Goal: Task Accomplishment & Management: Manage account settings

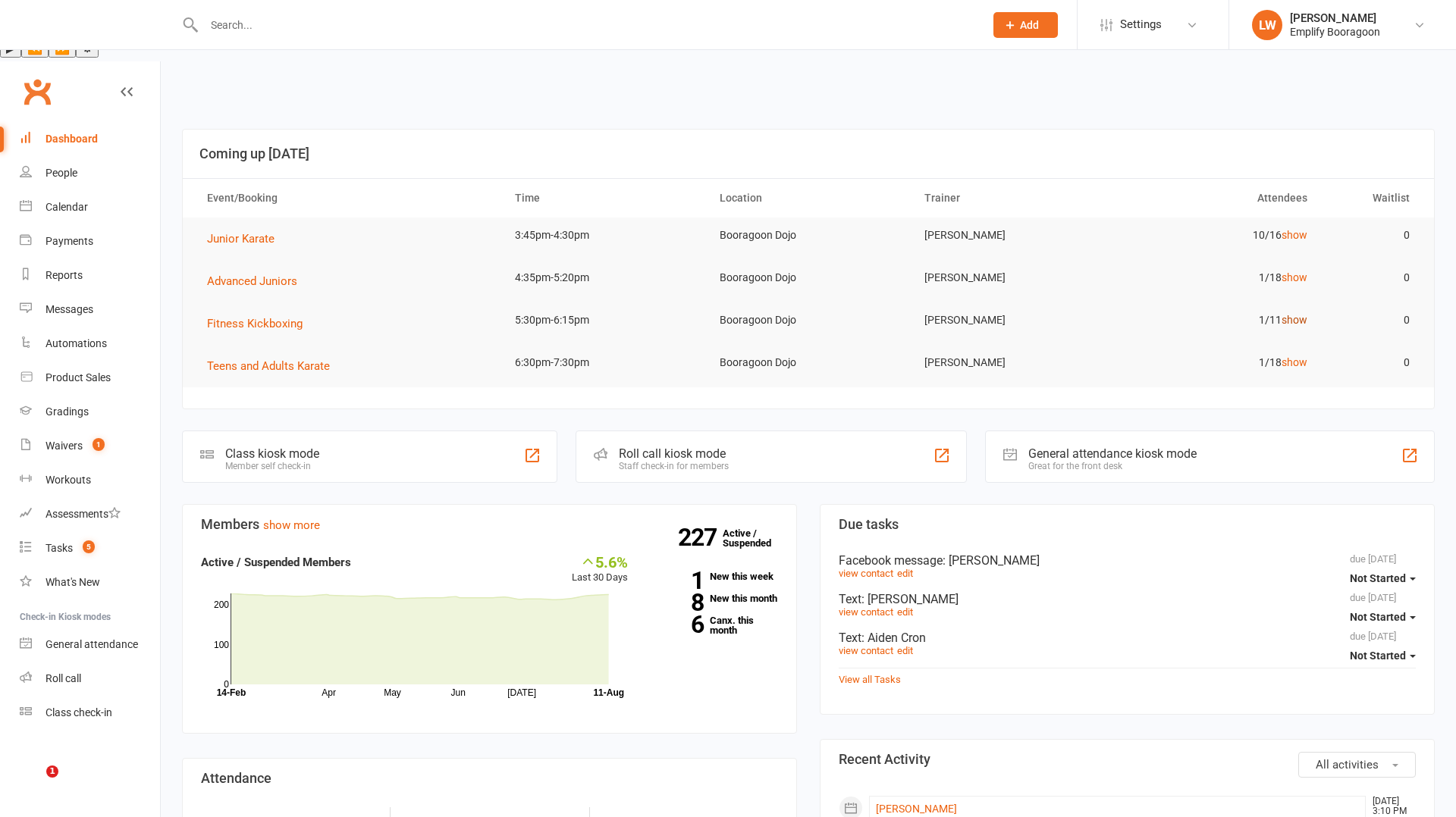
click at [1284, 314] on link "show" at bounding box center [1295, 320] width 26 height 12
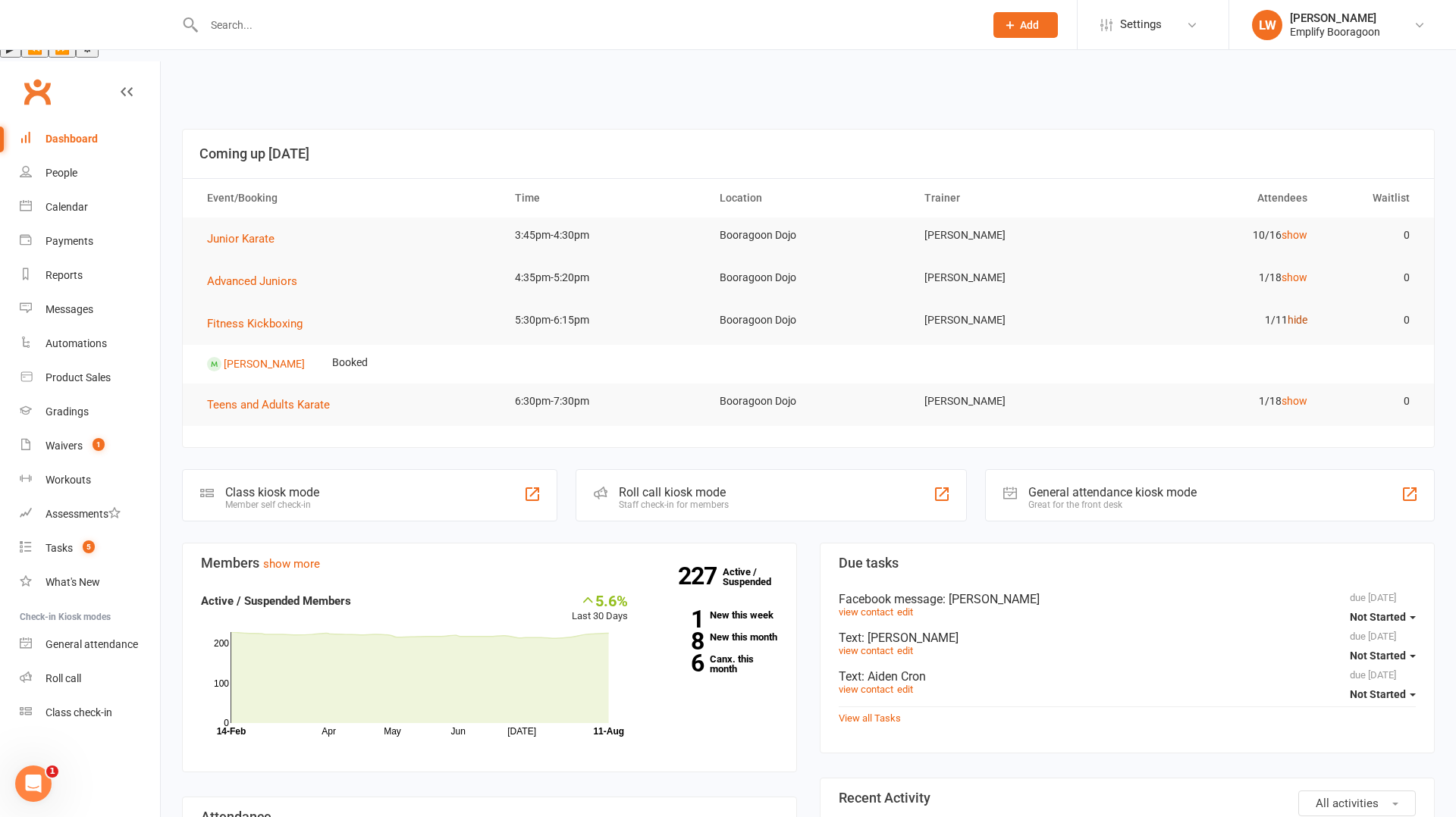
click at [1288, 314] on link "hide" at bounding box center [1297, 320] width 20 height 12
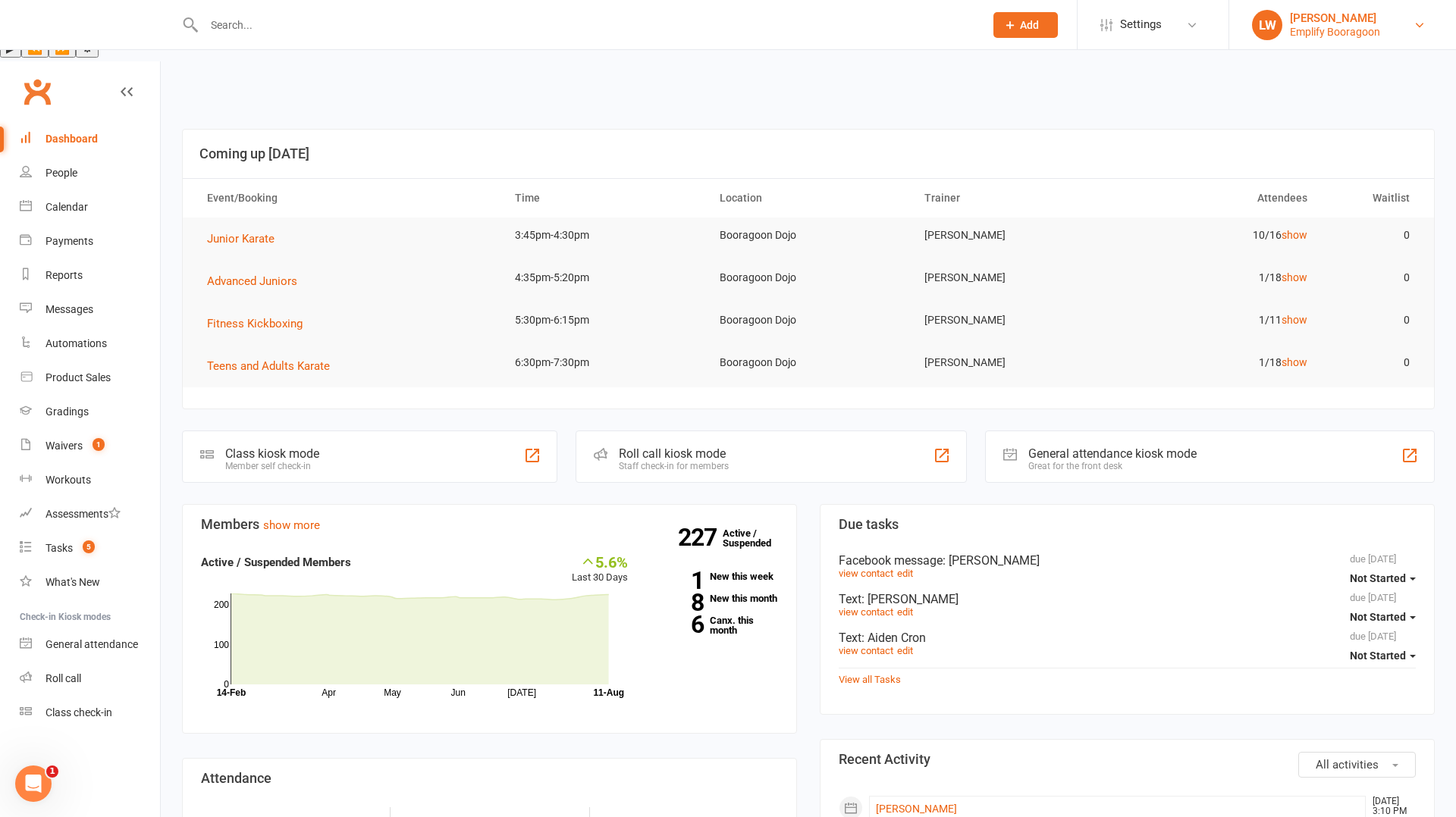
click at [1385, 30] on link "[PERSON_NAME] Emplify Booragoon" at bounding box center [1343, 24] width 181 height 30
click at [1343, 33] on div "Emplify Booragoon" at bounding box center [1335, 32] width 90 height 14
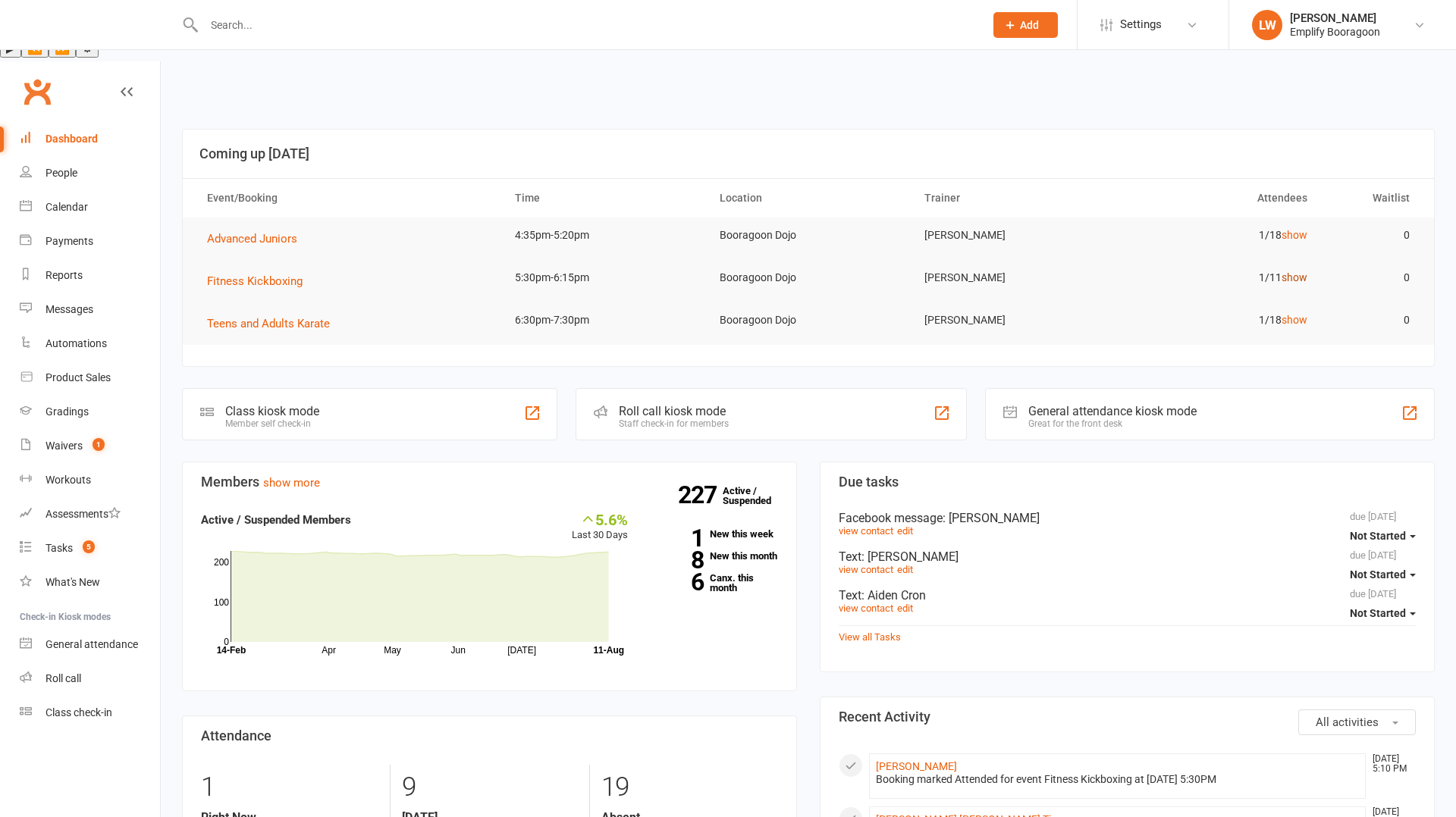
click at [1294, 271] on link "show" at bounding box center [1295, 277] width 26 height 12
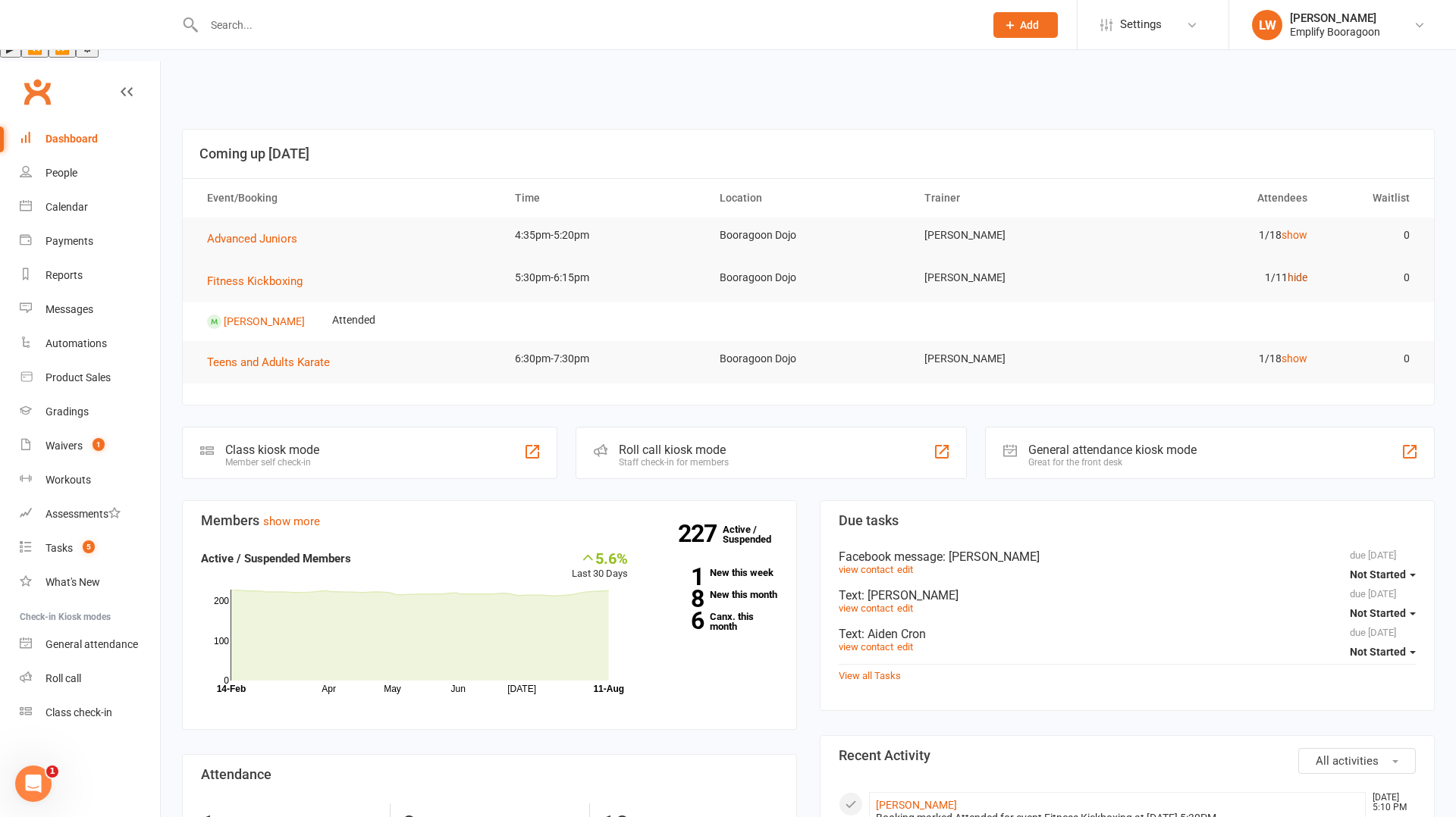
click at [1294, 271] on link "hide" at bounding box center [1297, 277] width 20 height 12
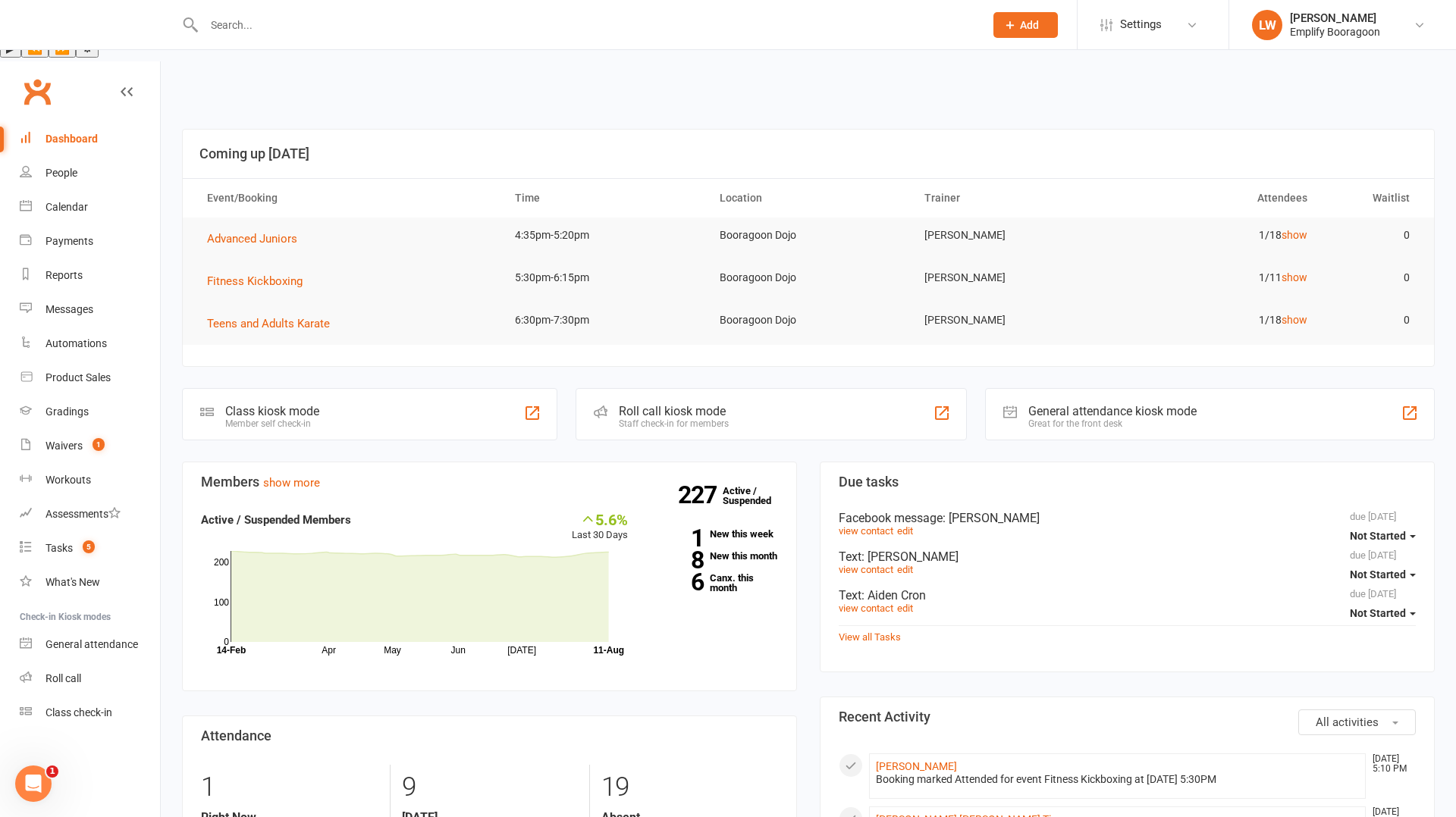
click at [263, 12] on div at bounding box center [578, 24] width 792 height 49
click at [270, 31] on input "text" at bounding box center [586, 25] width 774 height 21
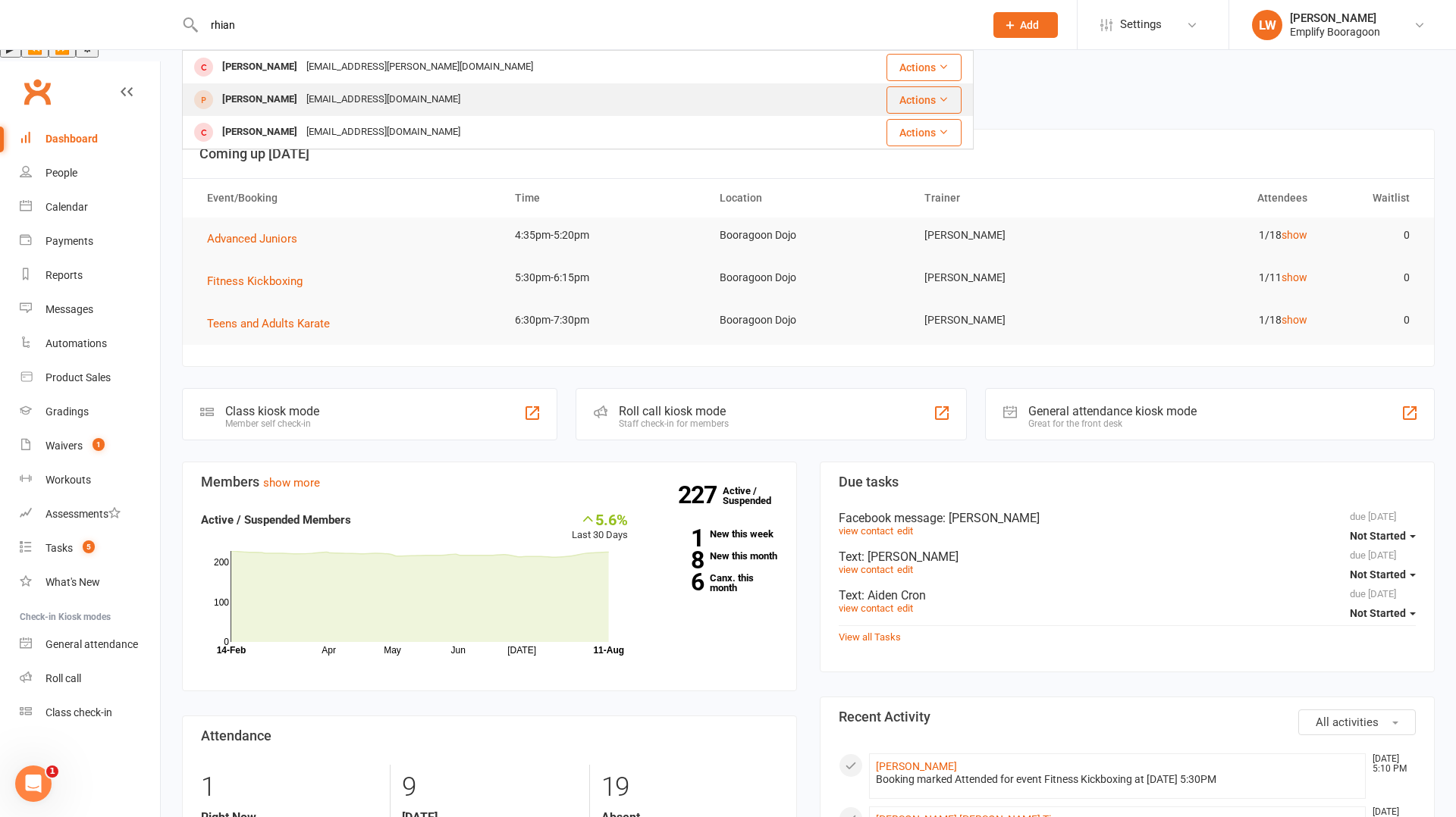
type input "rhian"
click at [302, 100] on div "[EMAIL_ADDRESS][DOMAIN_NAME]" at bounding box center [384, 100] width 163 height 22
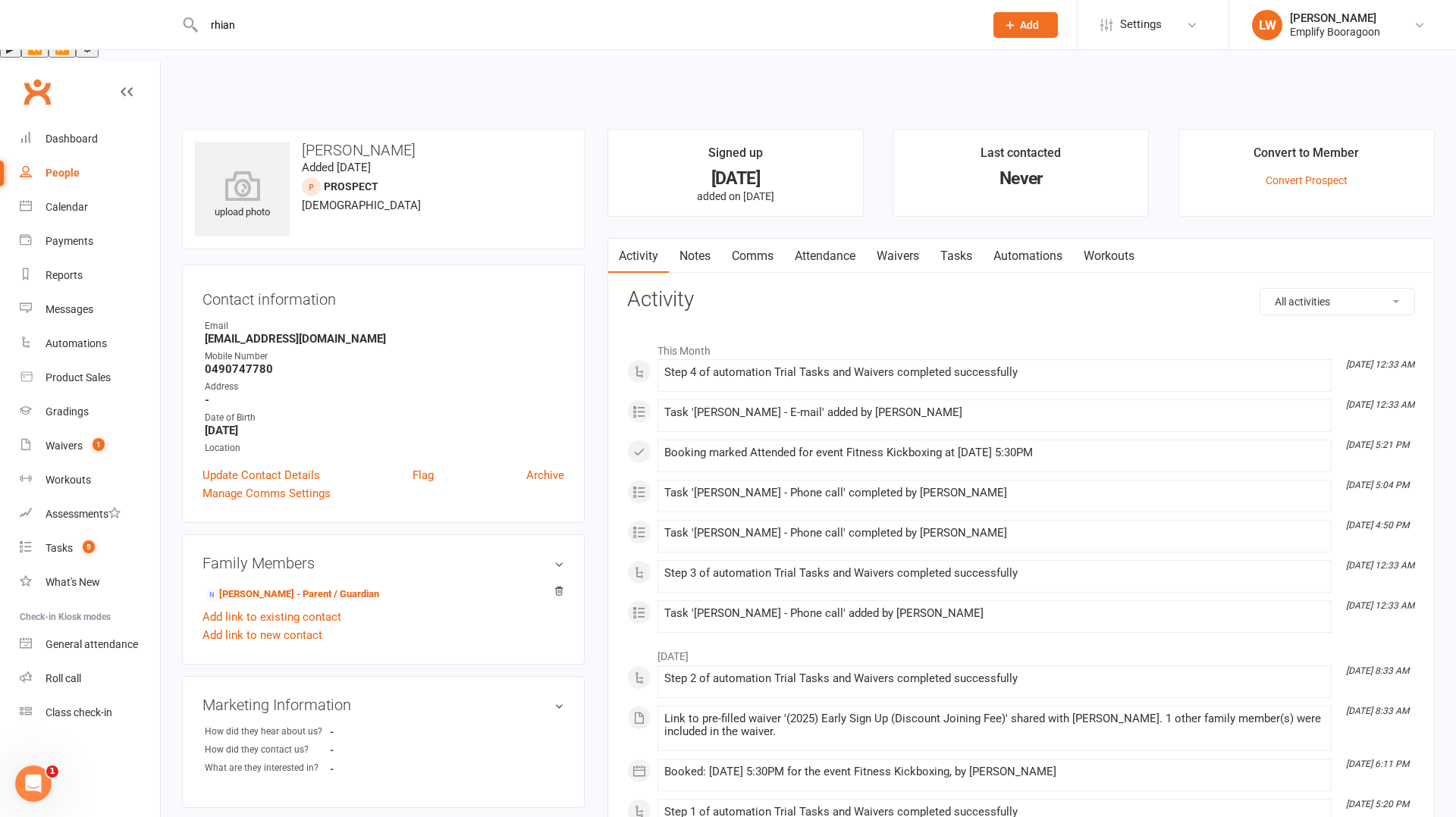
click at [826, 239] on link "Attendance" at bounding box center [825, 256] width 82 height 35
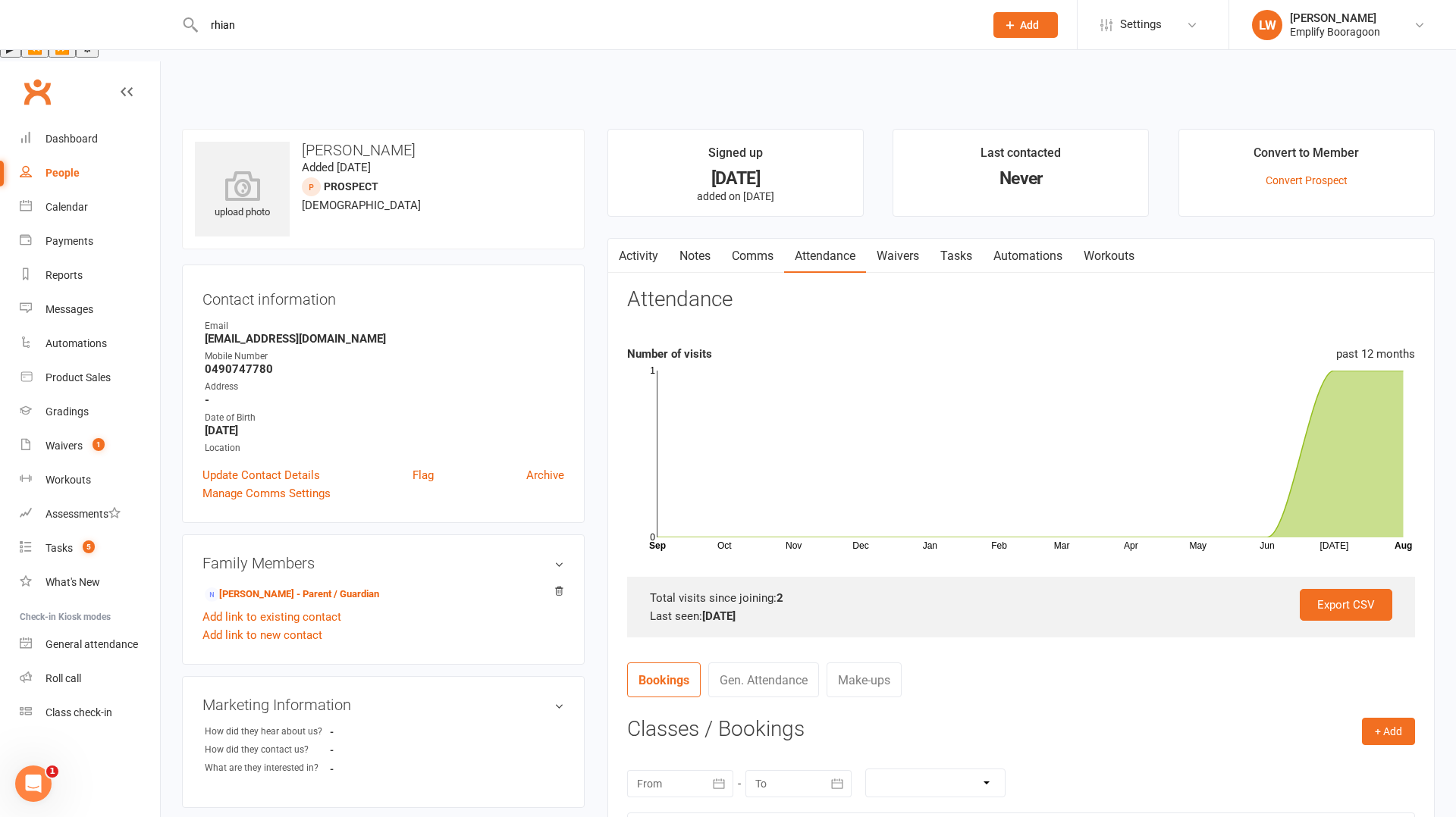
click at [638, 239] on link "Activity" at bounding box center [639, 256] width 61 height 35
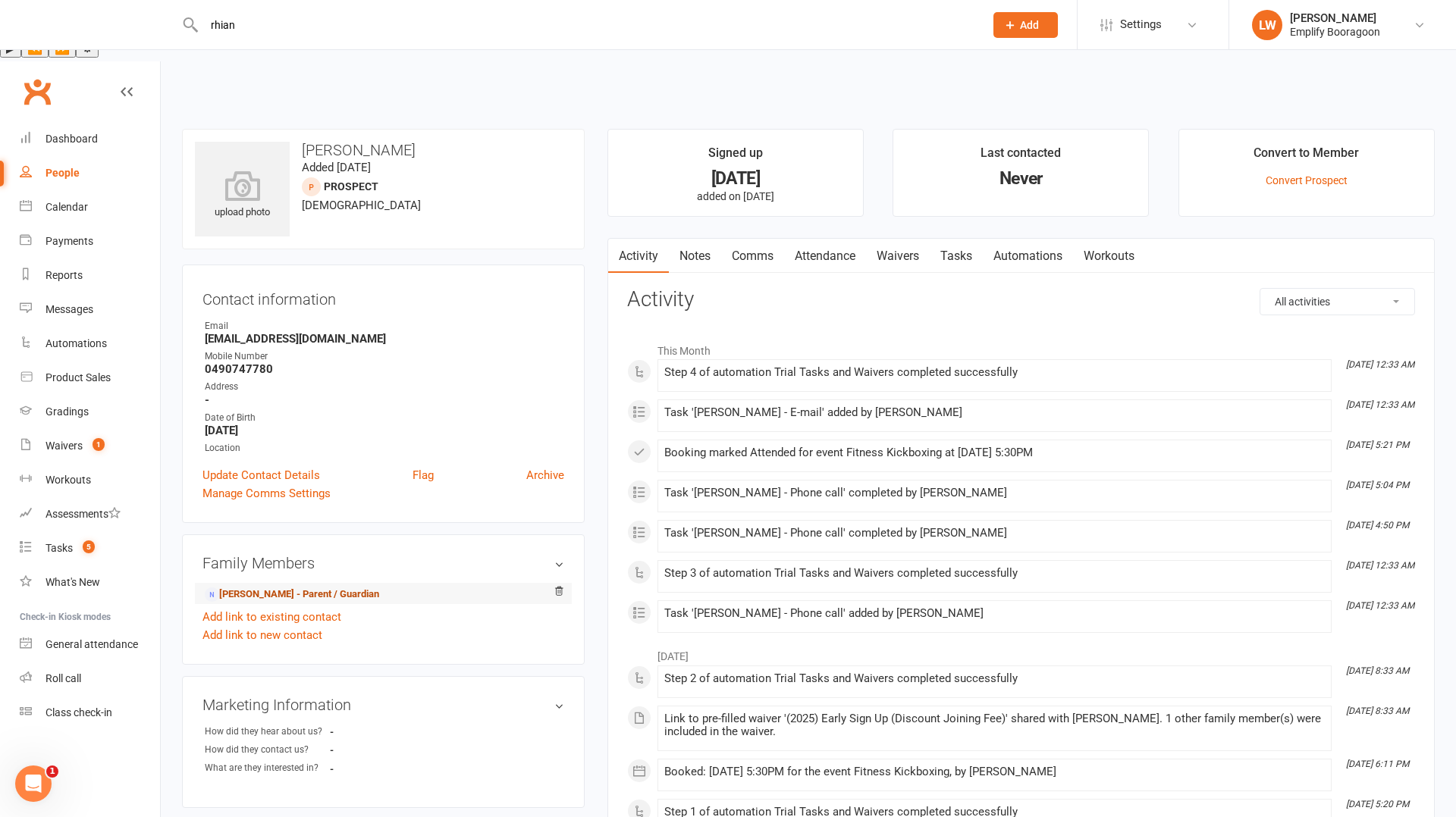
click at [264, 587] on link "[PERSON_NAME] - Parent / Guardian" at bounding box center [292, 595] width 174 height 16
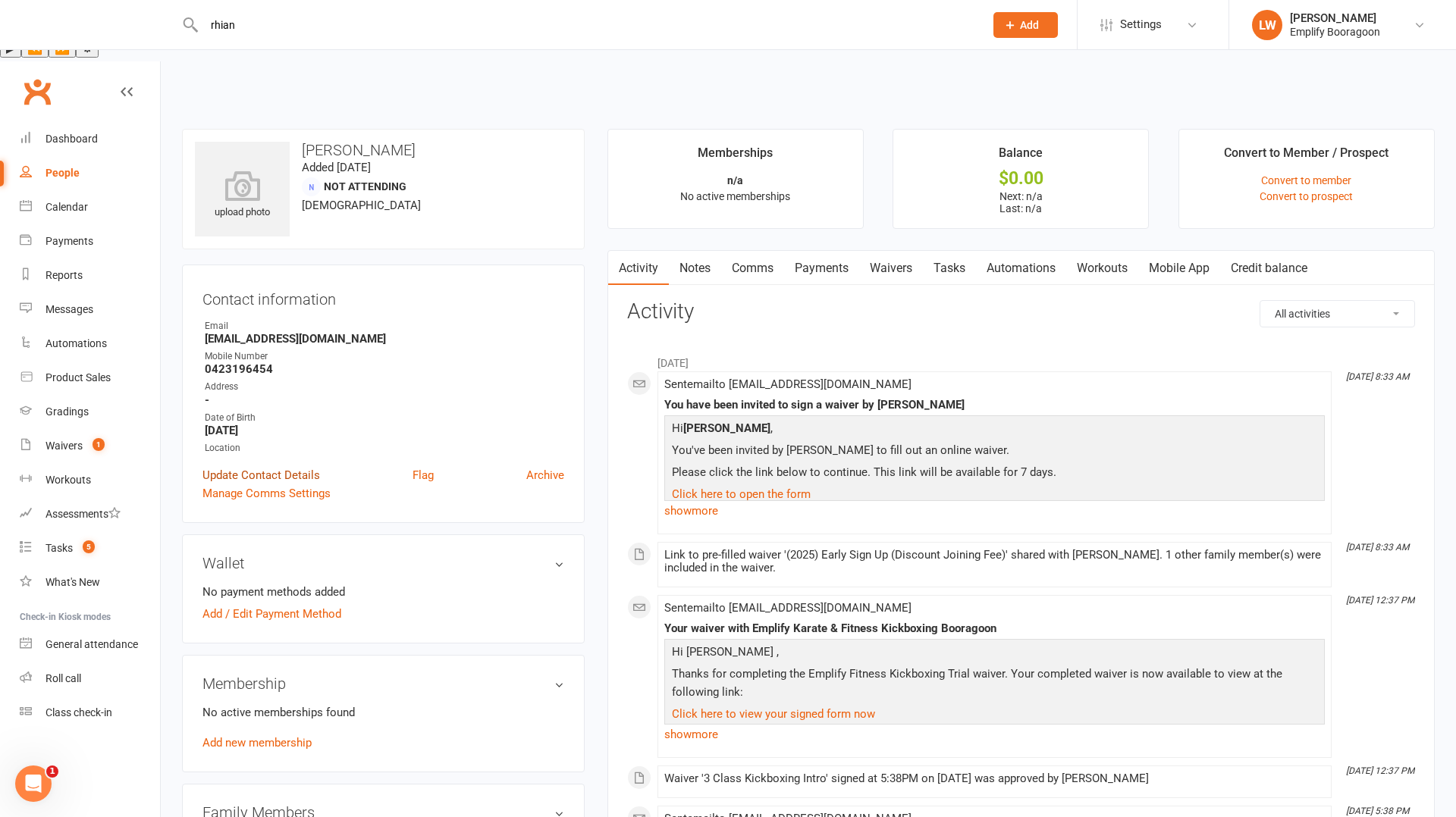
click at [235, 466] on link "Update Contact Details" at bounding box center [261, 475] width 118 height 18
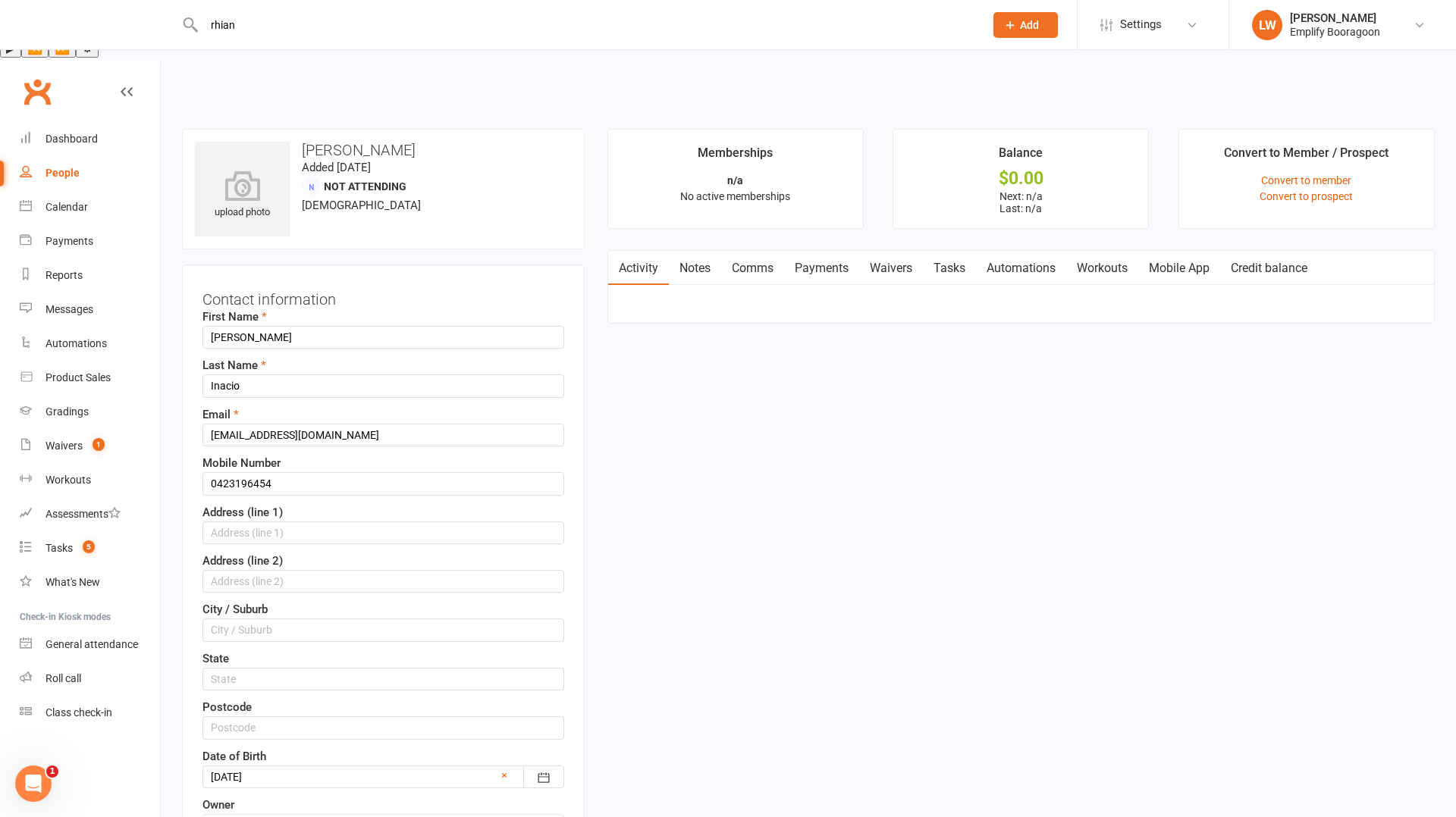
scroll to position [71, 0]
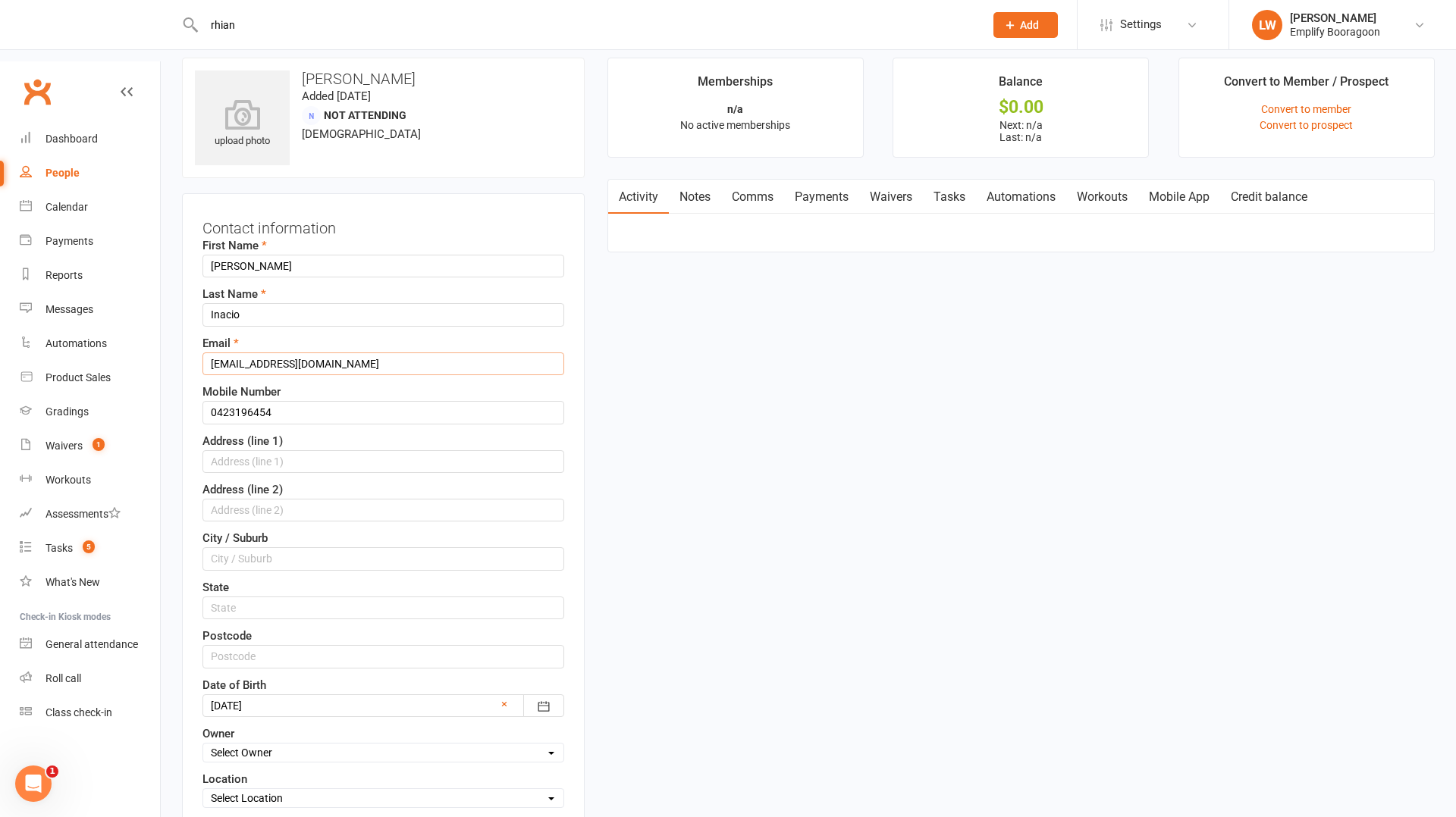
click at [267, 353] on input "[EMAIL_ADDRESS][DOMAIN_NAME]" at bounding box center [383, 364] width 361 height 23
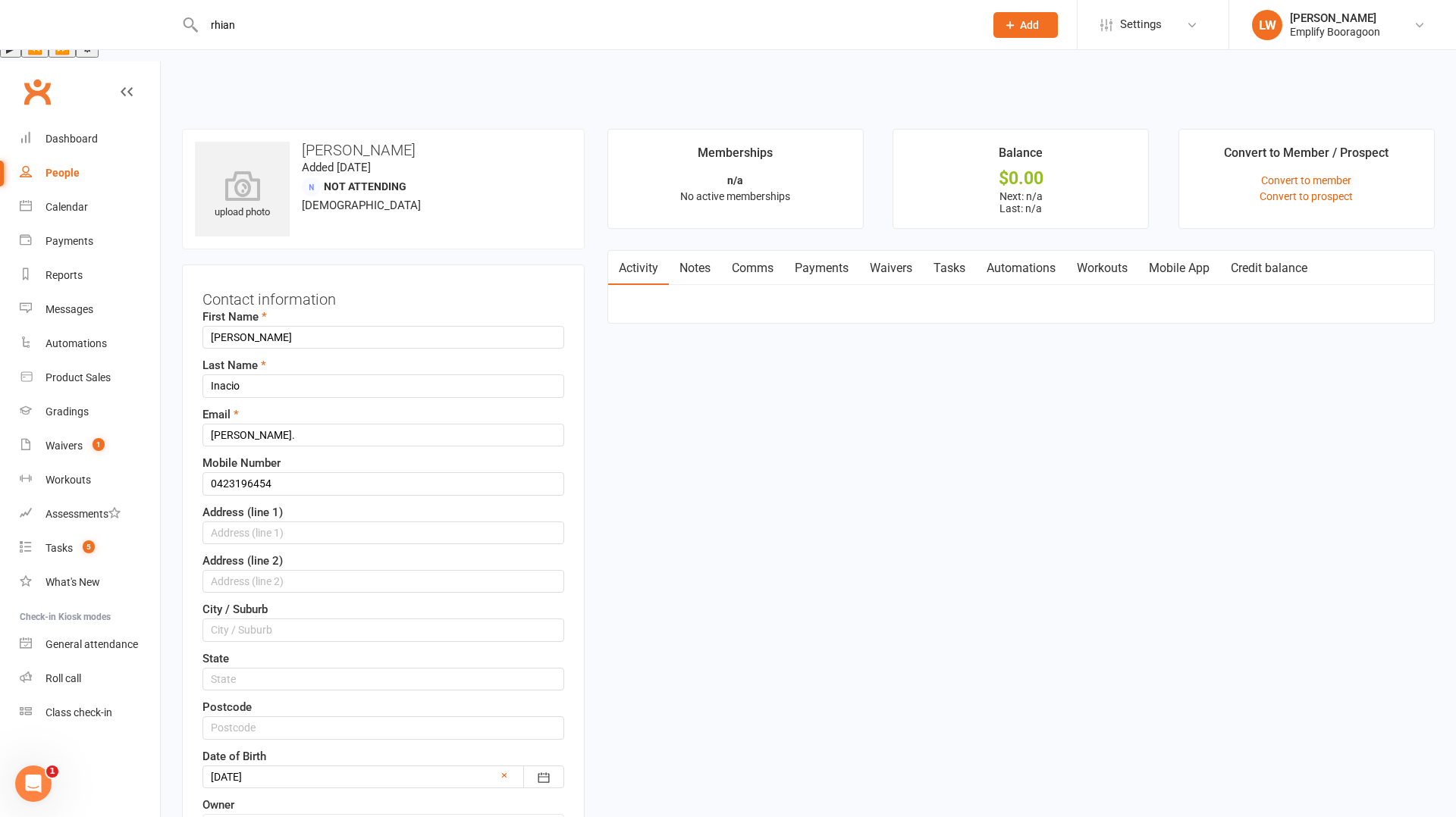
click at [373, 142] on h3 "[PERSON_NAME]" at bounding box center [383, 149] width 377 height 16
copy h3 "Inacio"
click at [256, 374] on input "Inacio" at bounding box center [383, 385] width 361 height 23
click at [270, 424] on input "emma." at bounding box center [383, 435] width 361 height 23
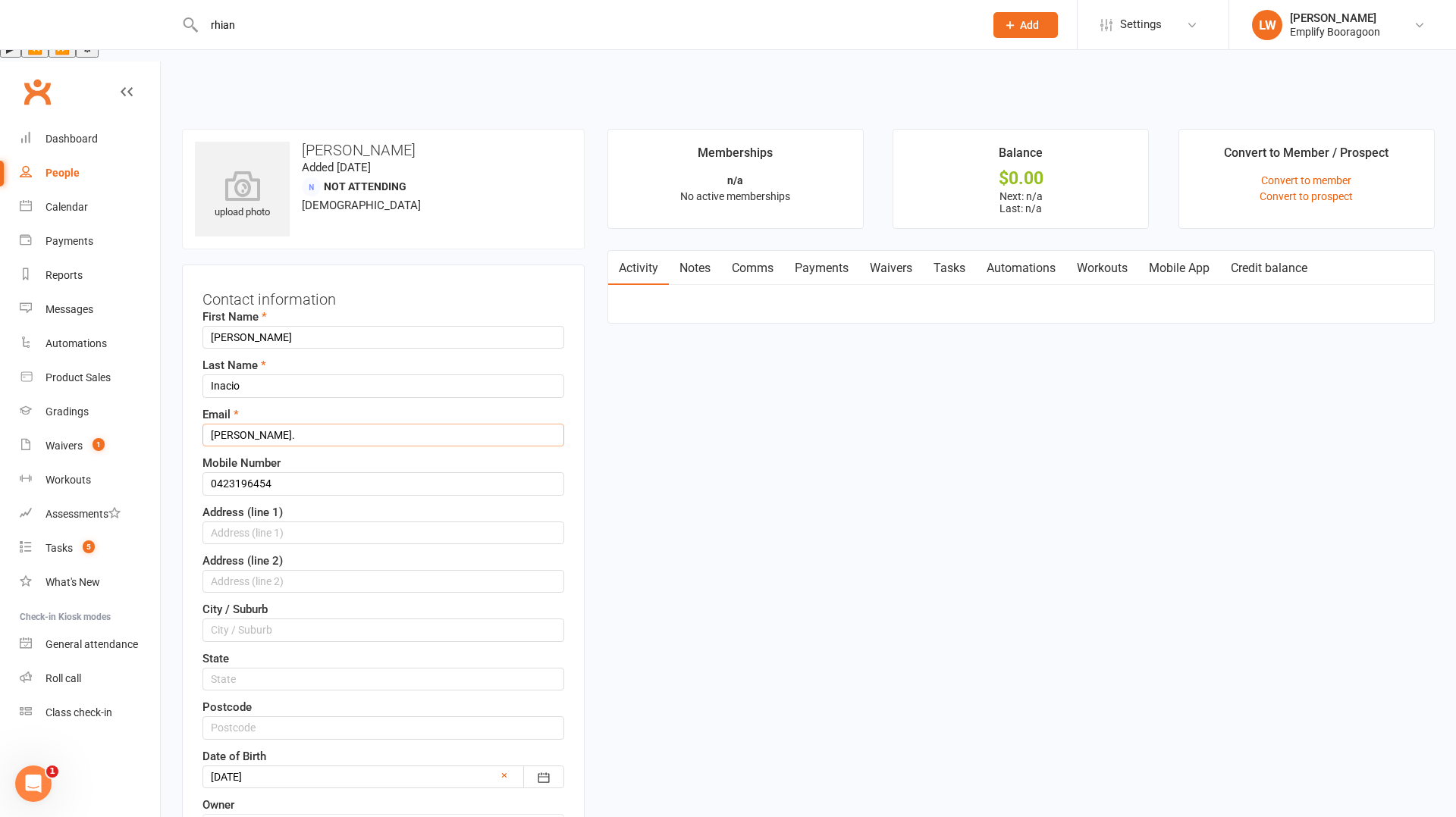
paste input "Inacio"
click at [247, 424] on input "emma. Inacio" at bounding box center [383, 435] width 361 height 23
click at [325, 424] on input "emma.Inacio" at bounding box center [383, 435] width 361 height 23
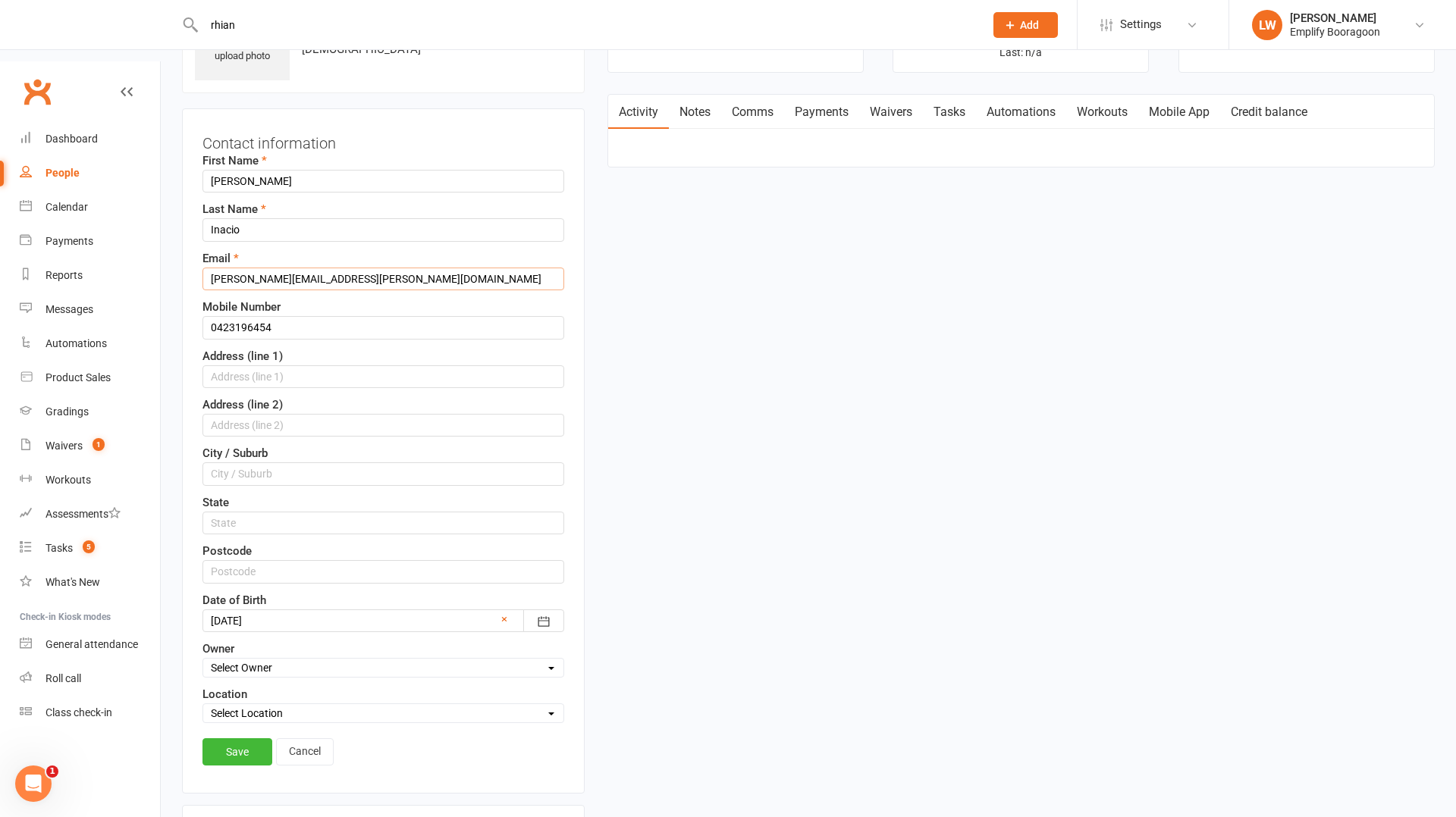
scroll to position [197, 0]
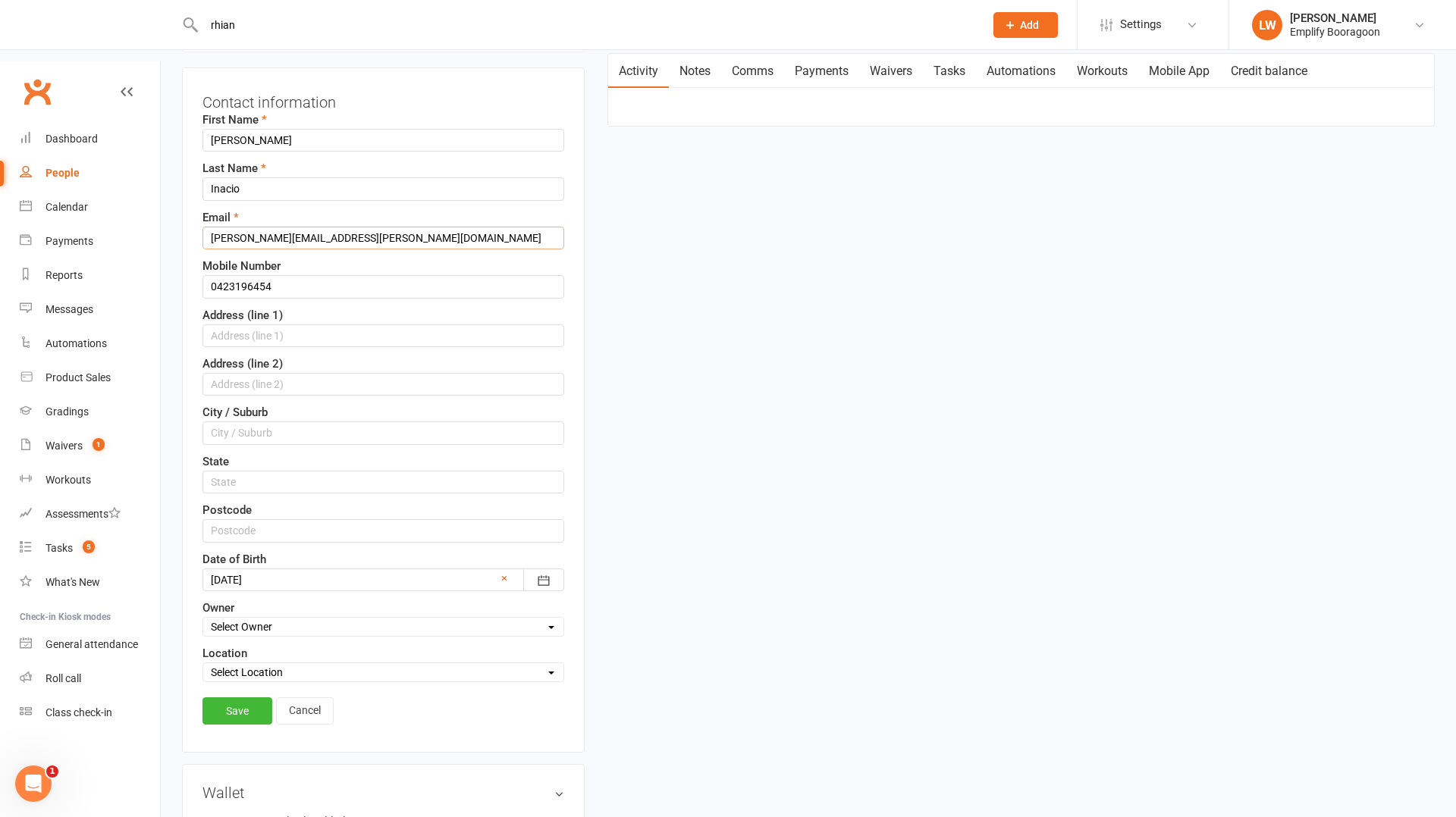
click at [247, 227] on input "emma.Inacio@health.wa.gov.au" at bounding box center [383, 238] width 361 height 23
type input "emma.inacio@health.wa.gov.au"
click at [250, 698] on link "Save" at bounding box center [237, 711] width 70 height 27
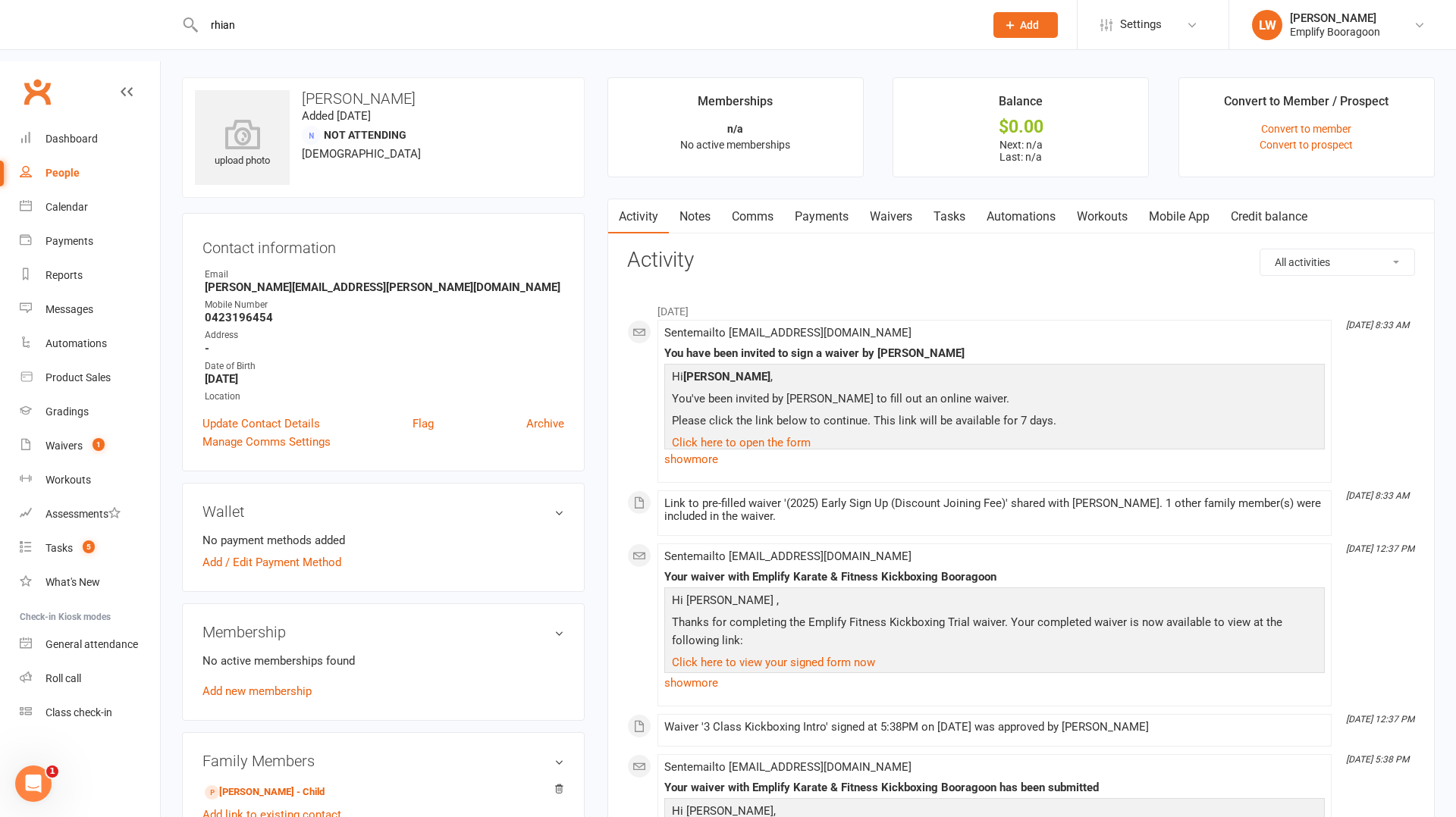
scroll to position [16, 0]
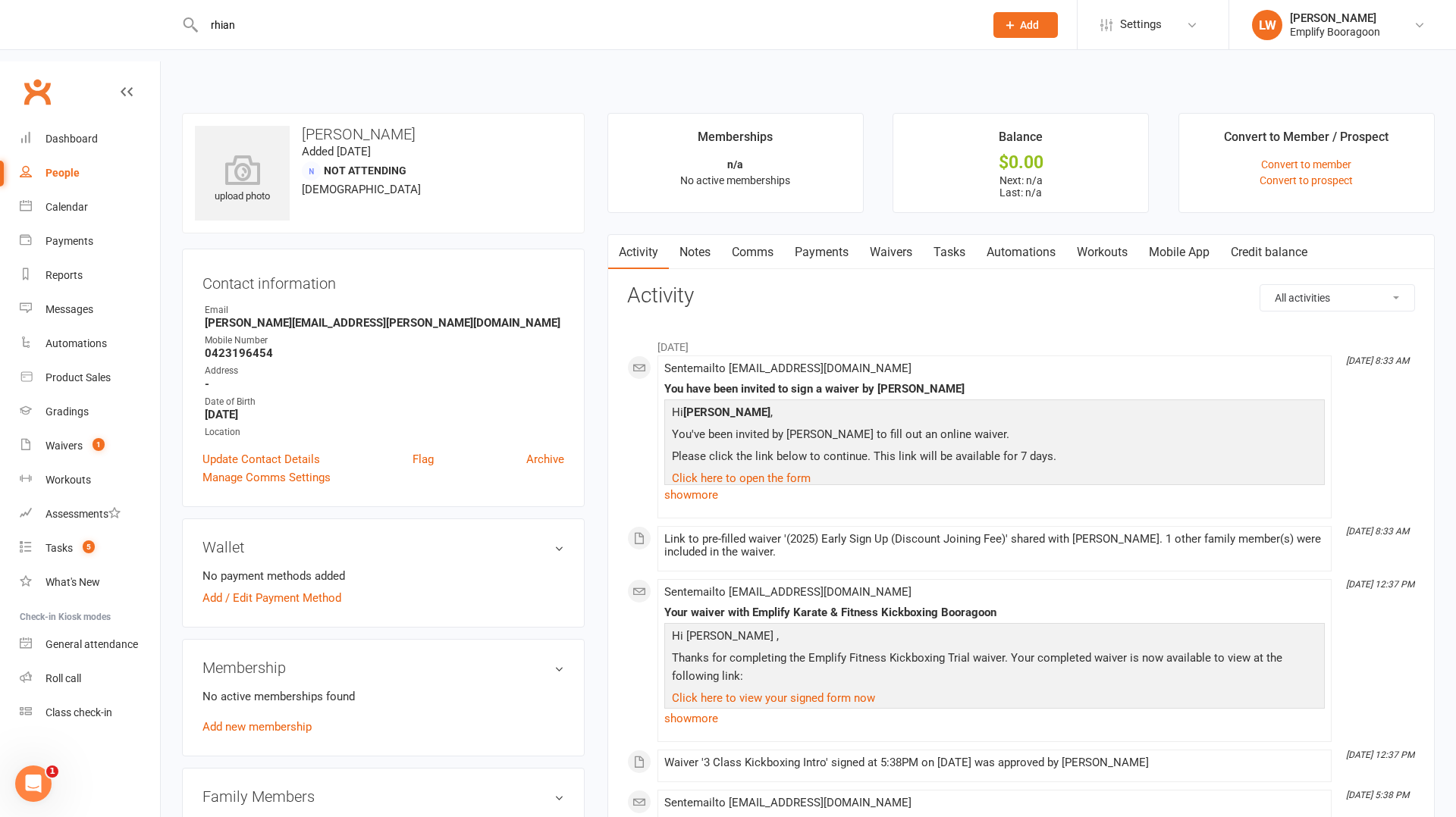
click at [834, 235] on link "Payments" at bounding box center [822, 252] width 75 height 35
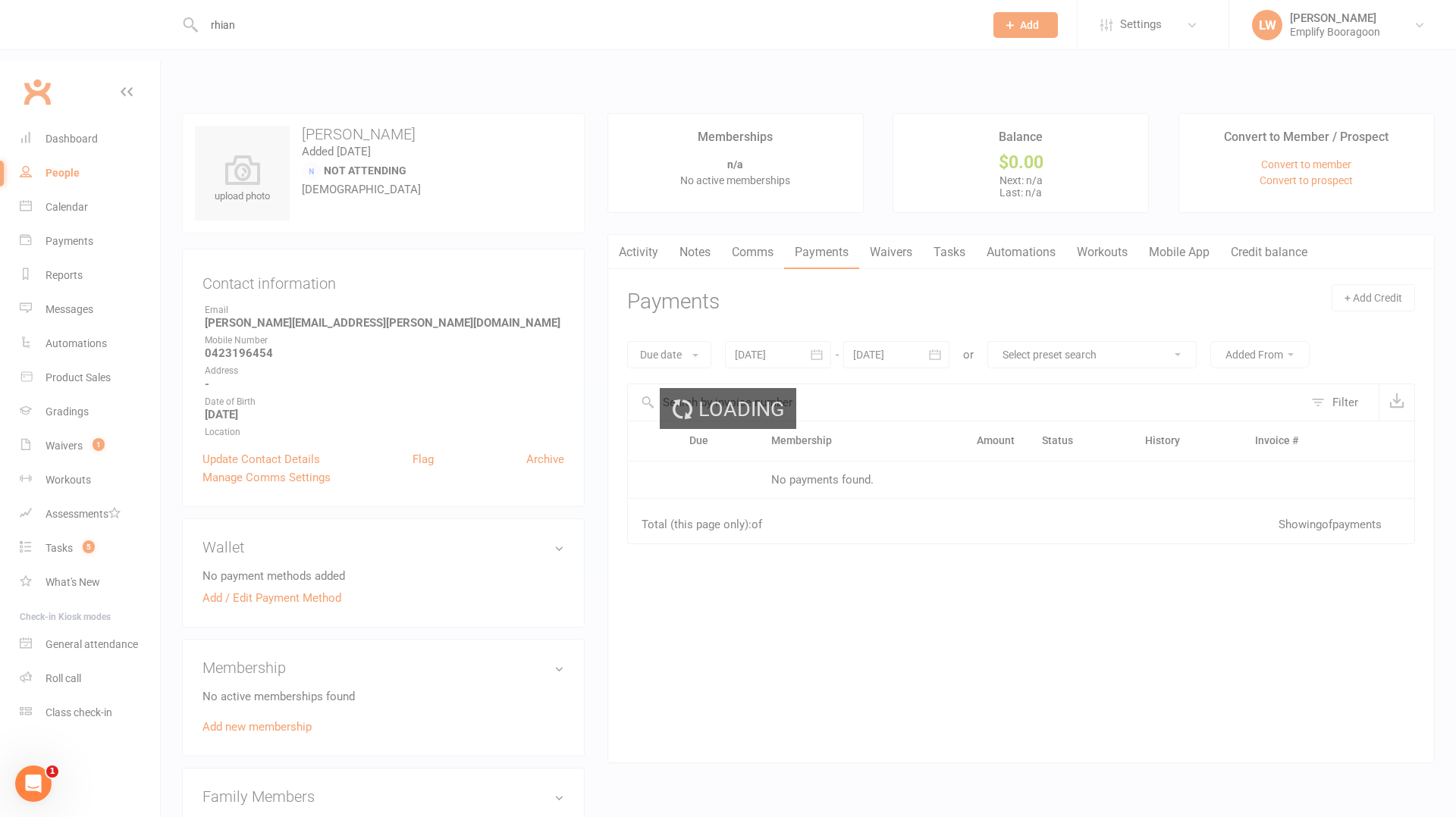
click at [885, 197] on div "Loading" at bounding box center [728, 408] width 1456 height 817
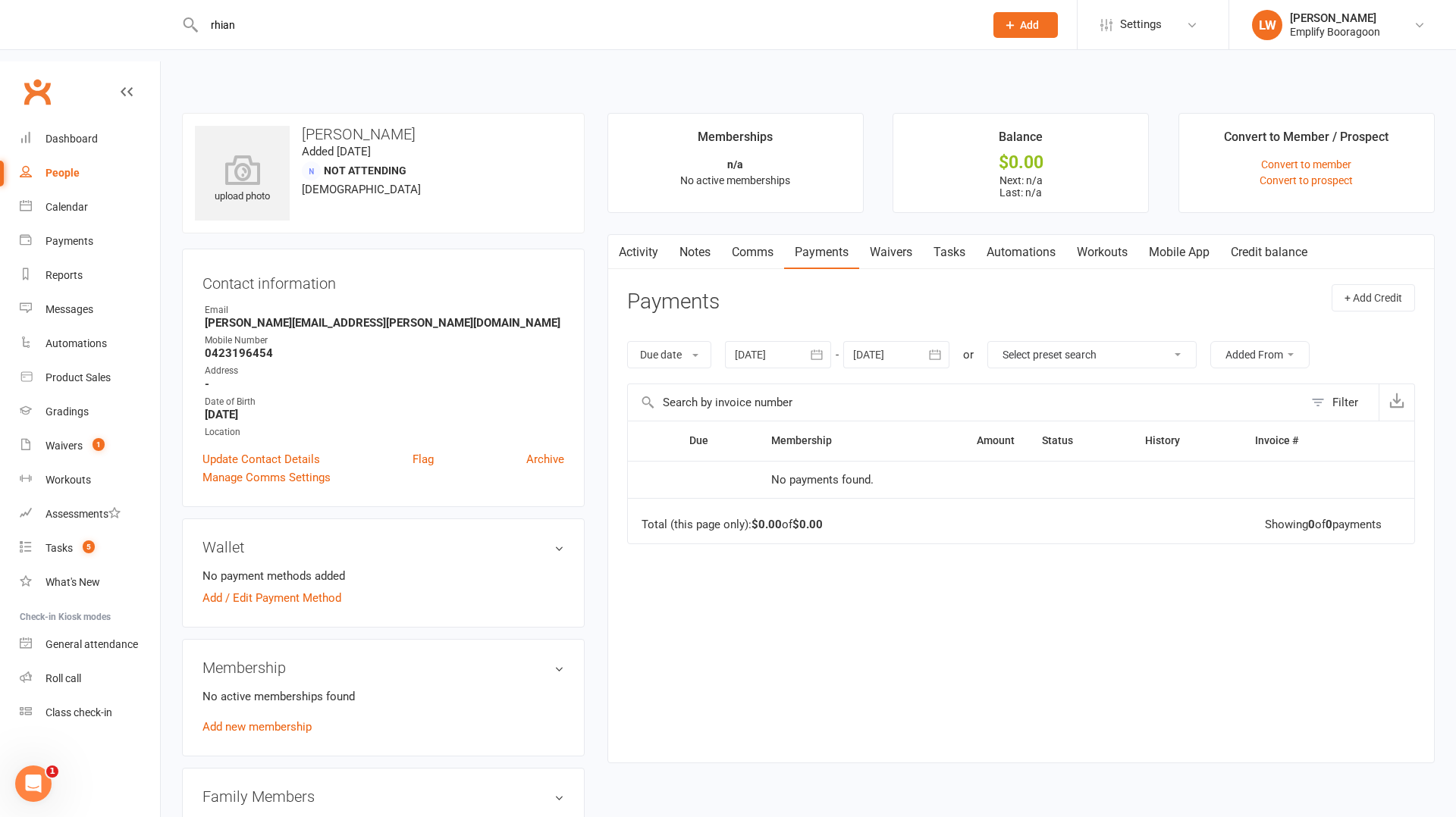
click at [885, 235] on link "Waivers" at bounding box center [891, 252] width 64 height 35
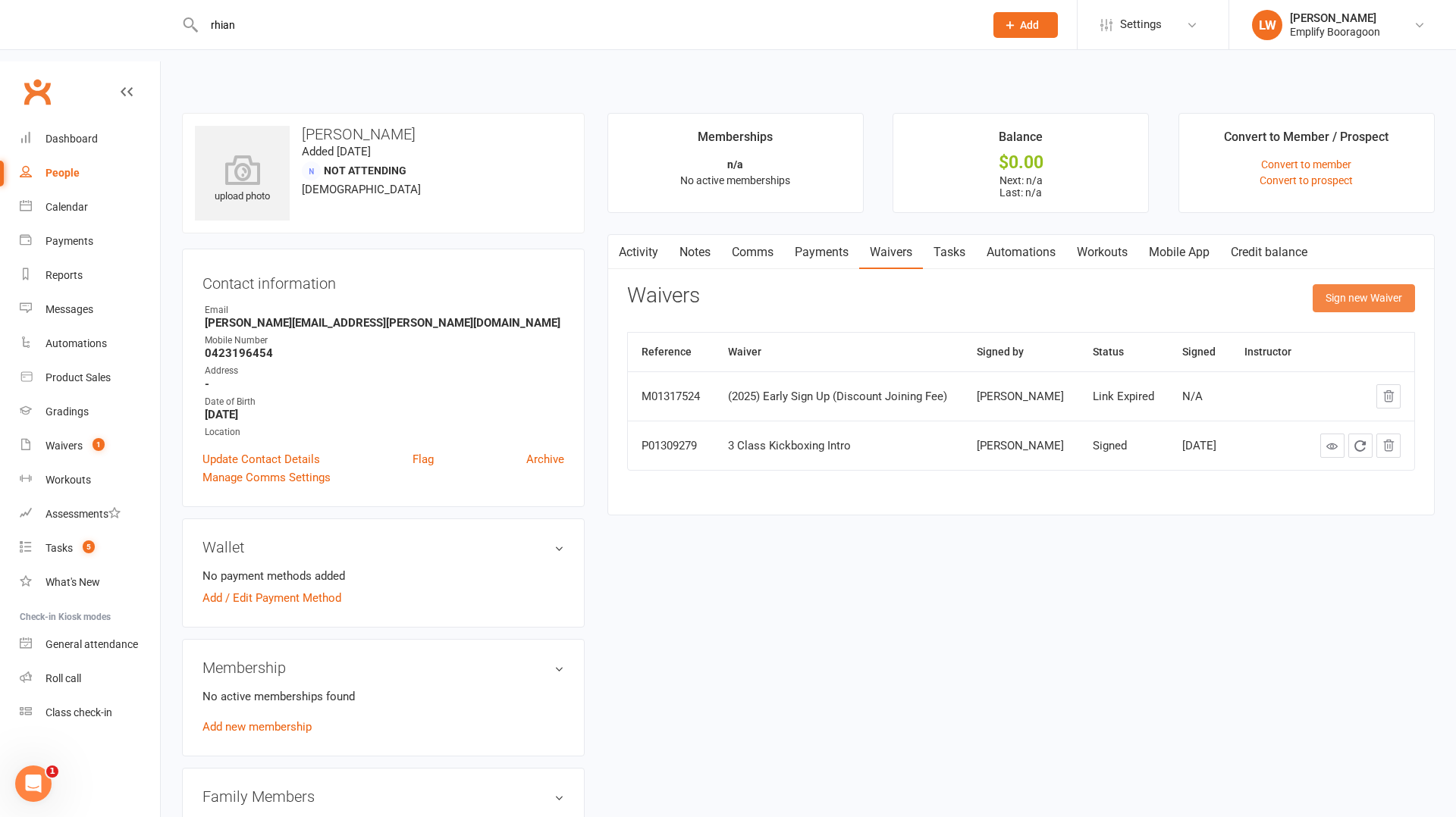
click at [1366, 284] on button "Sign new Waiver" at bounding box center [1363, 298] width 102 height 27
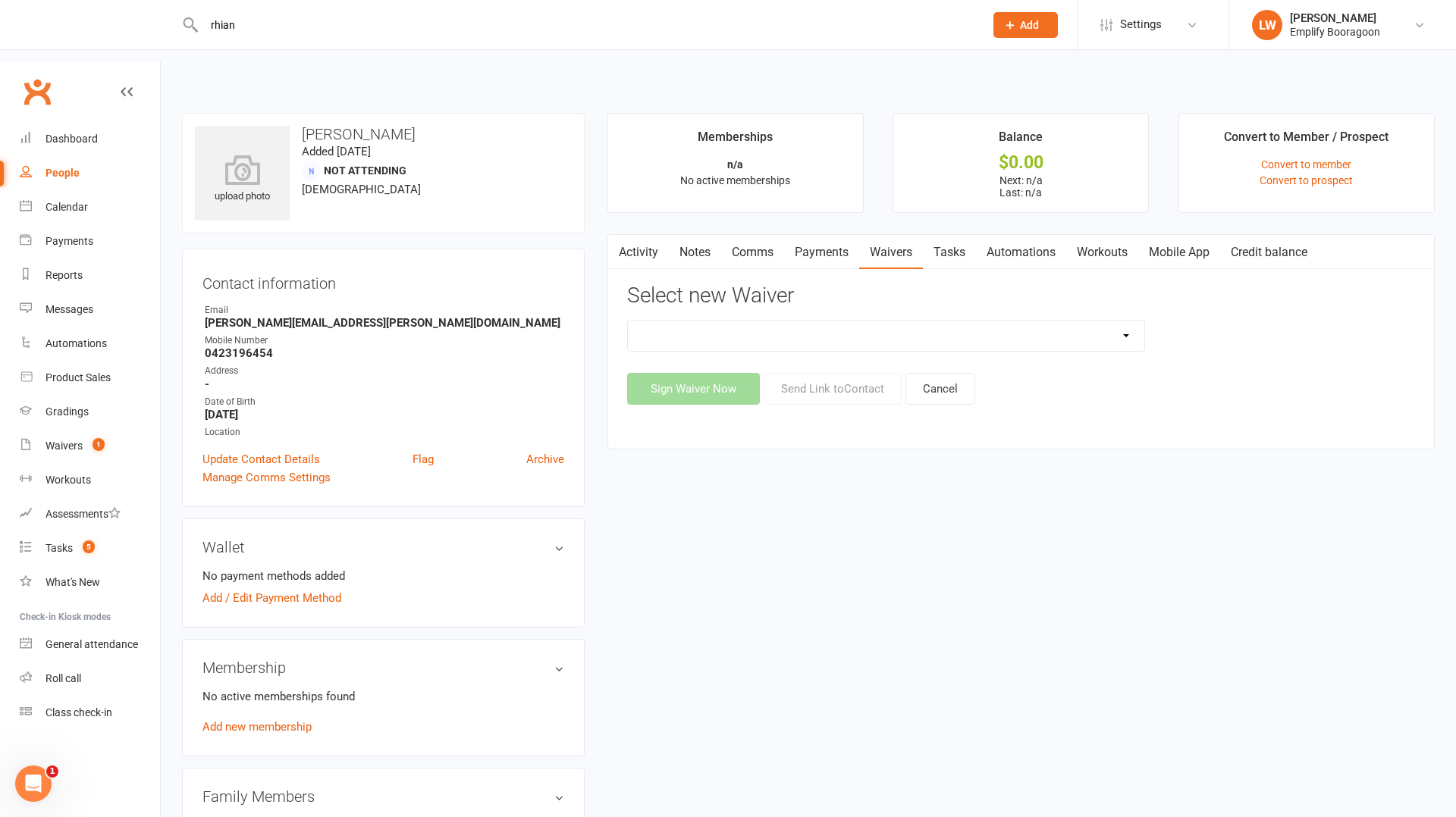
click at [1047, 321] on select "(2025) Drop In Class (2025) Early Sign Up (Discount Joining Fee) (2025) Sign Up…" at bounding box center [887, 336] width 517 height 30
select select "13363"
click at [824, 348] on div "Activity Notes Comms Payments Waivers Tasks Automations Workouts Mobile App Cre…" at bounding box center [1022, 342] width 828 height 215
click at [687, 373] on button "Sign Waiver Now" at bounding box center [694, 389] width 133 height 32
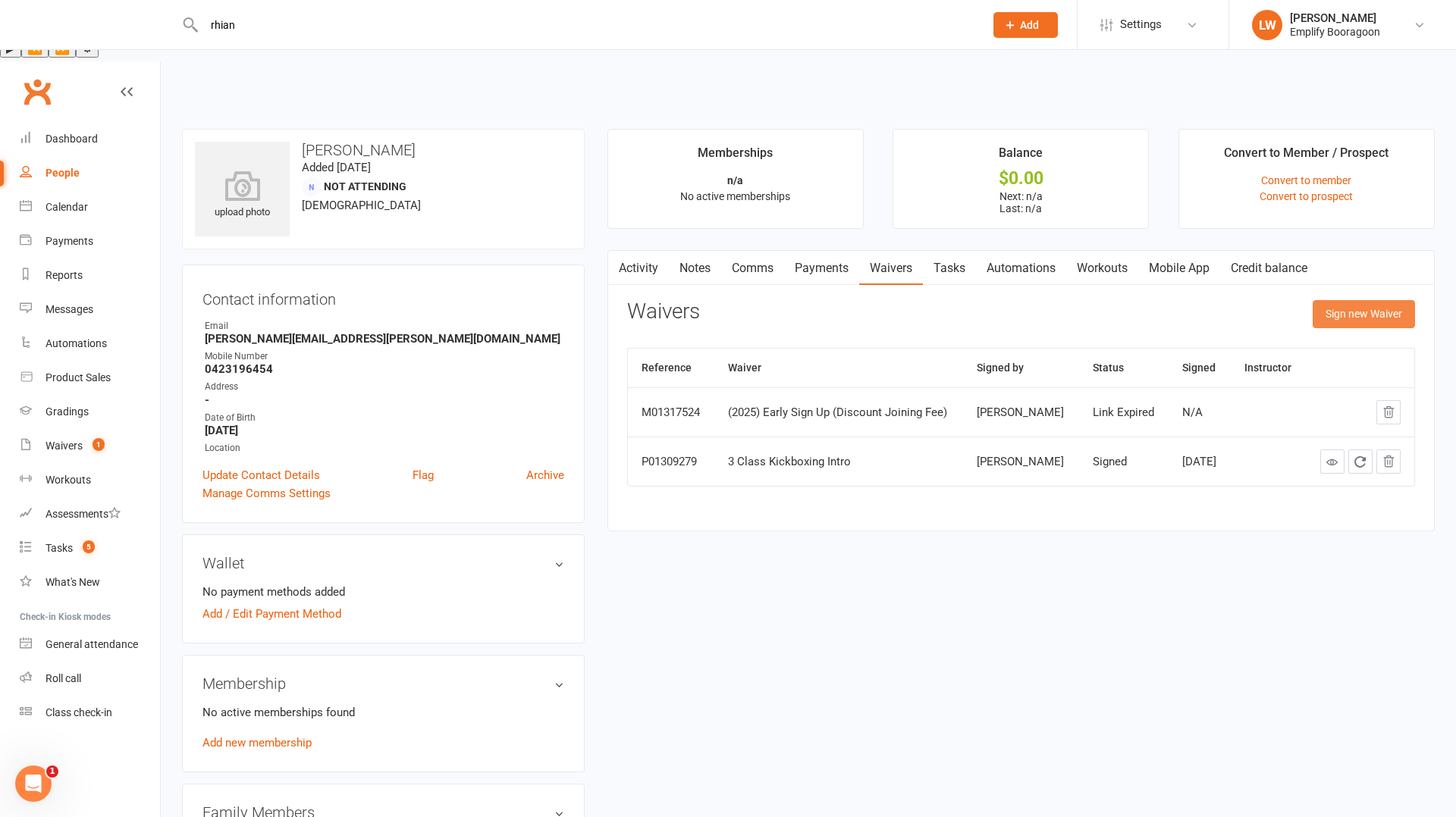
click at [1384, 300] on button "Sign new Waiver" at bounding box center [1363, 314] width 102 height 27
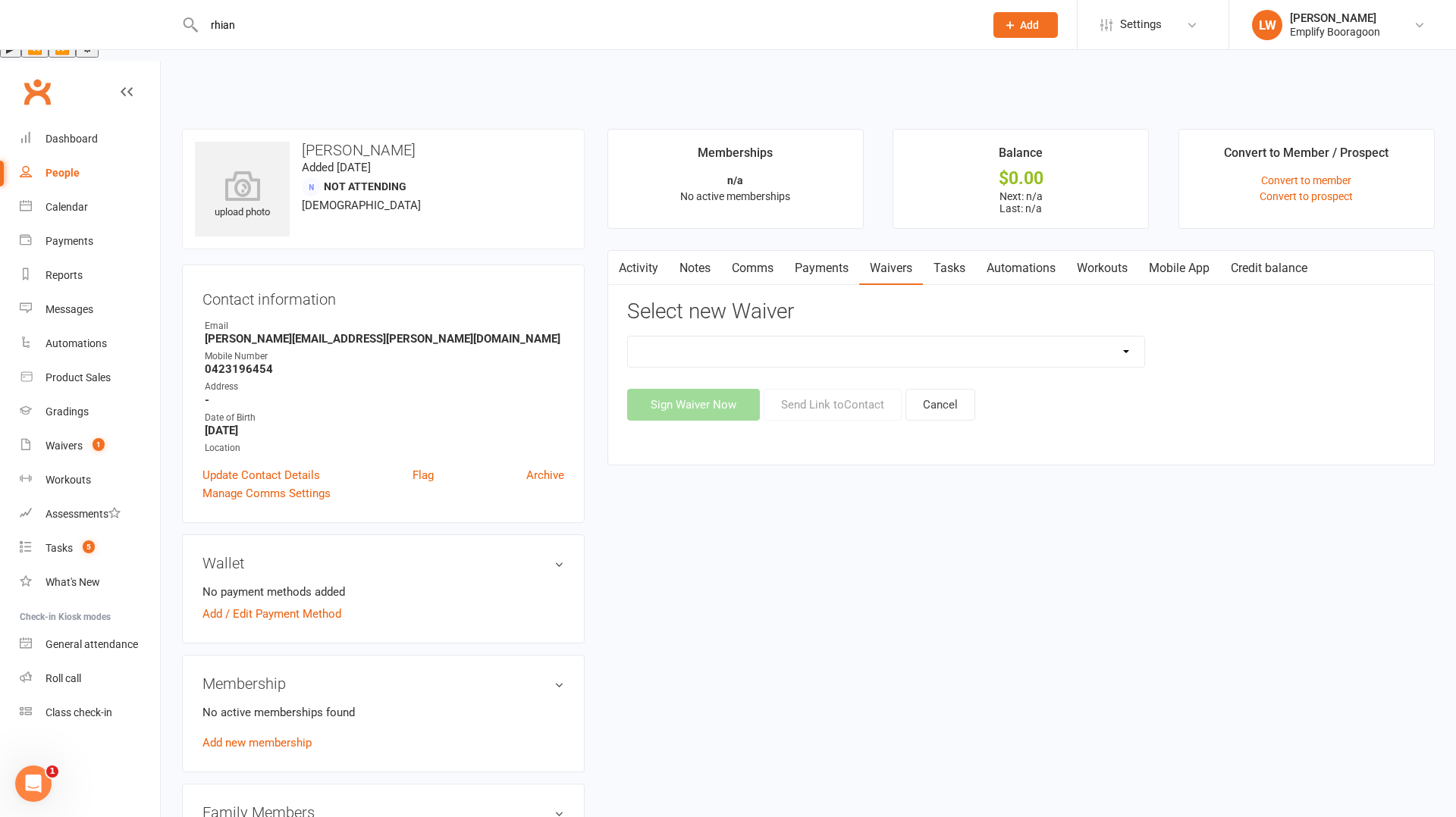
click at [962, 336] on select "(2025) Drop In Class (2025) Early Sign Up (Discount Joining Fee) (2025) Sign Up…" at bounding box center [887, 351] width 517 height 30
select select "13363"
click at [834, 389] on button "Send Link to Contact" at bounding box center [833, 404] width 138 height 32
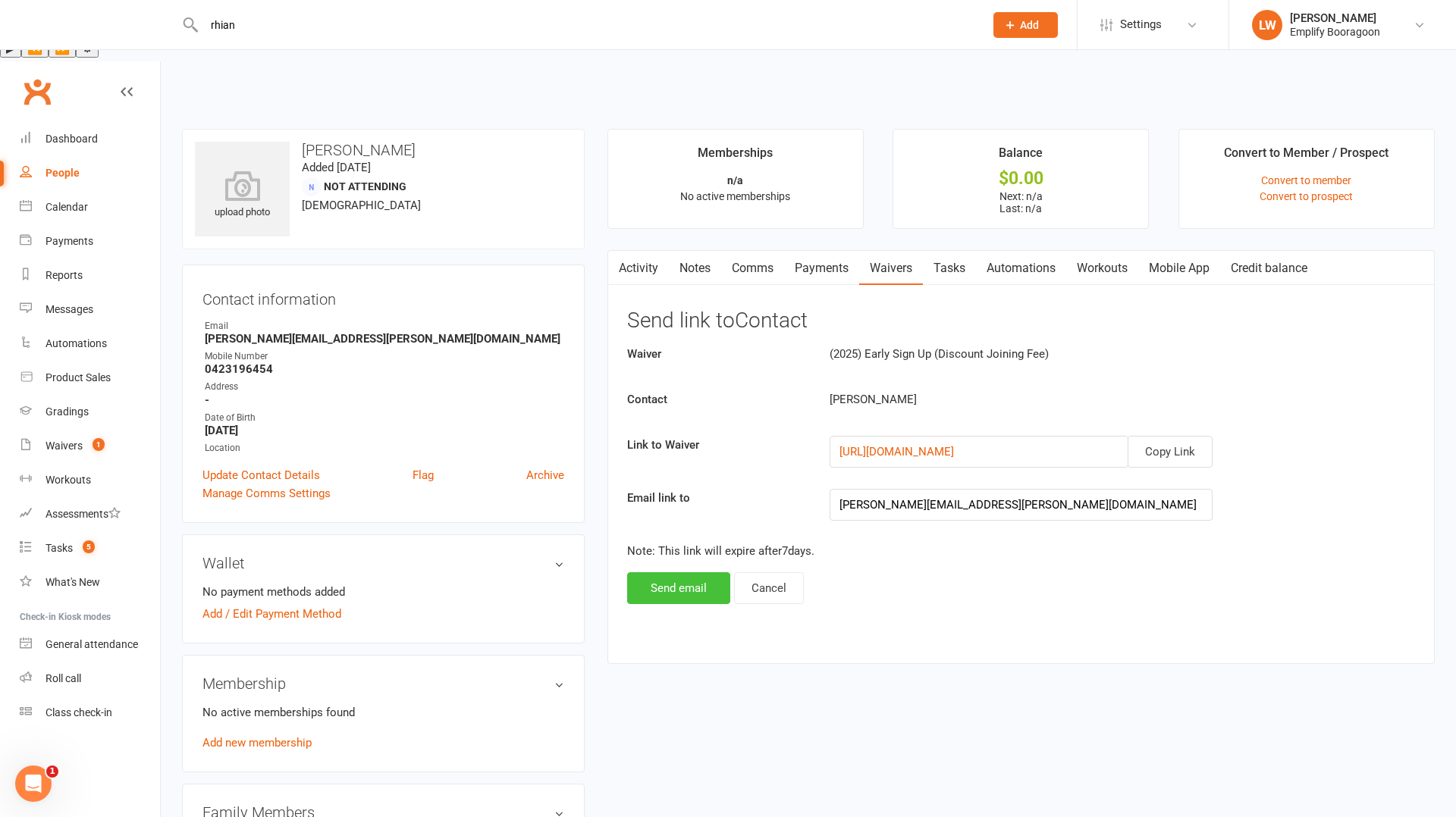
click at [677, 572] on button "Send email" at bounding box center [679, 588] width 103 height 32
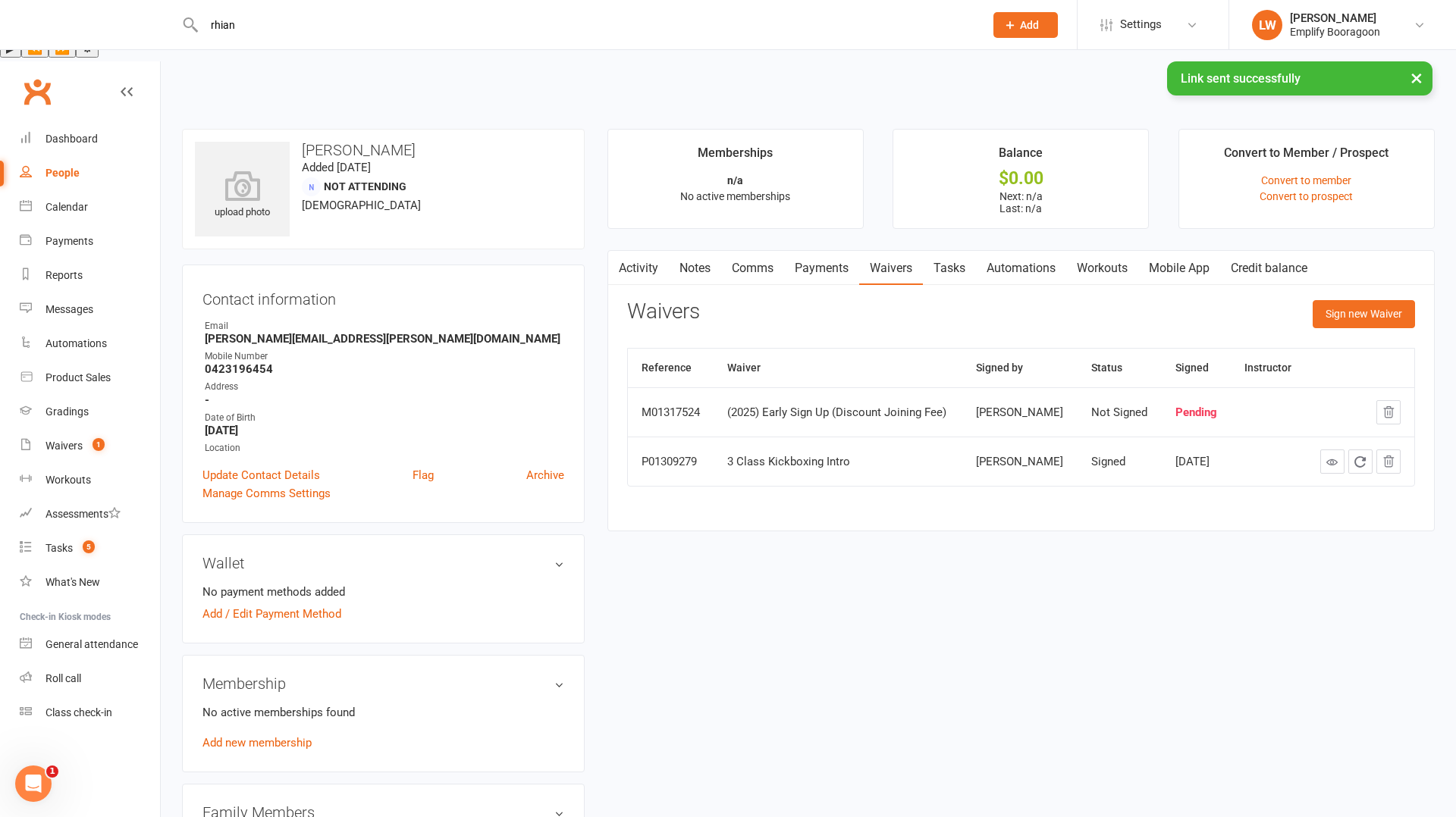
click at [609, 251] on button "button" at bounding box center [618, 268] width 19 height 34
click at [628, 251] on link "Activity" at bounding box center [639, 268] width 61 height 35
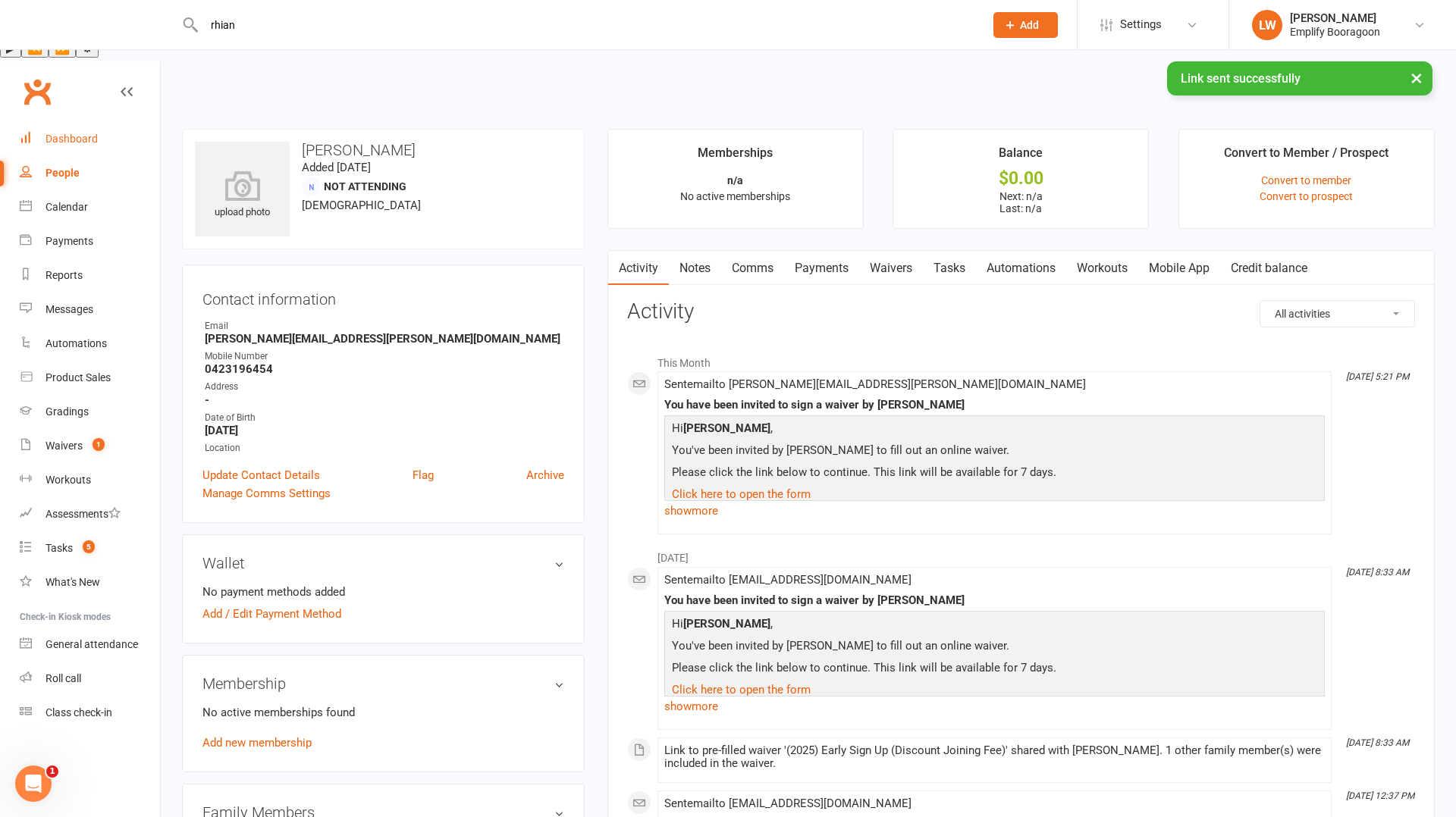
click at [69, 122] on link "Dashboard" at bounding box center [89, 139] width 140 height 34
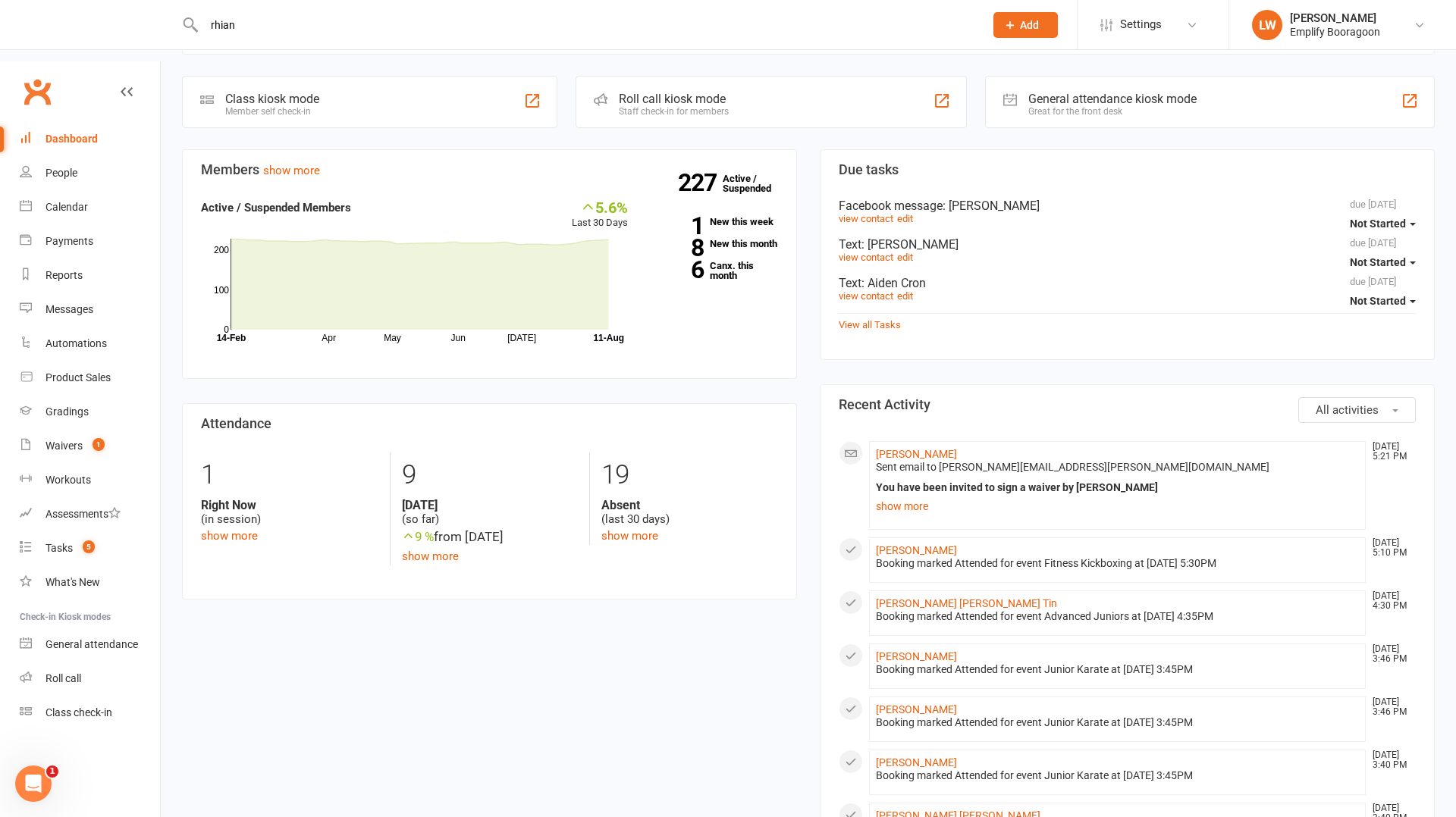
scroll to position [269, 0]
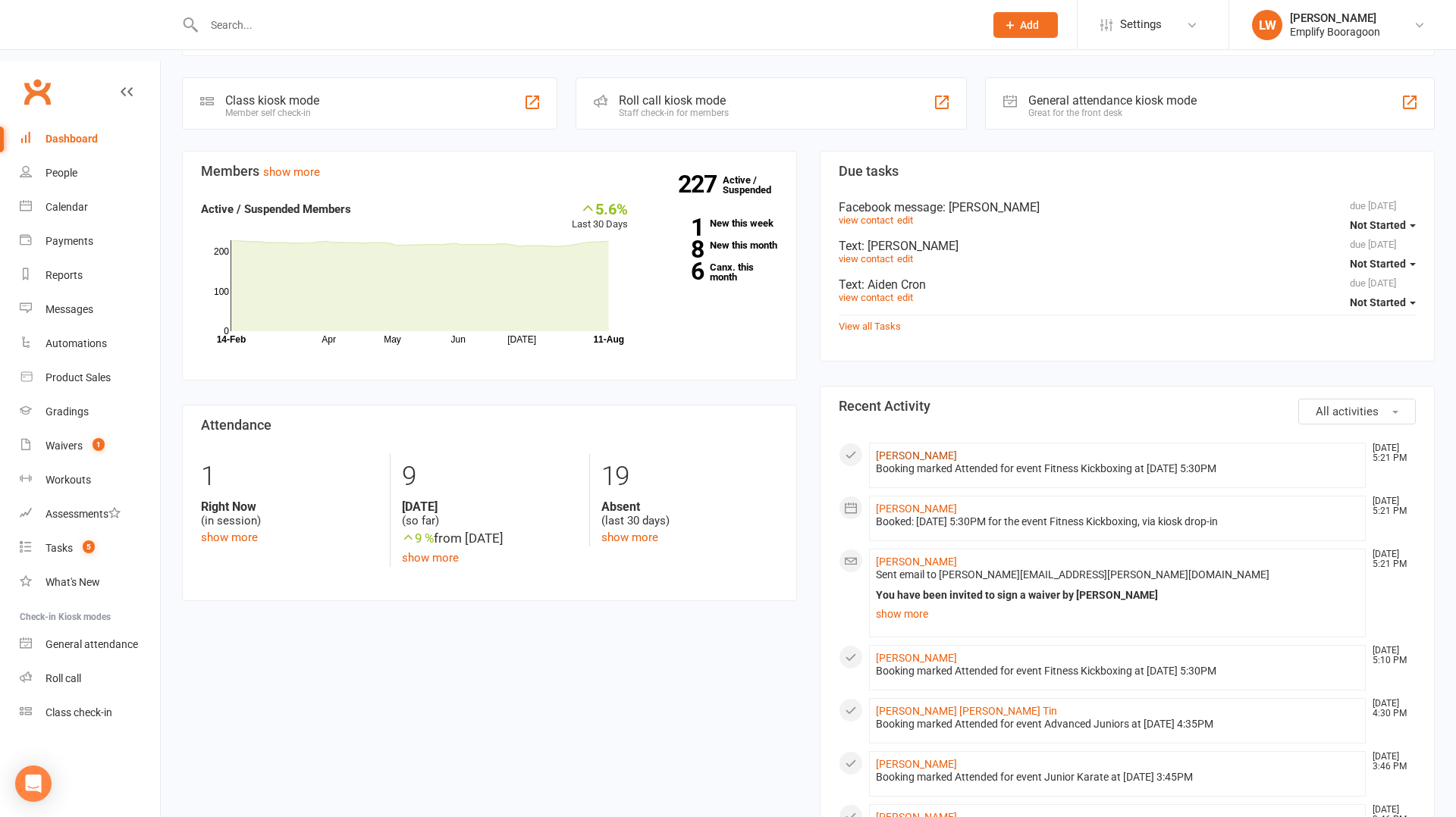
click at [893, 450] on link "[PERSON_NAME]" at bounding box center [916, 456] width 82 height 12
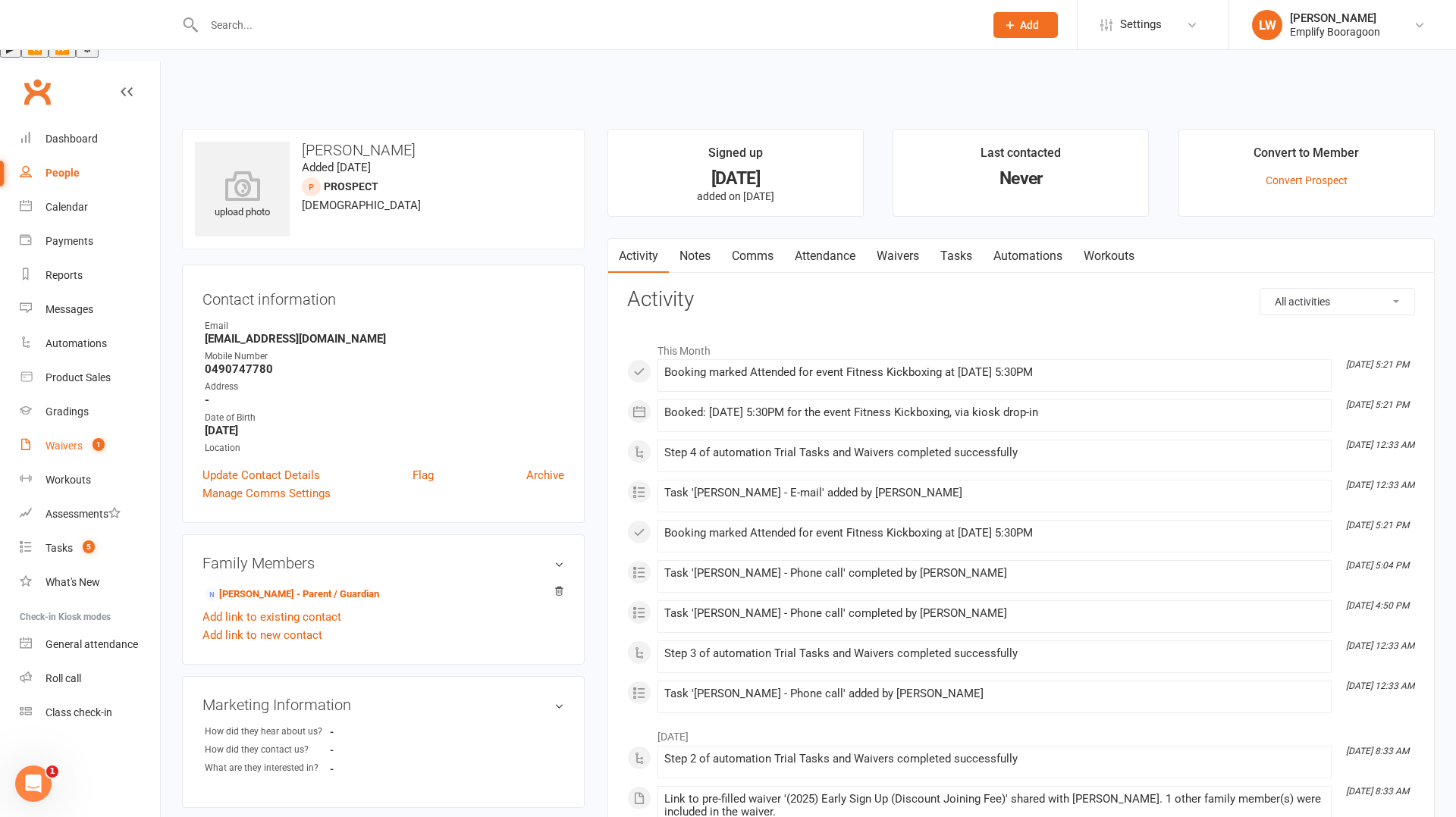
click at [48, 439] on div "Waivers" at bounding box center [64, 445] width 37 height 12
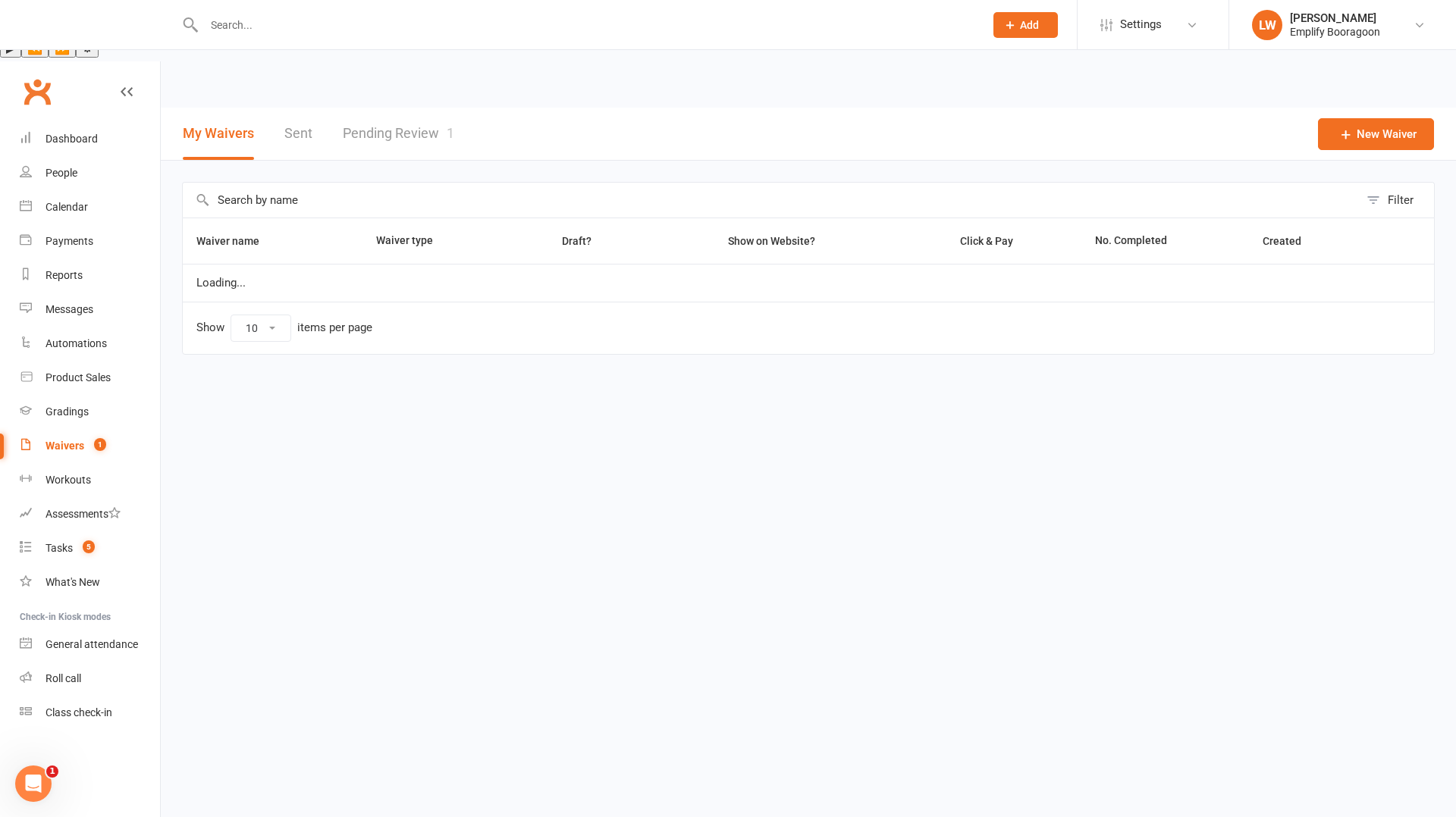
click at [371, 107] on link "Pending Review 1" at bounding box center [398, 133] width 112 height 52
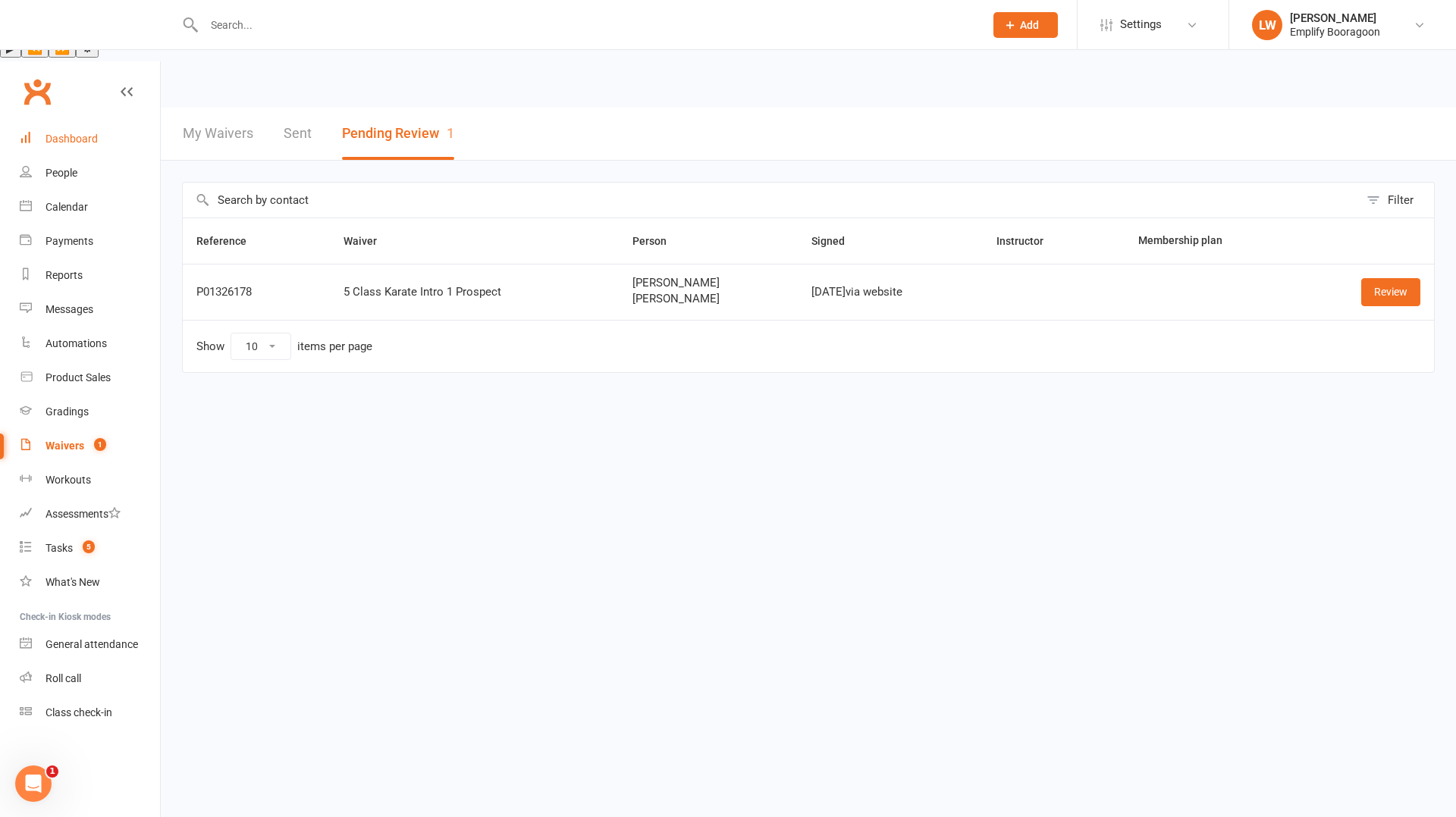
click at [61, 133] on div "Dashboard" at bounding box center [71, 139] width 52 height 12
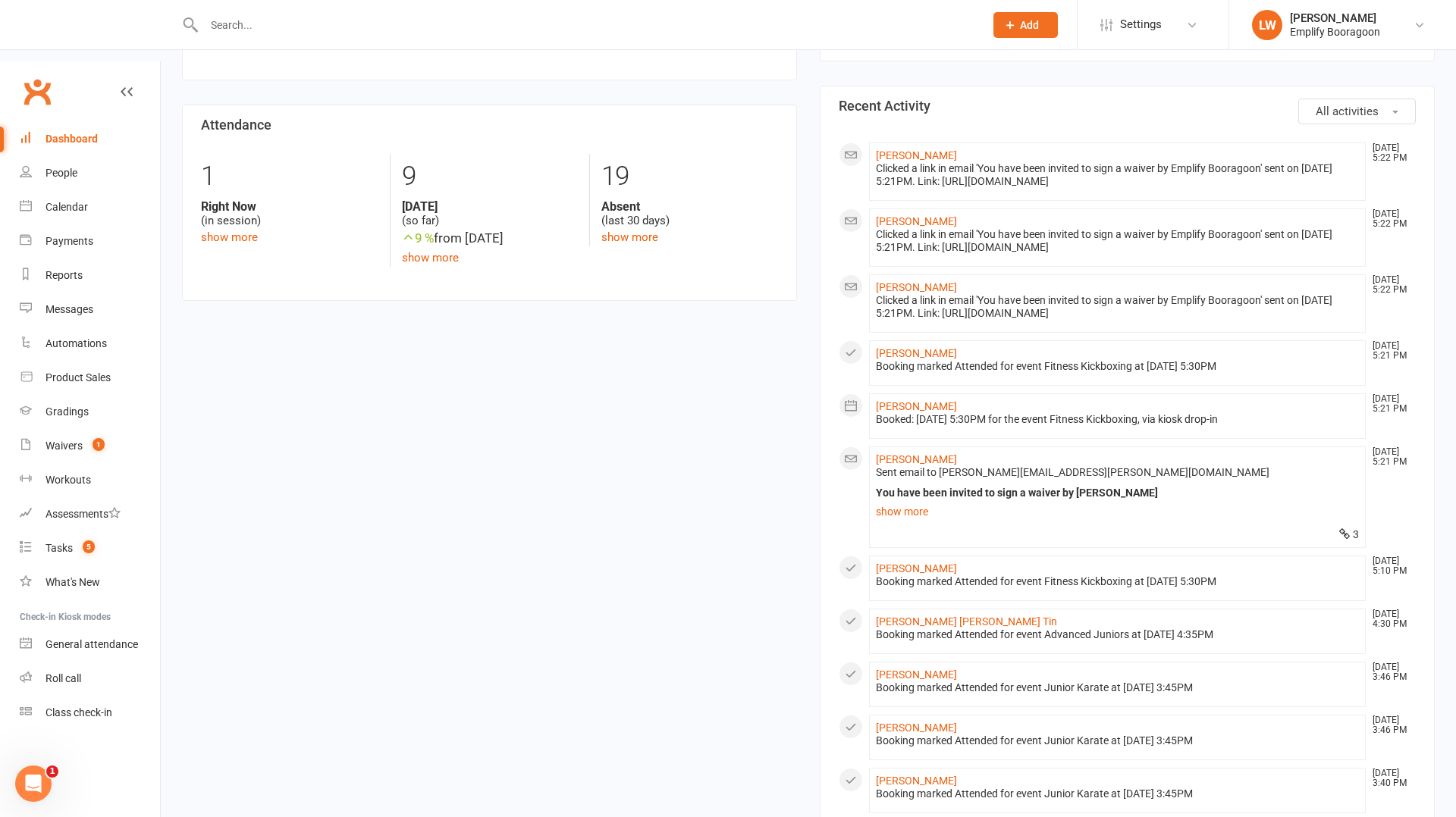
scroll to position [573, 0]
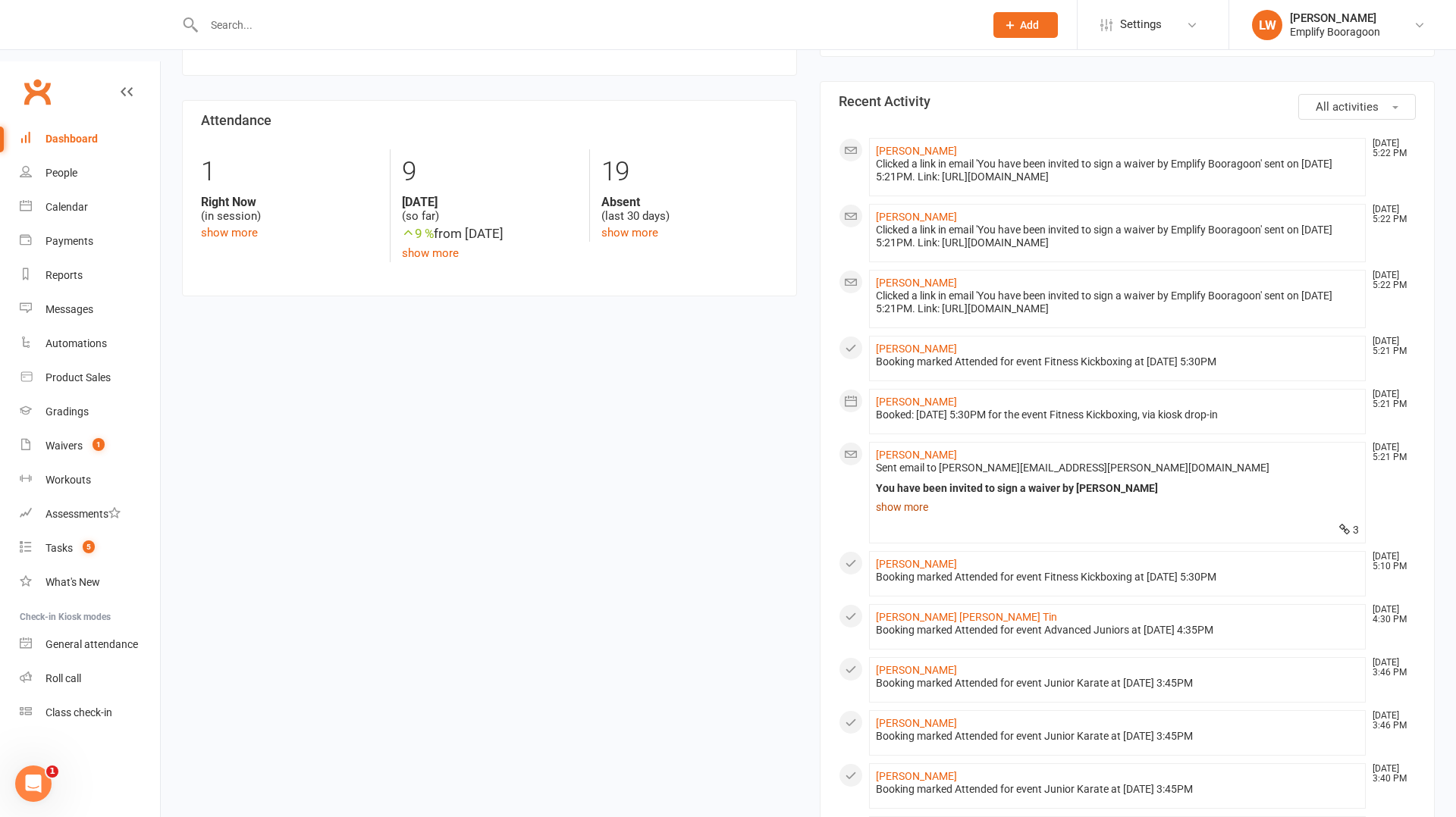
click at [907, 497] on link "show more" at bounding box center [1117, 507] width 483 height 21
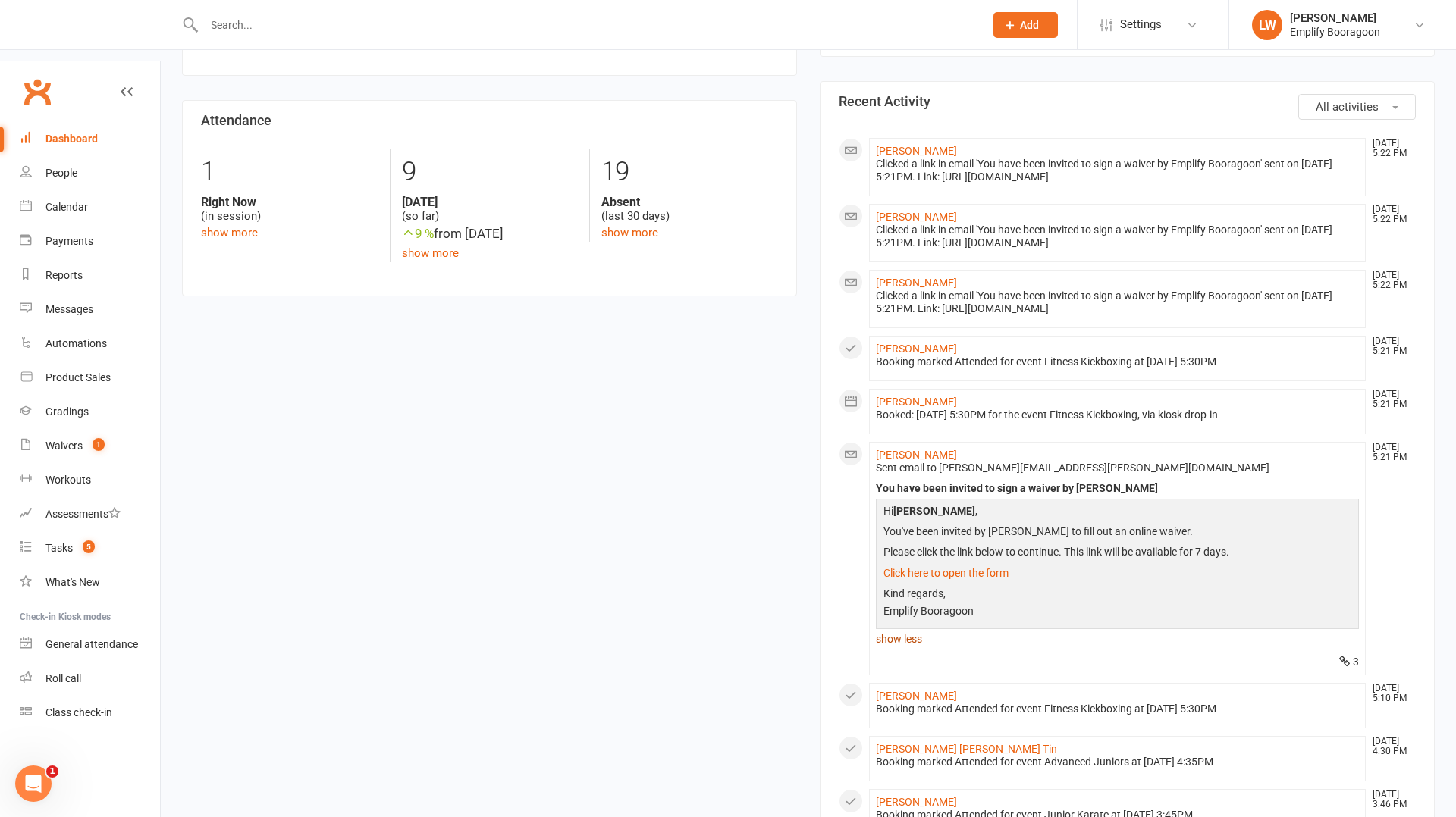
click at [903, 641] on link "show less" at bounding box center [1117, 638] width 483 height 21
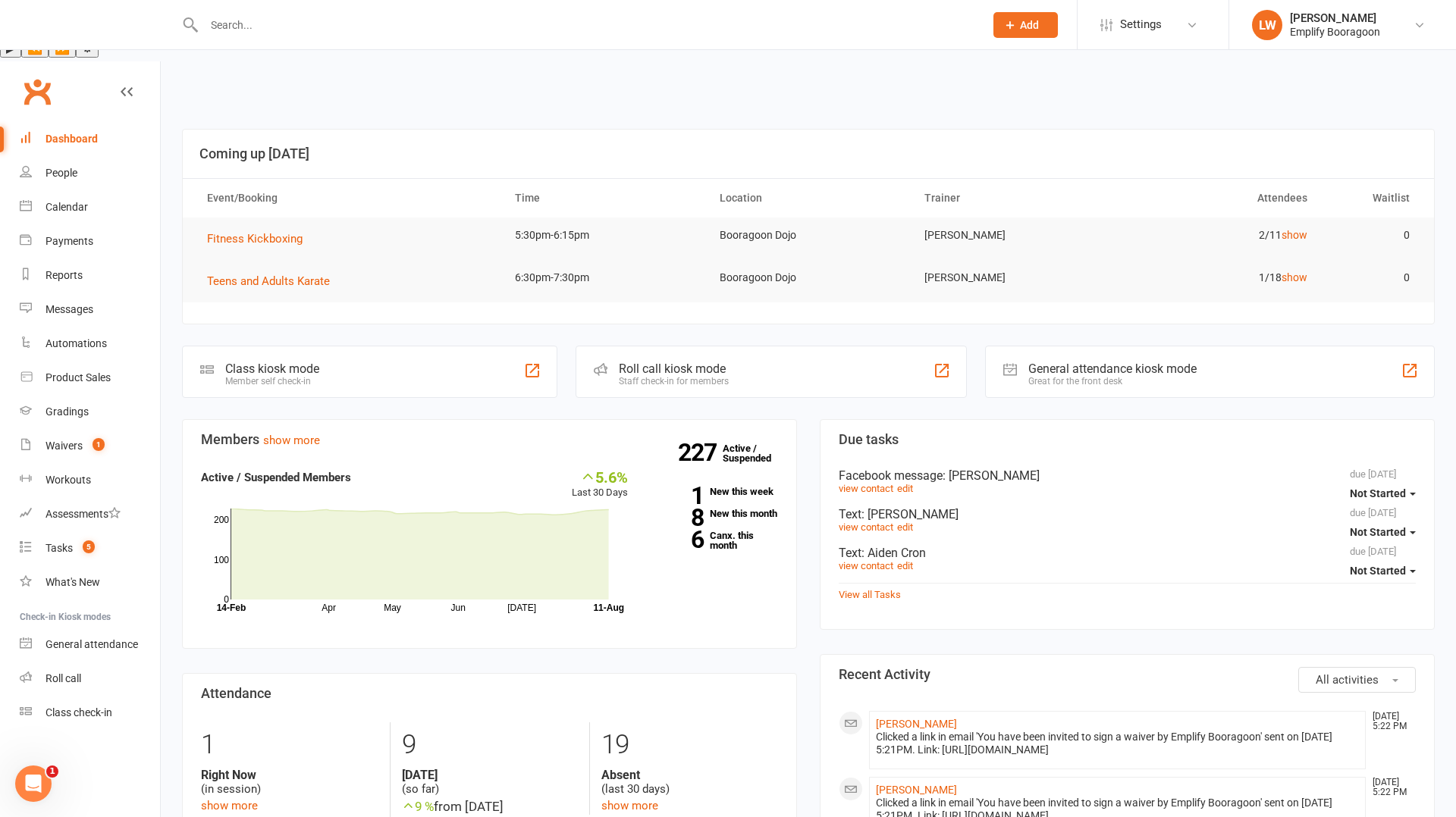
scroll to position [207, 0]
click at [1291, 229] on link "show" at bounding box center [1295, 235] width 26 height 12
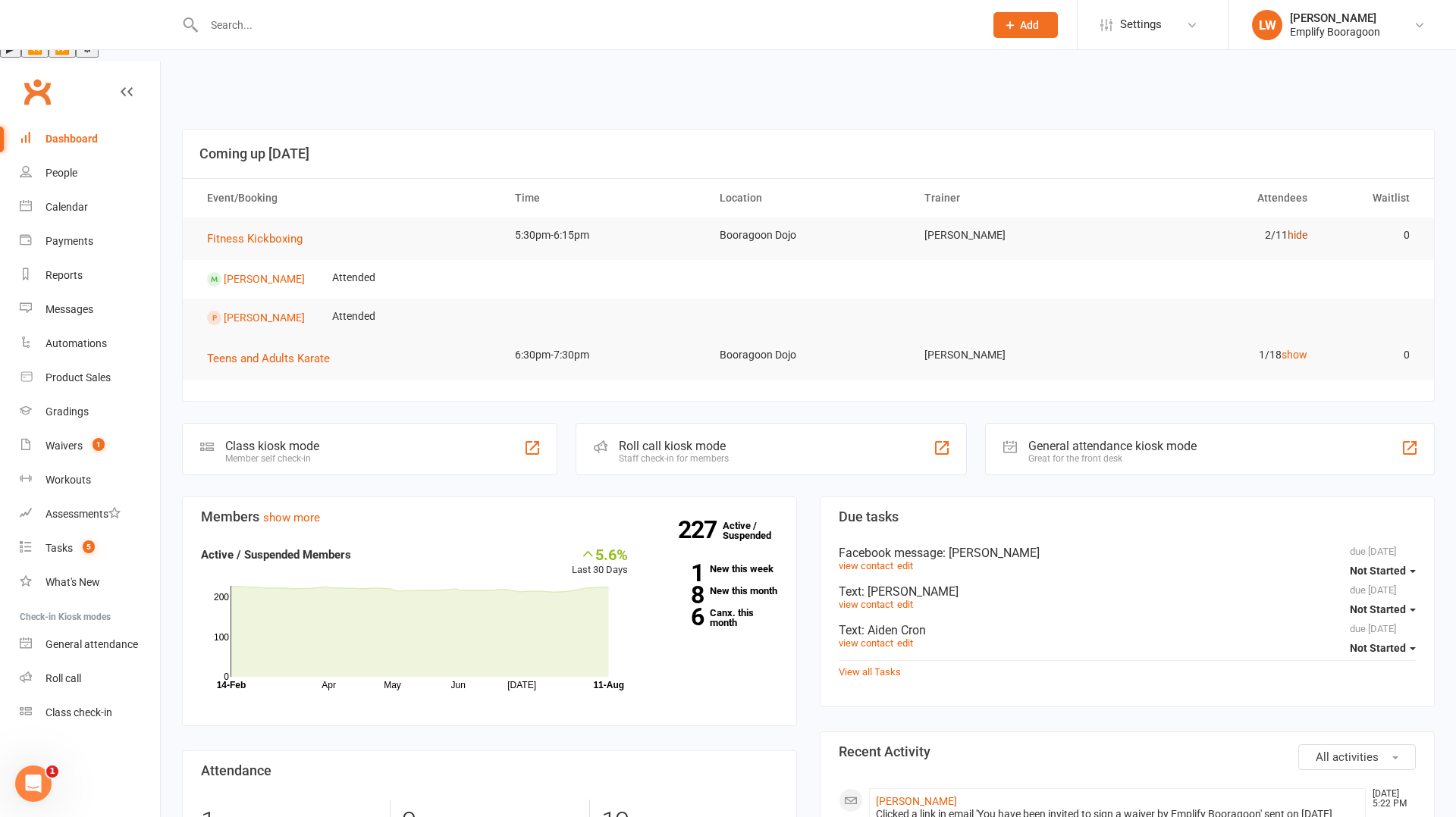
click at [1291, 229] on link "hide" at bounding box center [1297, 235] width 20 height 12
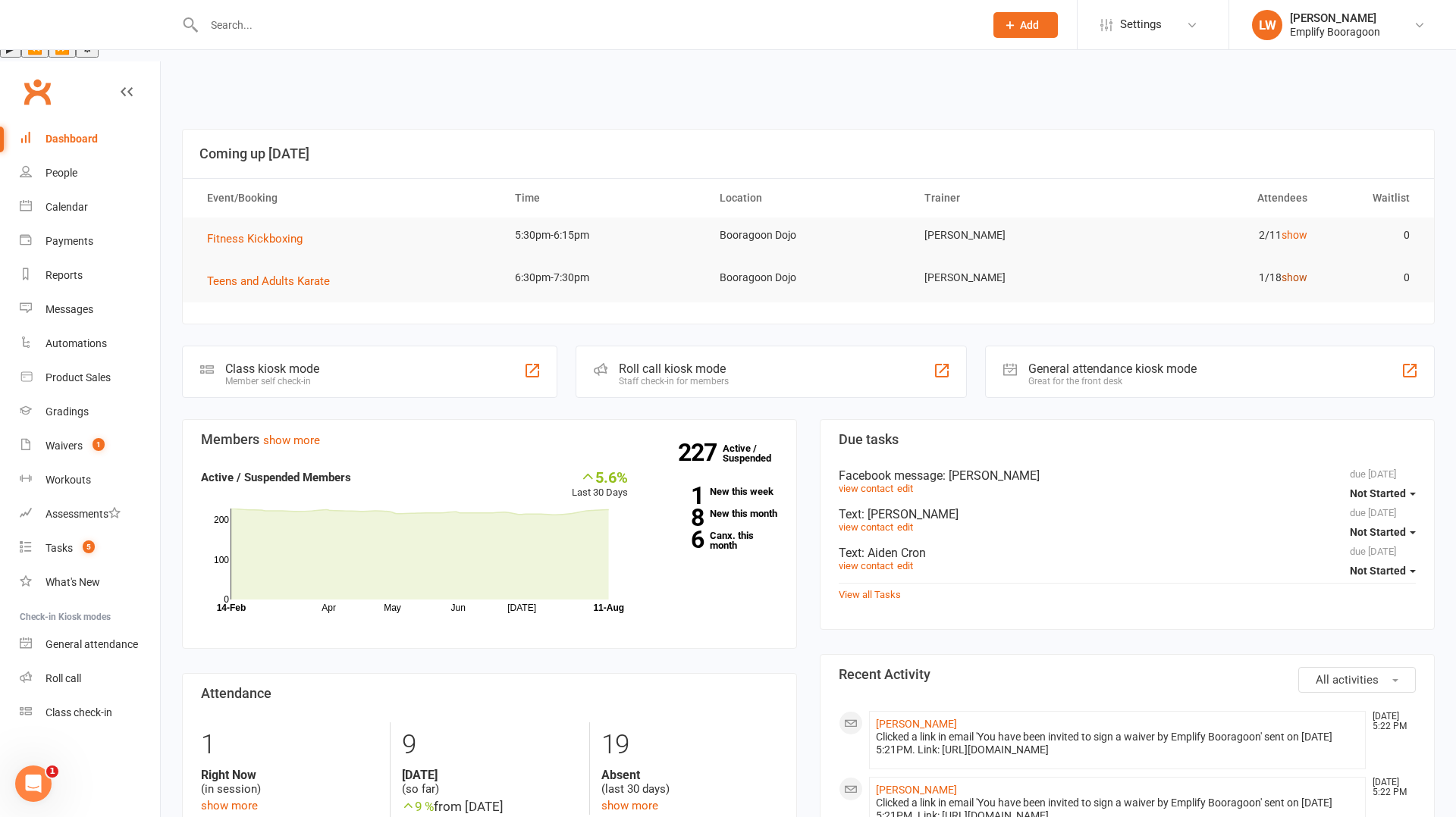
click at [1297, 271] on link "show" at bounding box center [1295, 277] width 26 height 12
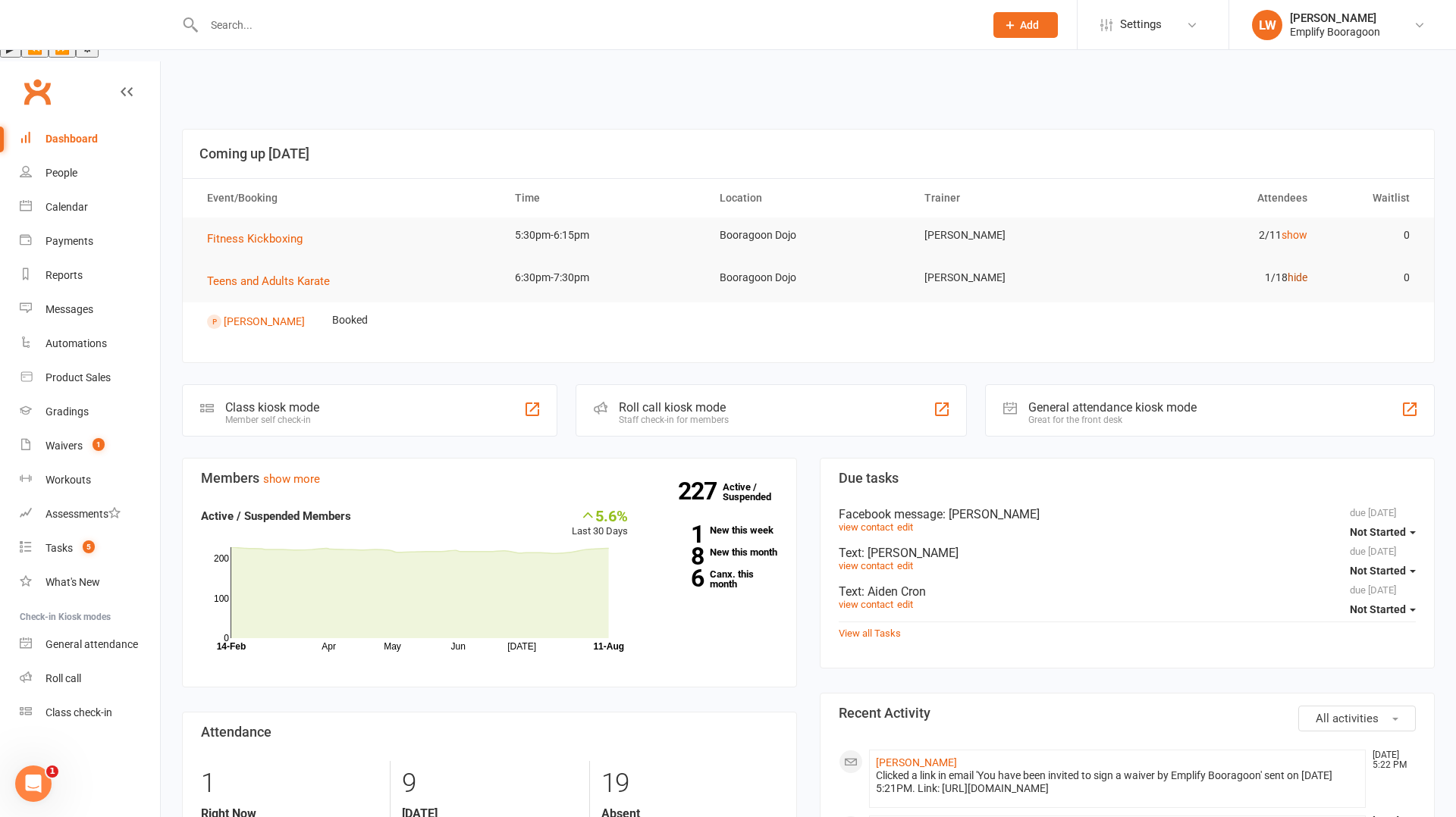
click at [1297, 271] on link "hide" at bounding box center [1297, 277] width 20 height 12
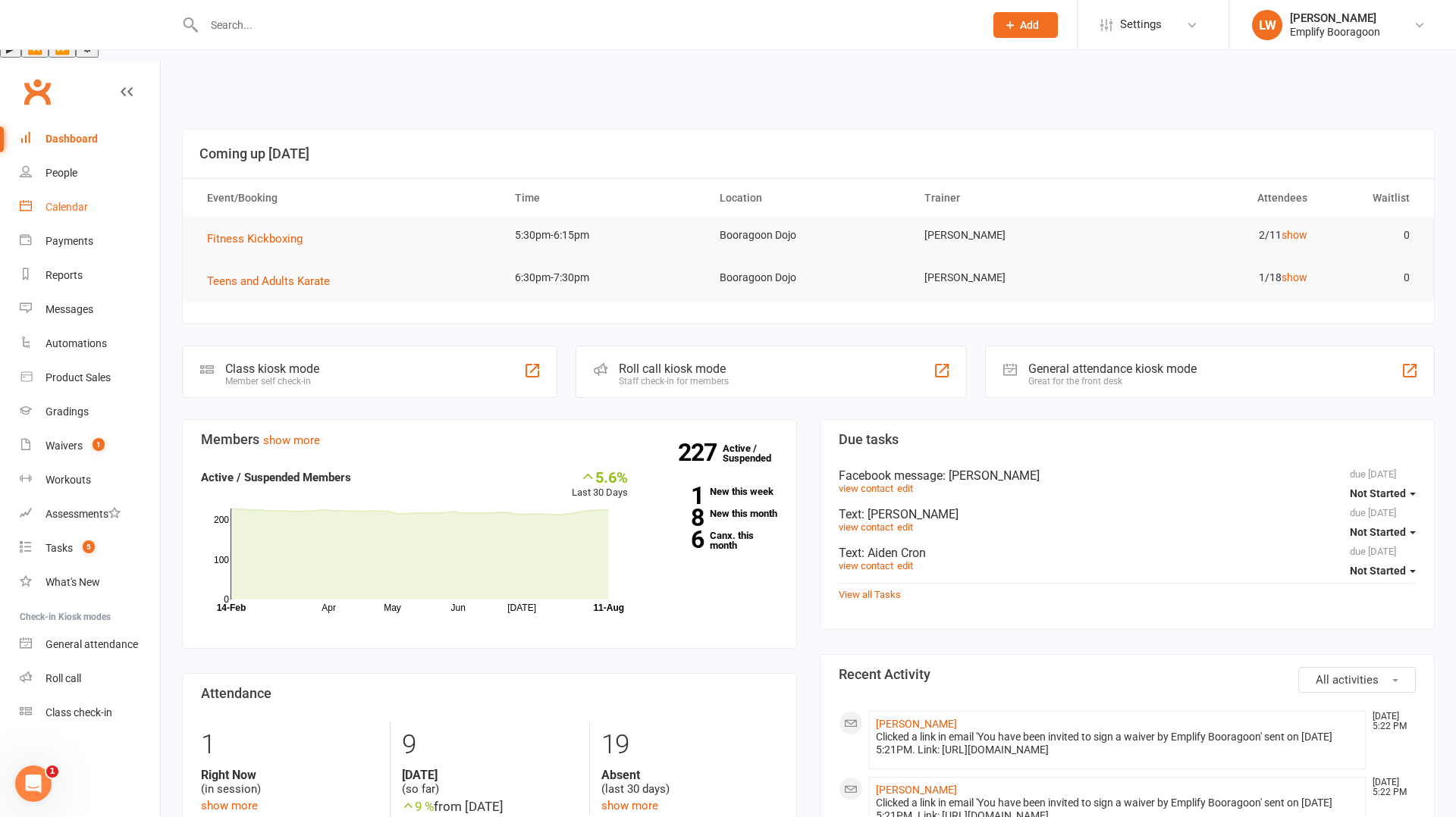
click at [48, 201] on div "Calendar" at bounding box center [66, 207] width 42 height 12
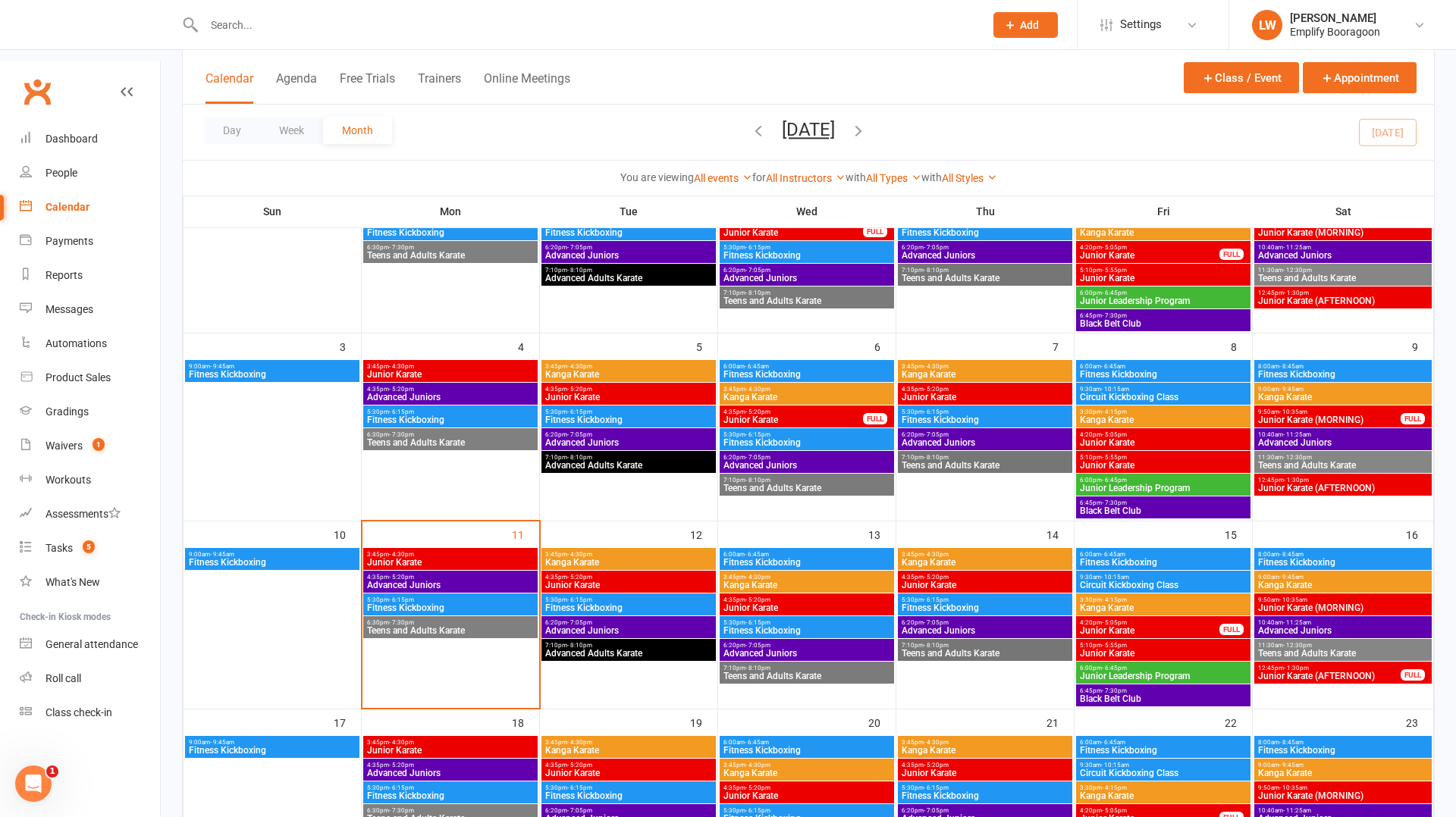
scroll to position [307, 0]
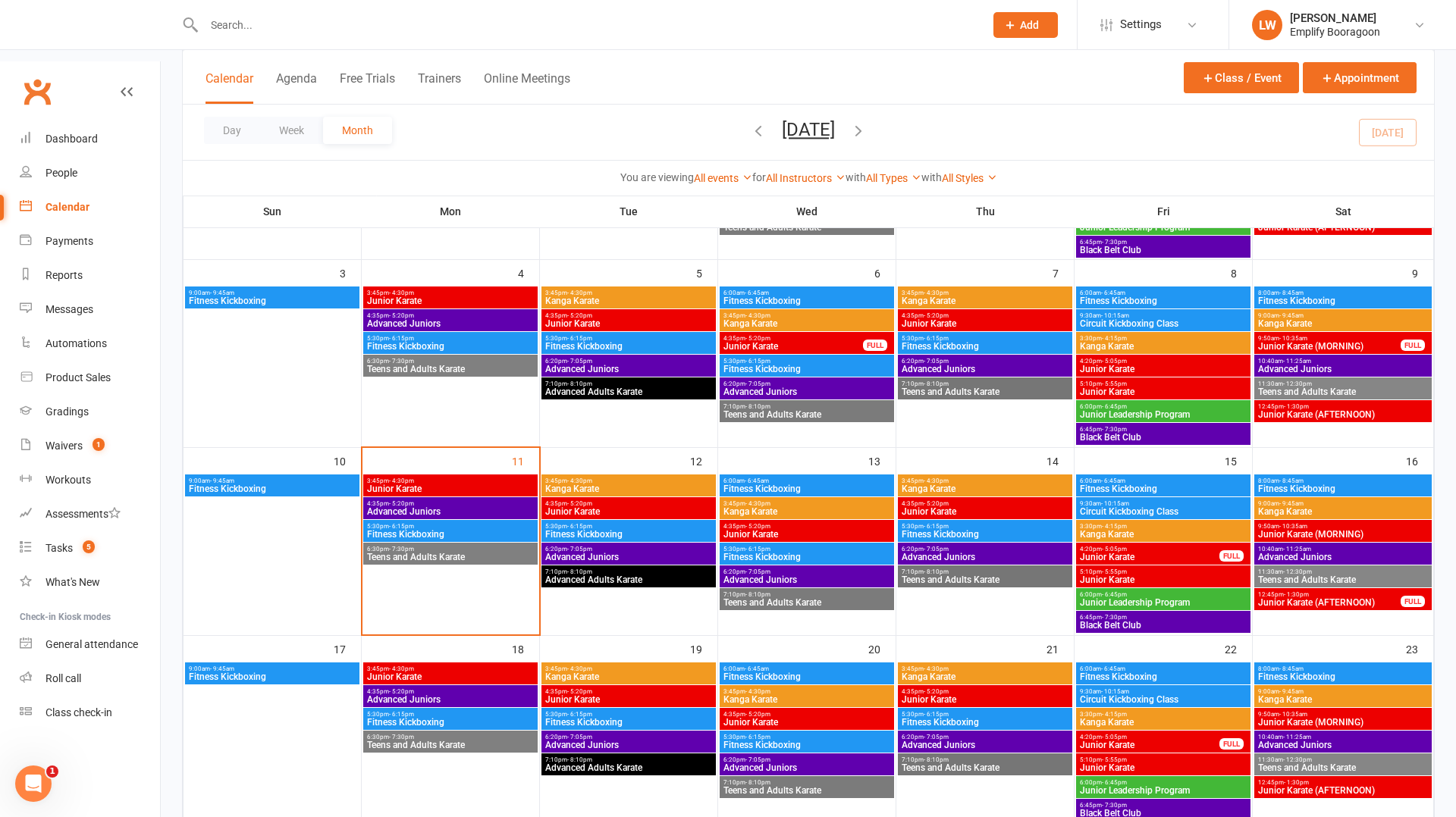
click at [452, 711] on span "5:30pm - 6:15pm" at bounding box center [451, 715] width 168 height 7
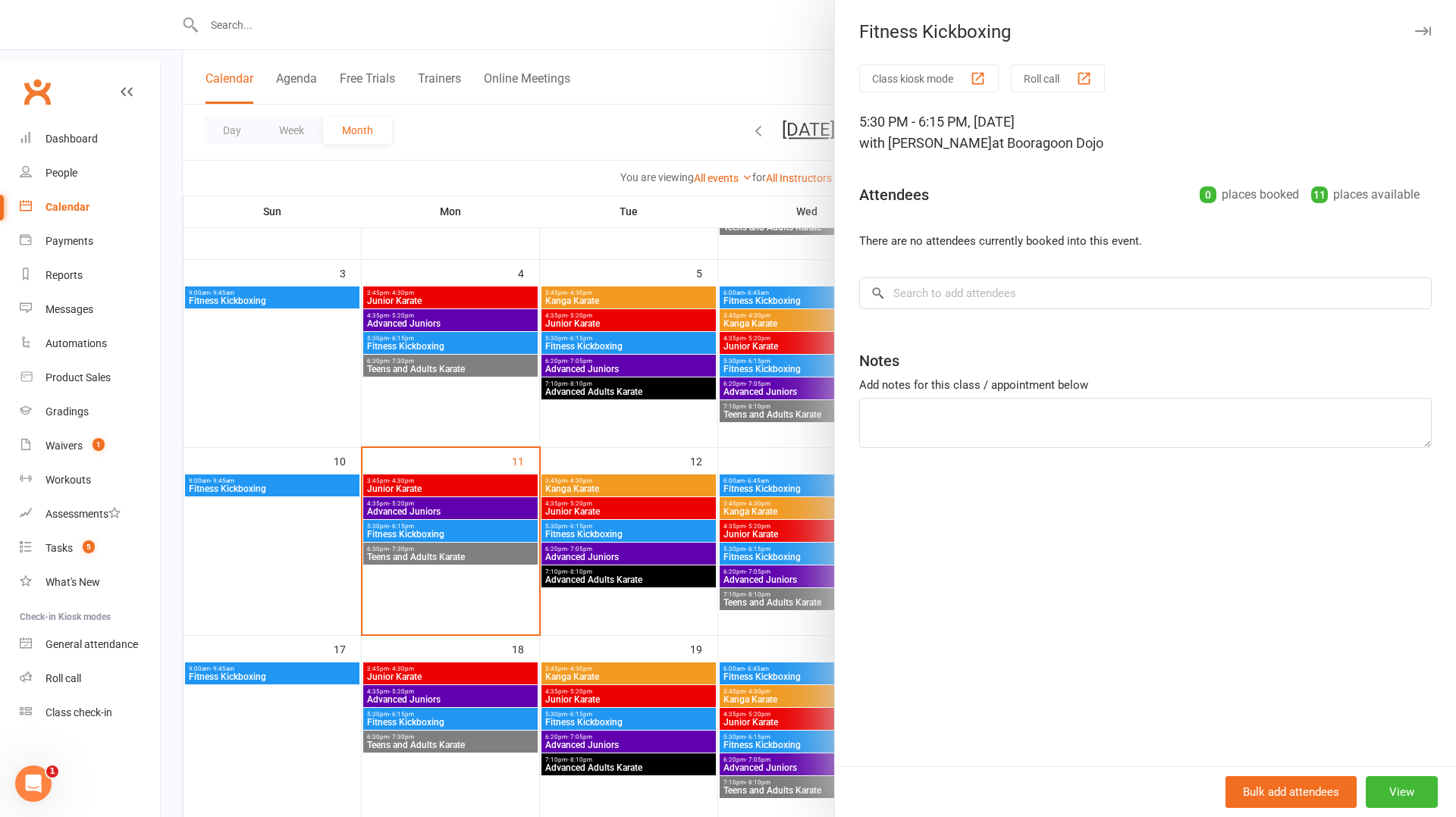
click at [498, 666] on div at bounding box center [808, 408] width 1295 height 817
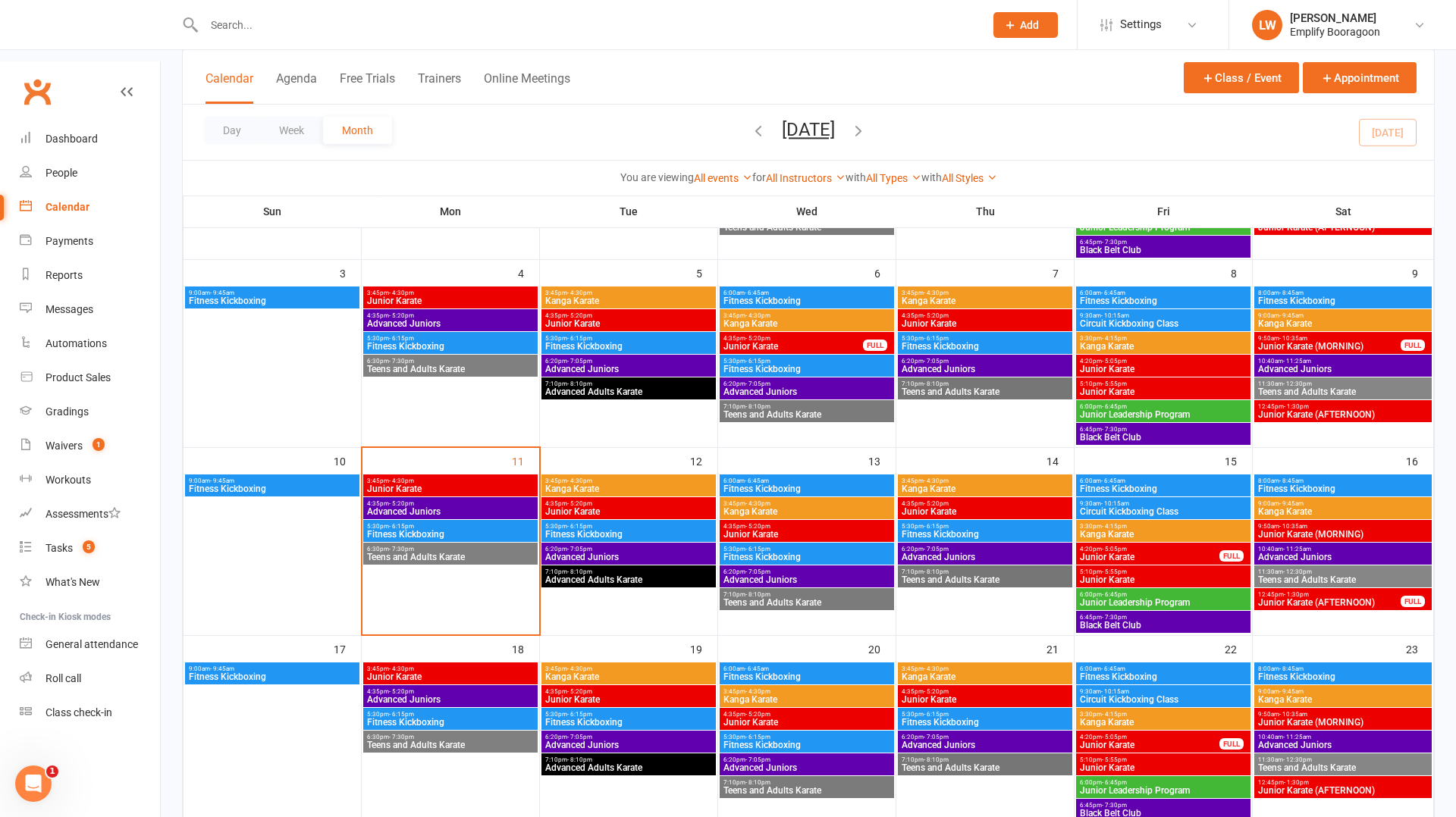
click at [793, 741] on span "Fitness Kickboxing" at bounding box center [807, 745] width 168 height 9
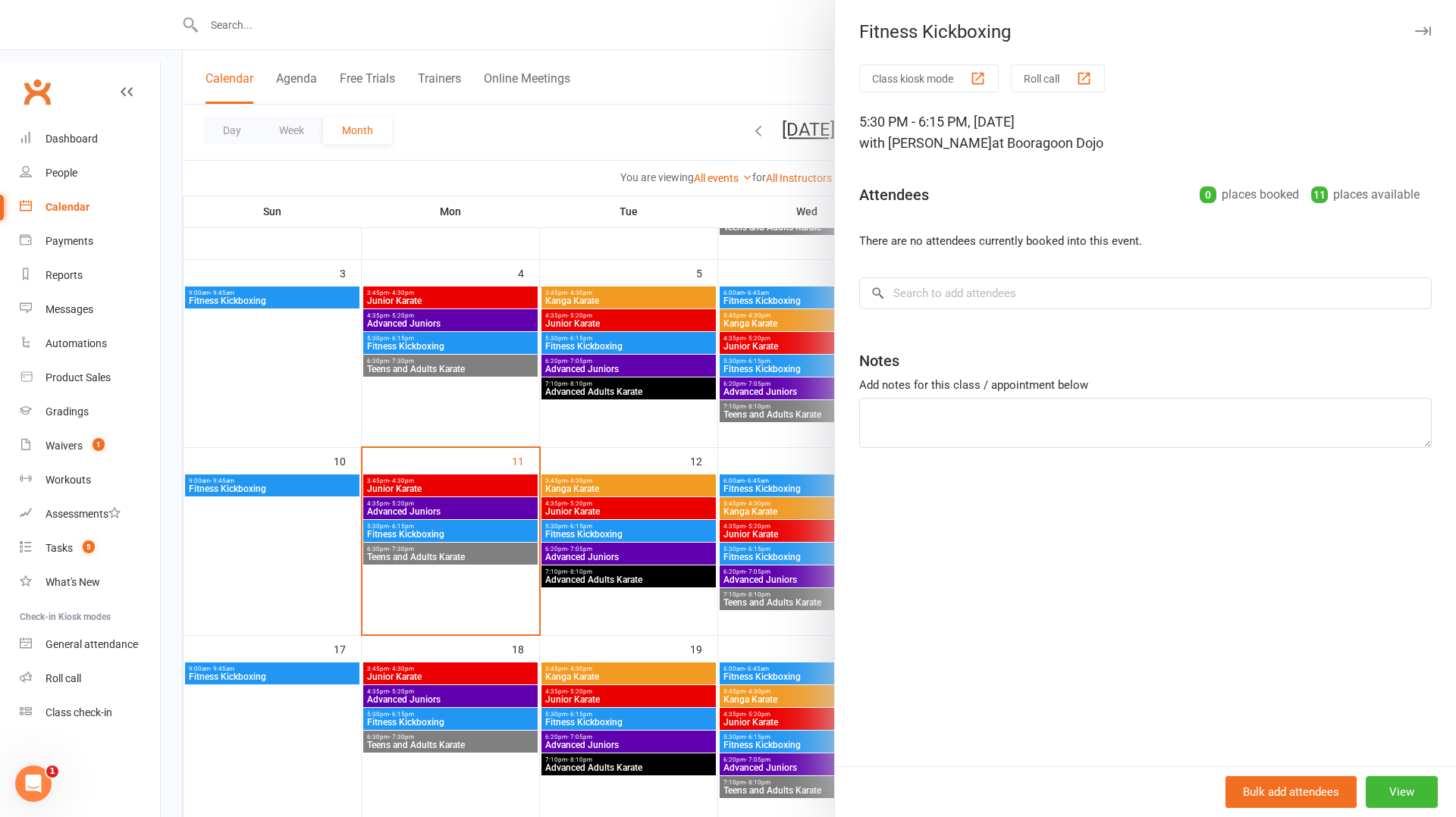
click at [652, 628] on div at bounding box center [808, 408] width 1295 height 817
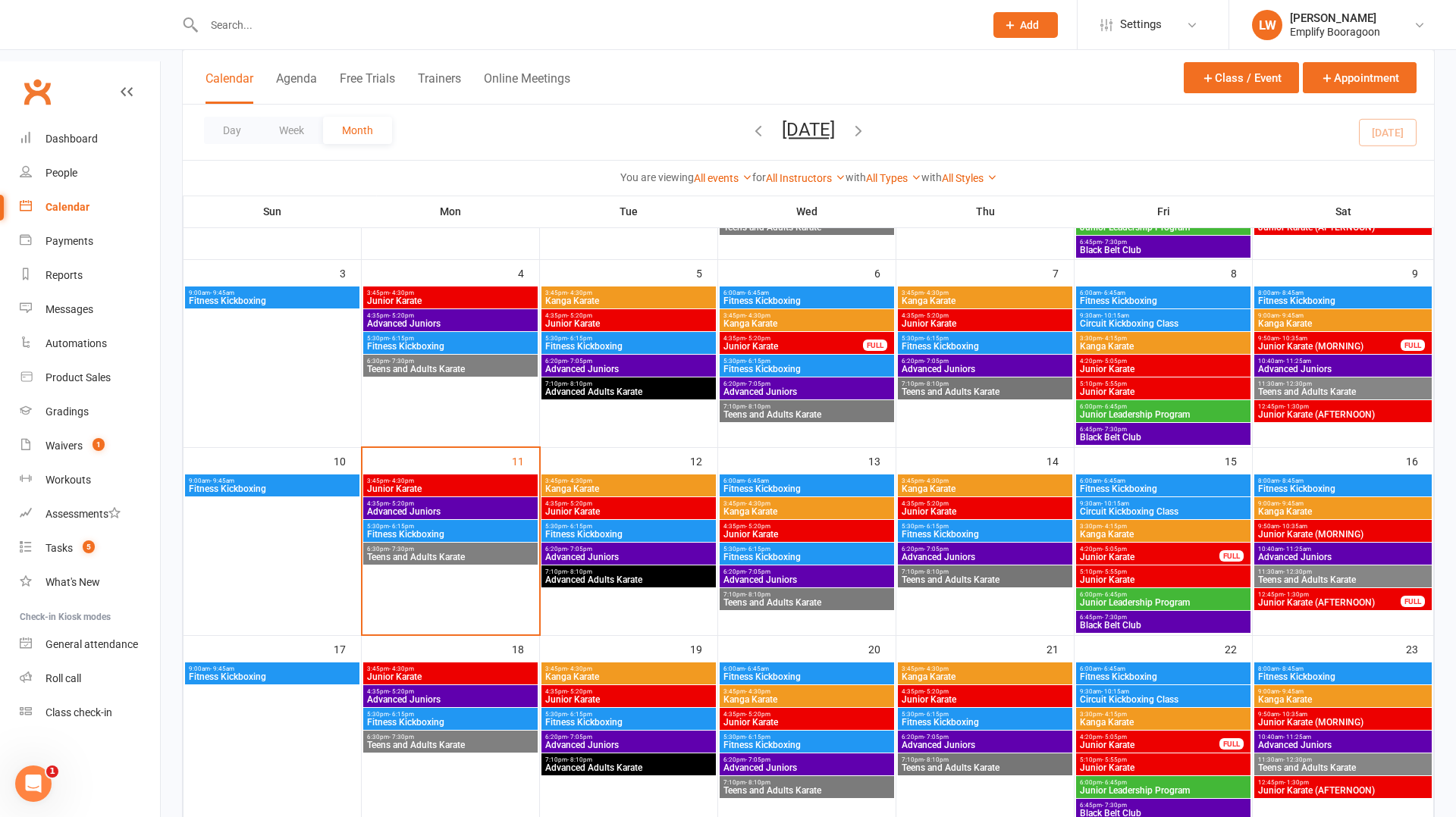
click at [454, 553] on span "Teens and Adults Karate" at bounding box center [451, 557] width 168 height 9
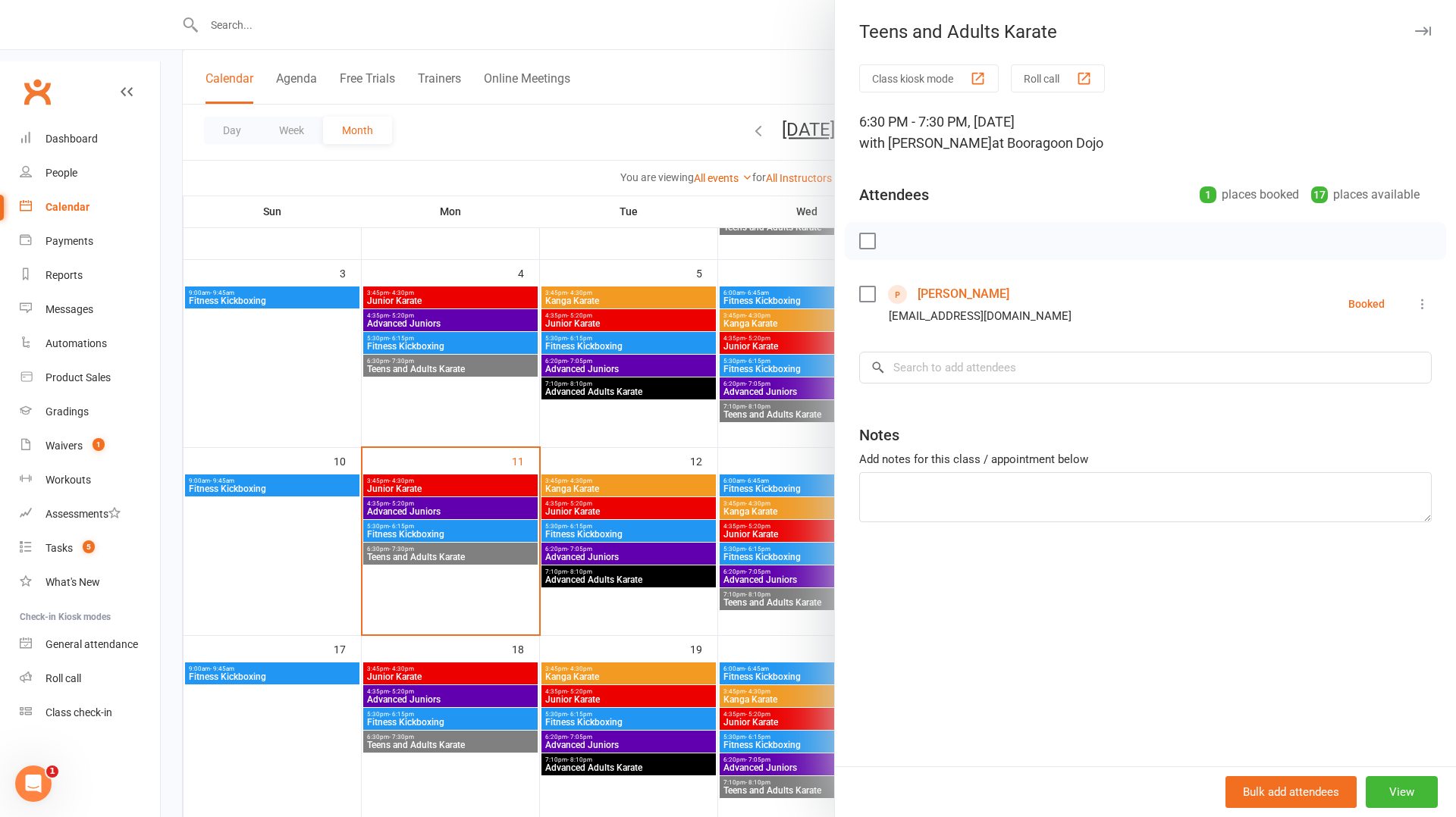
click at [641, 467] on div at bounding box center [808, 408] width 1295 height 817
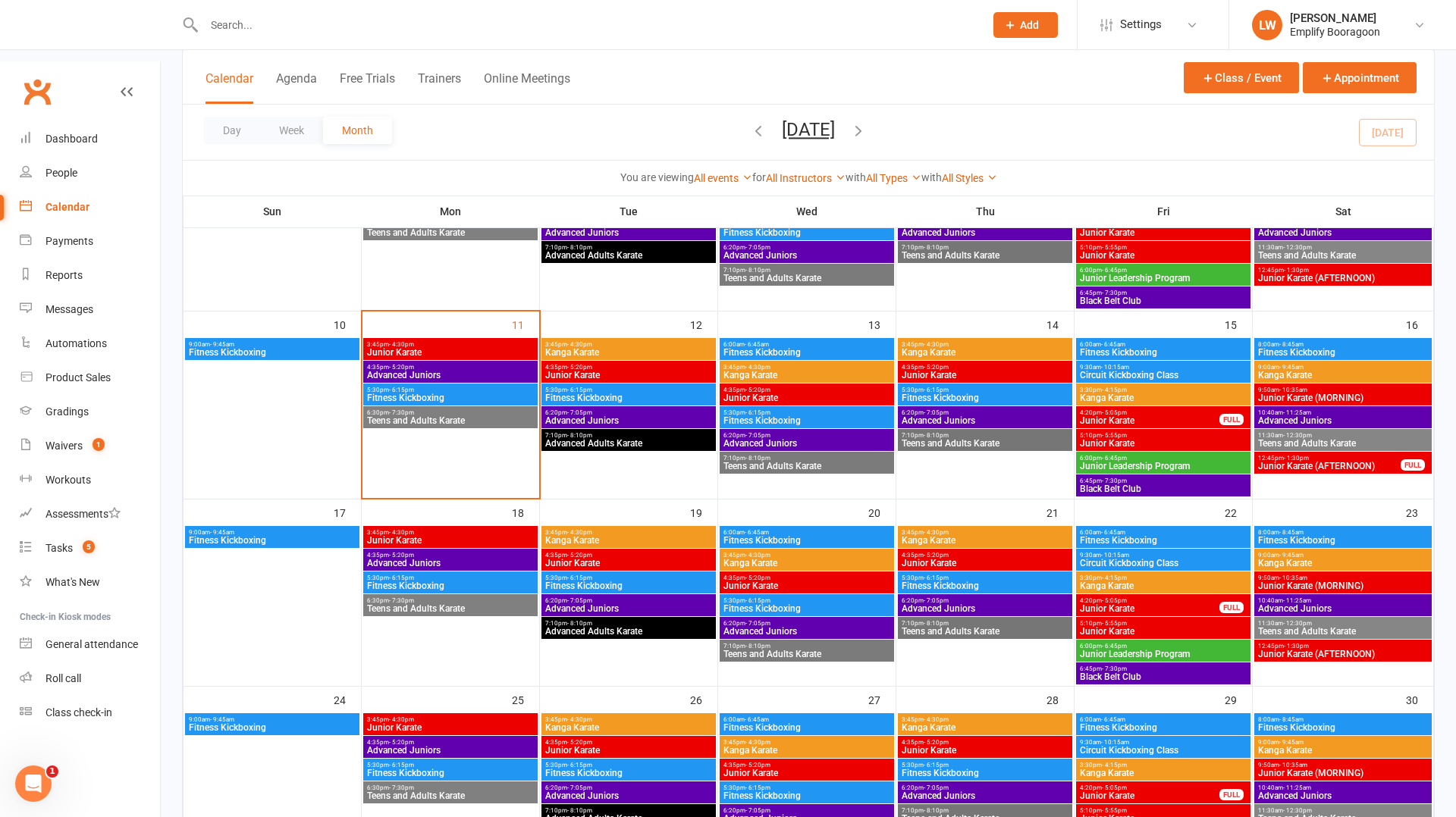
scroll to position [452, 0]
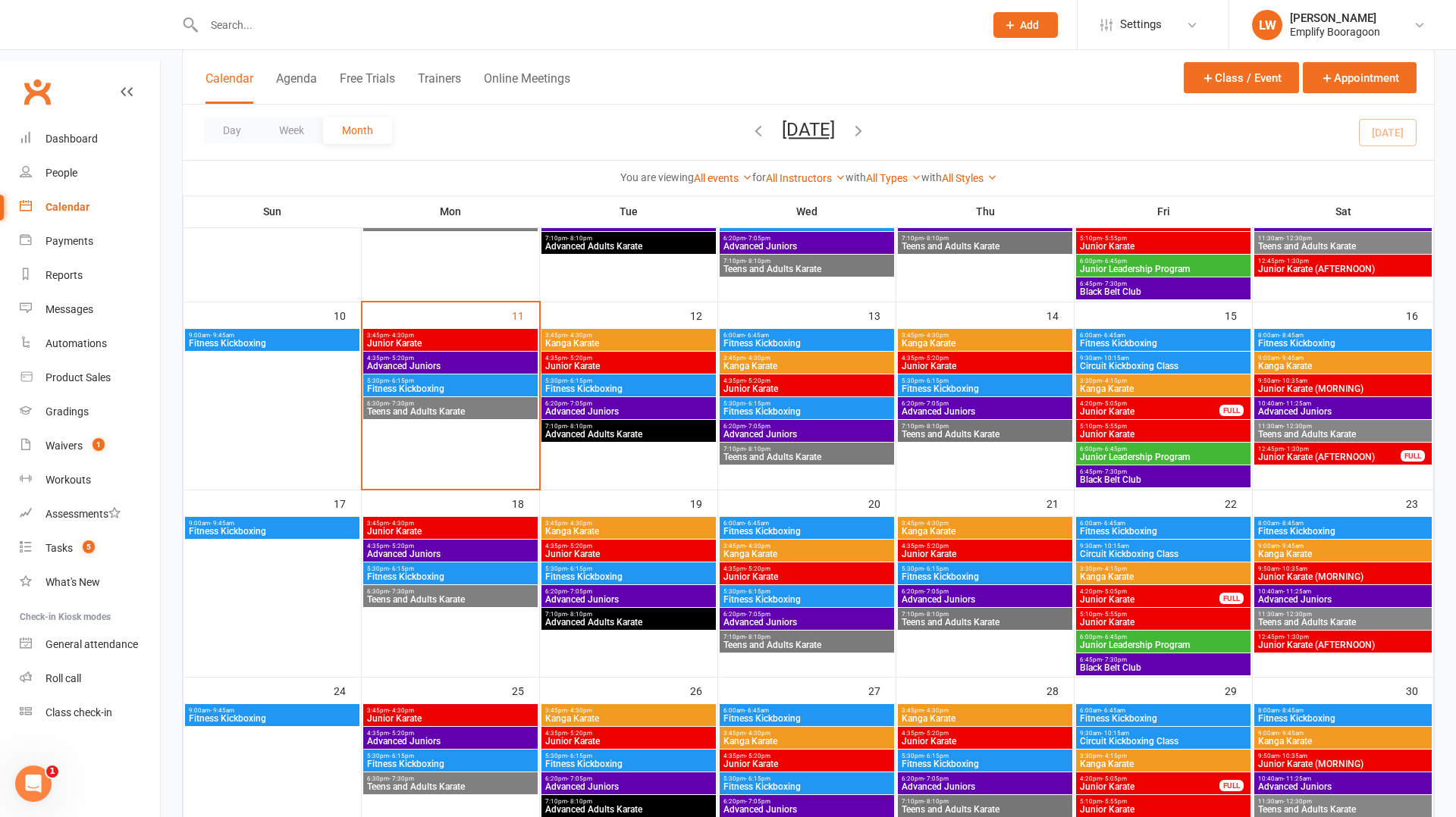
click at [775, 783] on span "Fitness Kickboxing" at bounding box center [807, 787] width 168 height 9
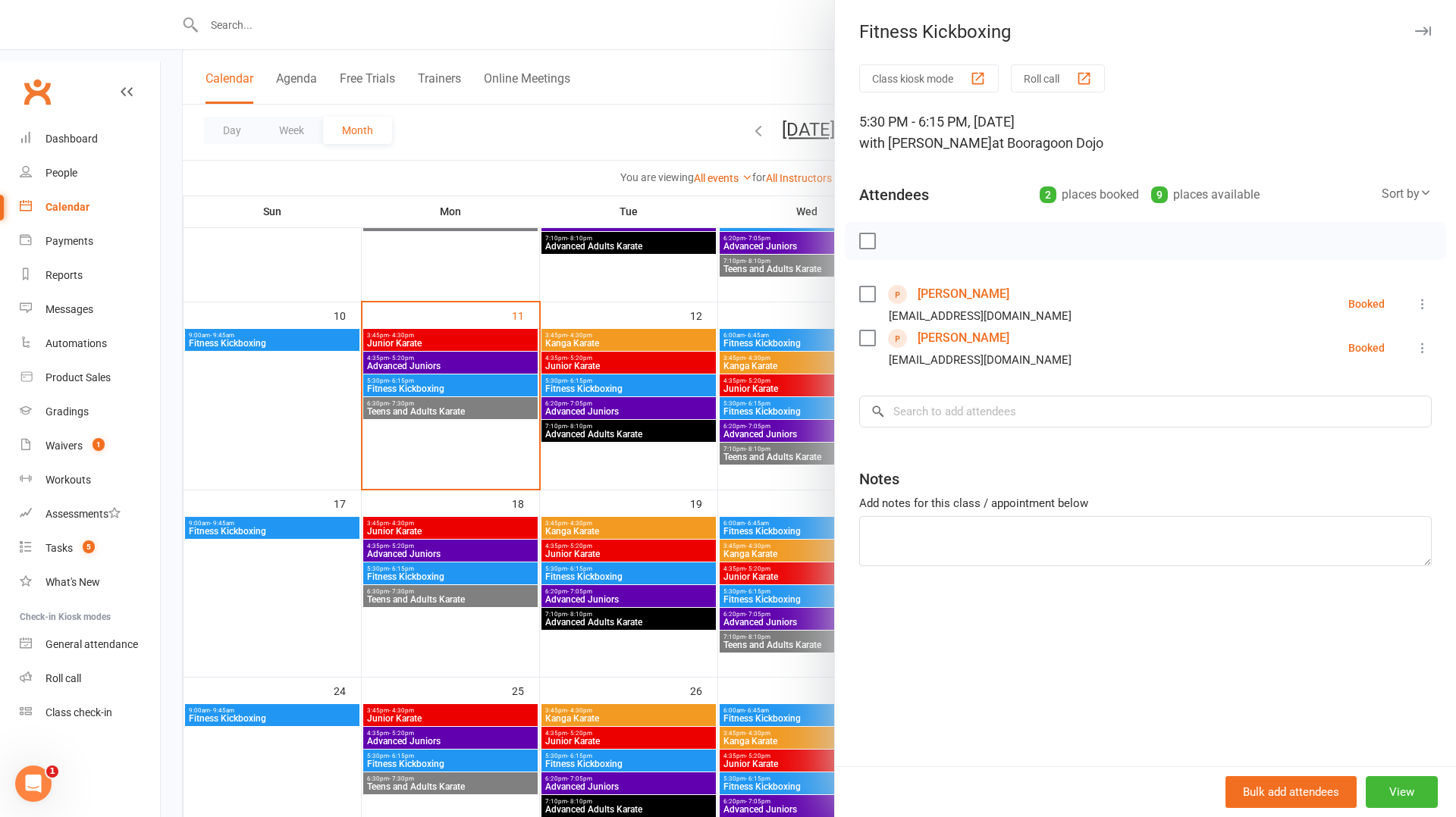
click at [803, 617] on div at bounding box center [808, 408] width 1295 height 817
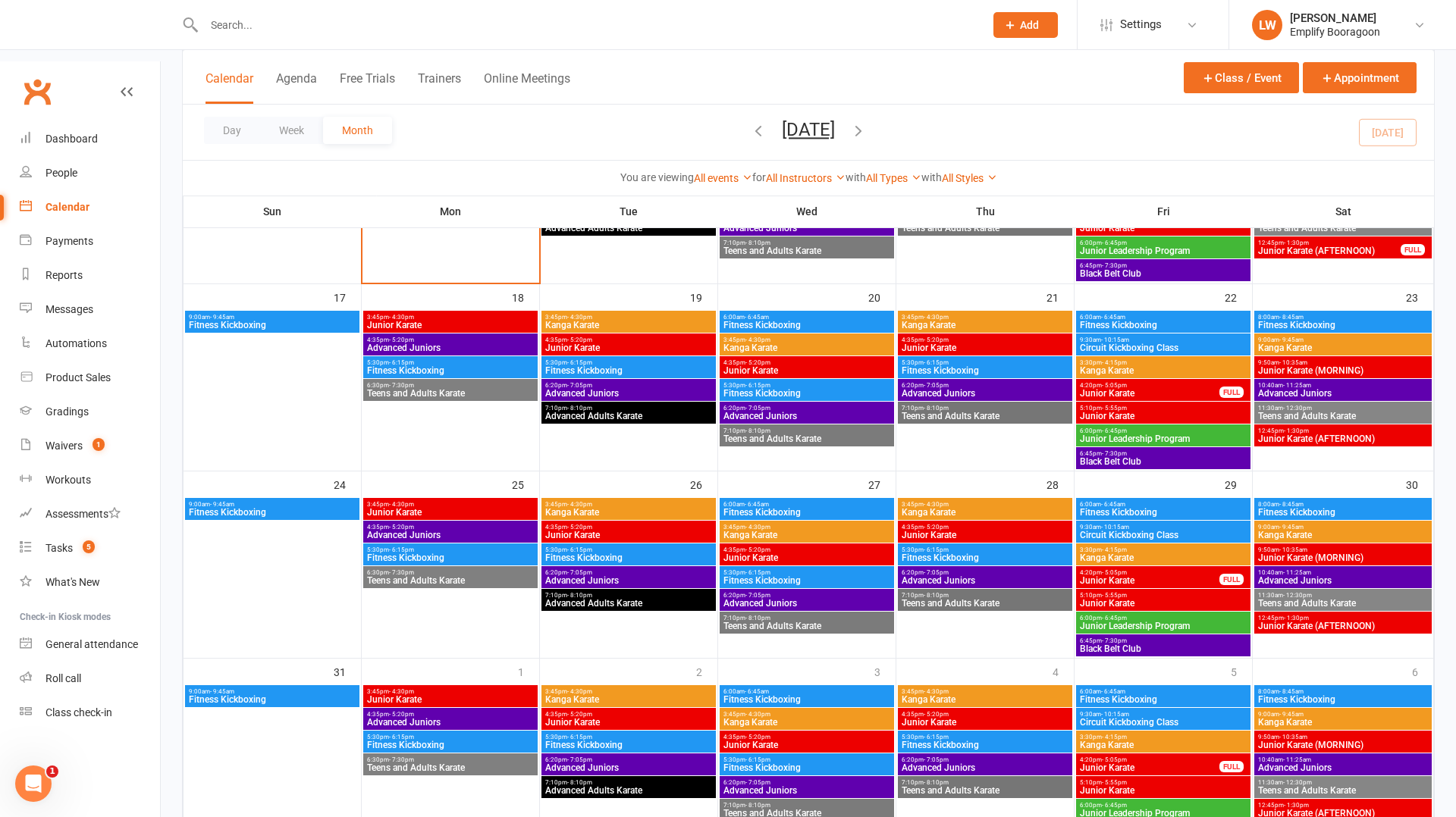
scroll to position [660, 0]
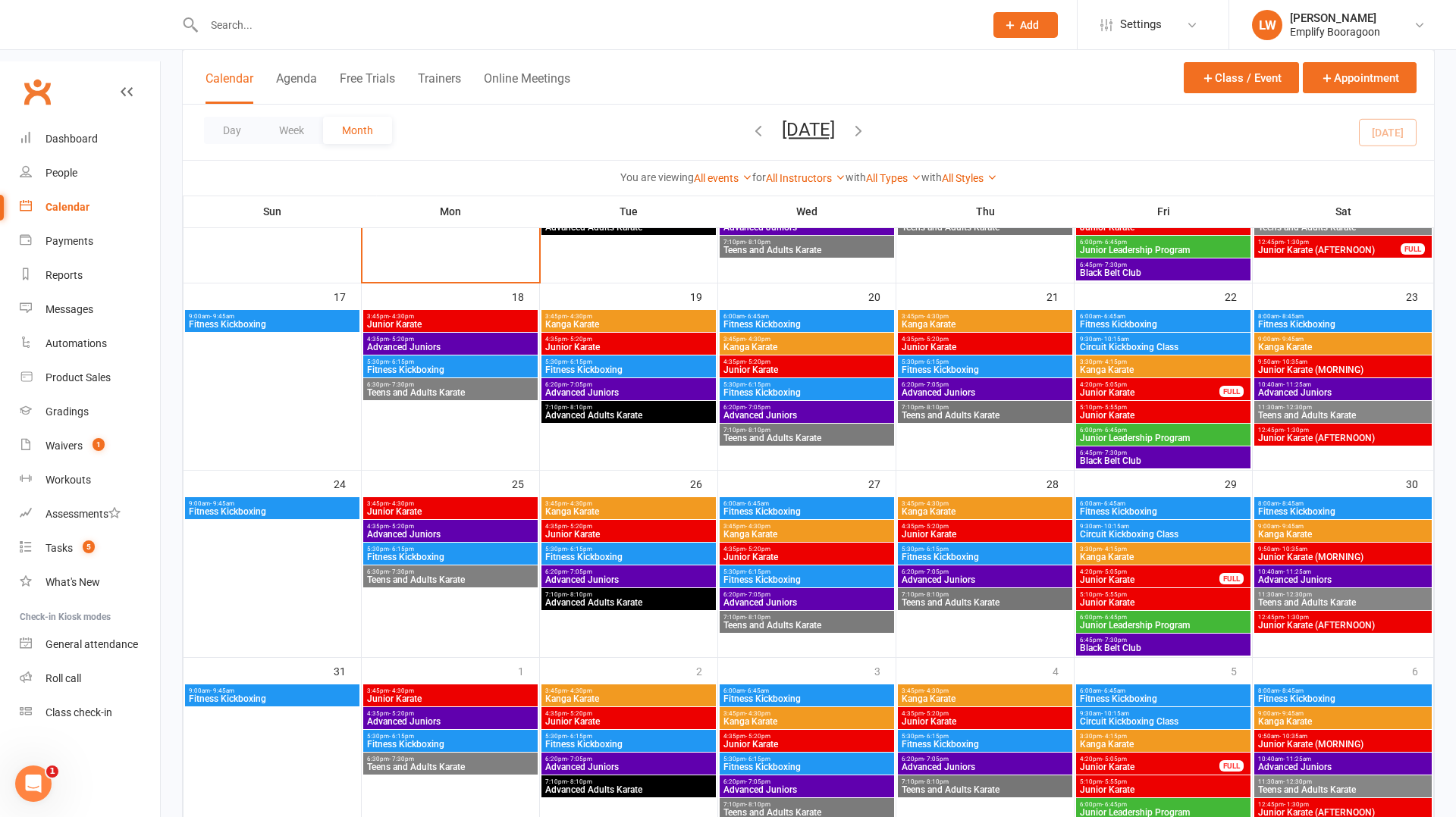
click at [798, 756] on span "5:30pm - 6:15pm" at bounding box center [807, 760] width 168 height 7
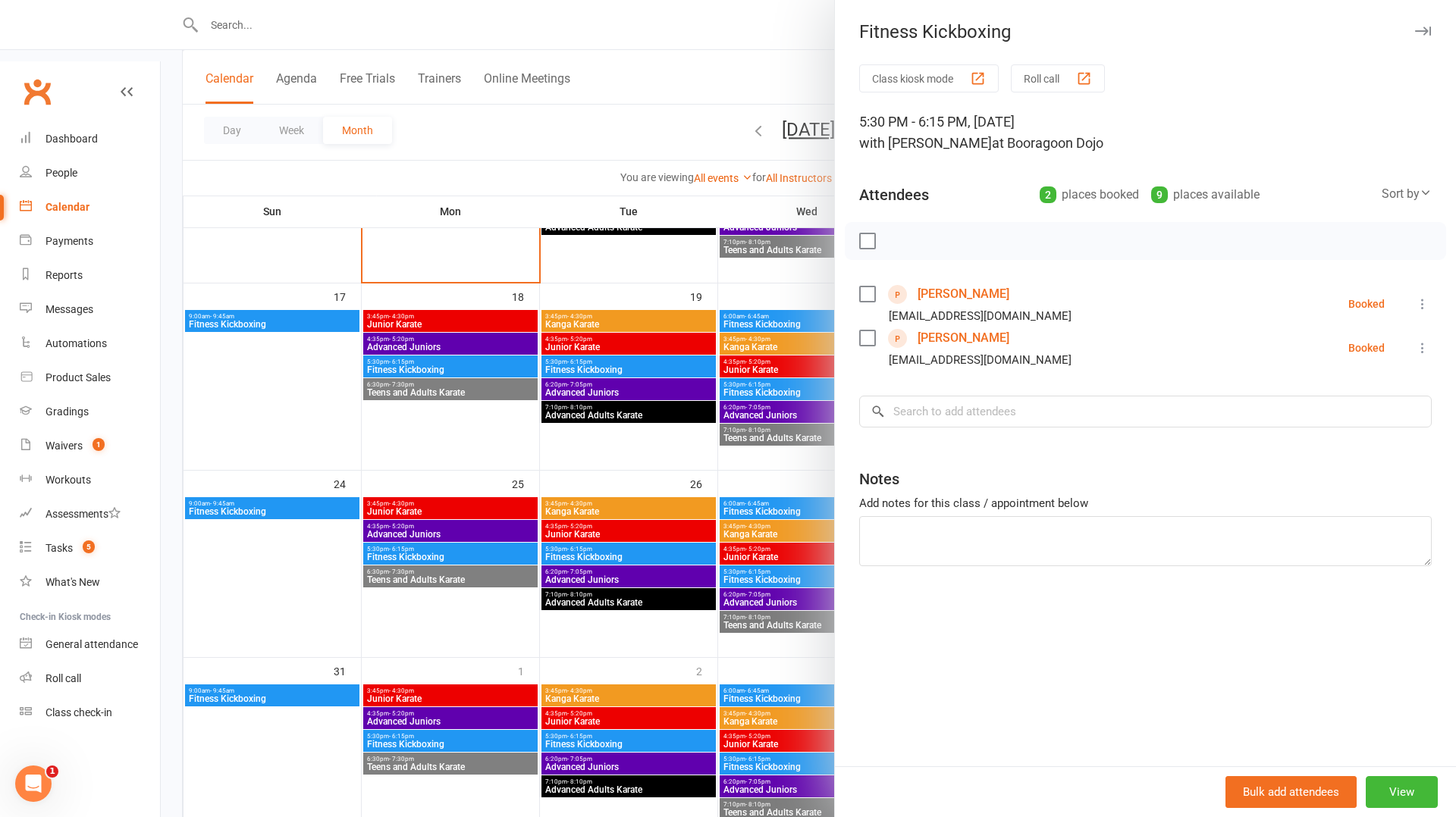
click at [297, 348] on div at bounding box center [808, 408] width 1295 height 817
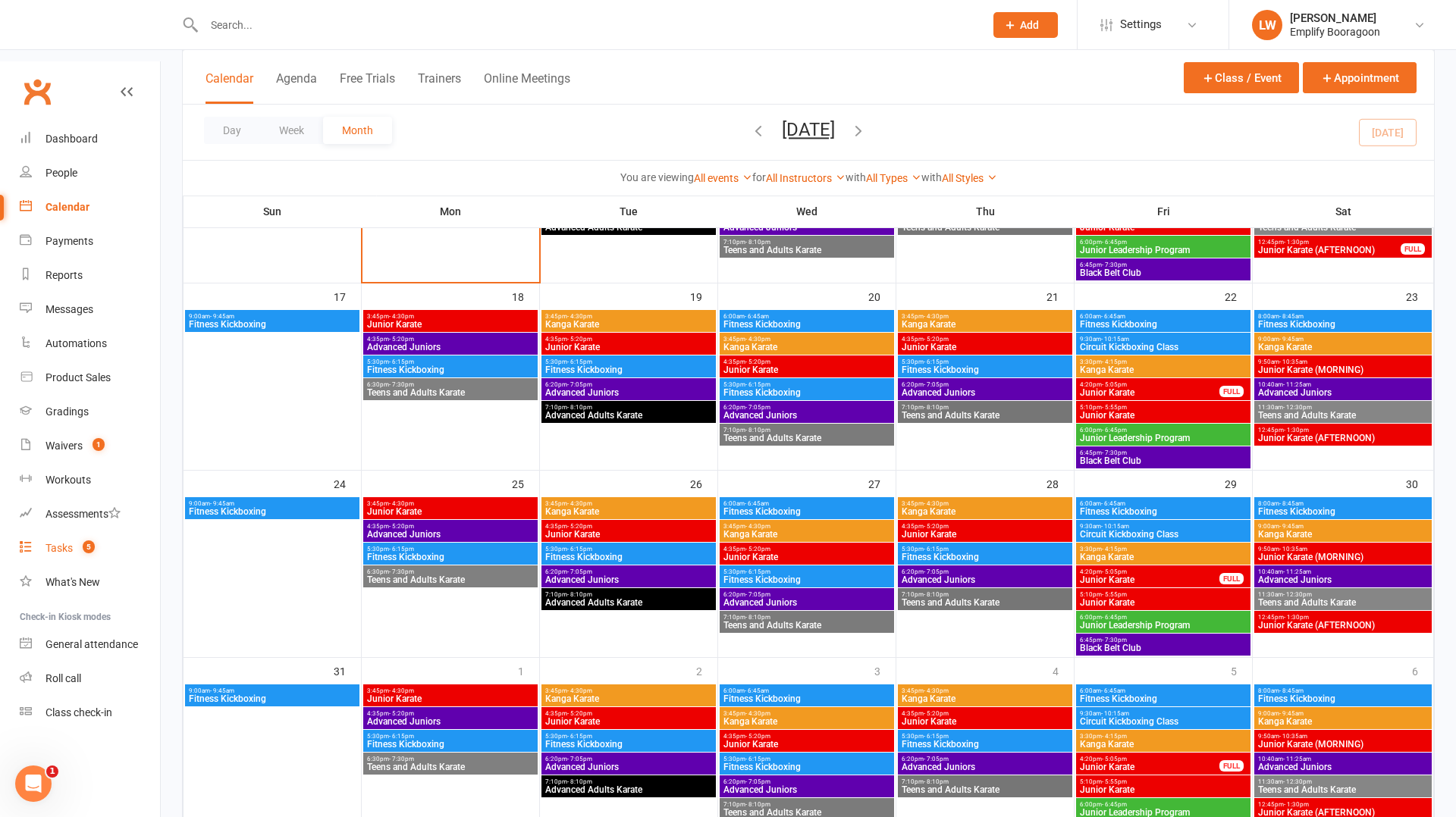
click at [61, 542] on div "Tasks" at bounding box center [59, 548] width 27 height 12
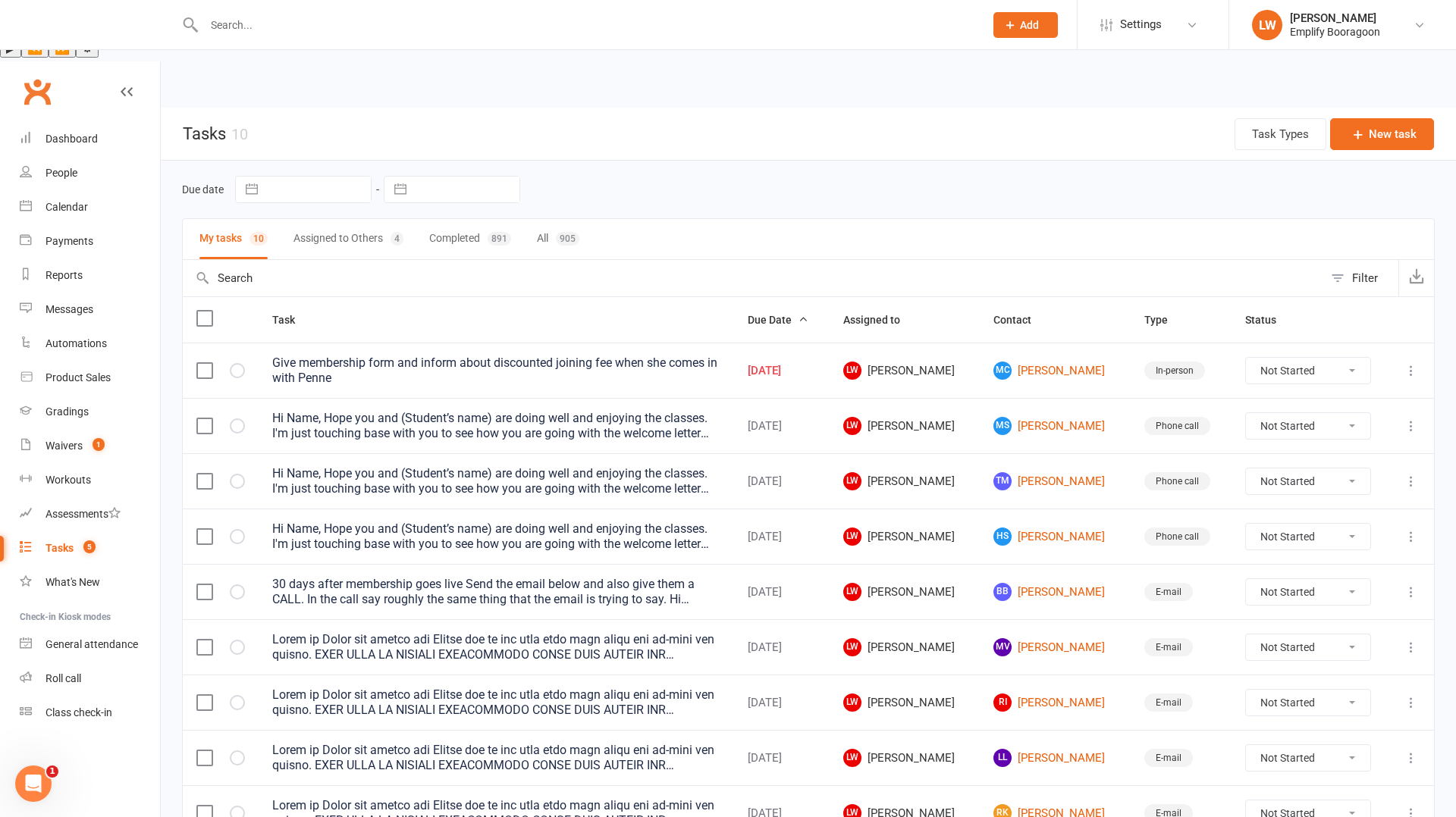
scroll to position [87, 0]
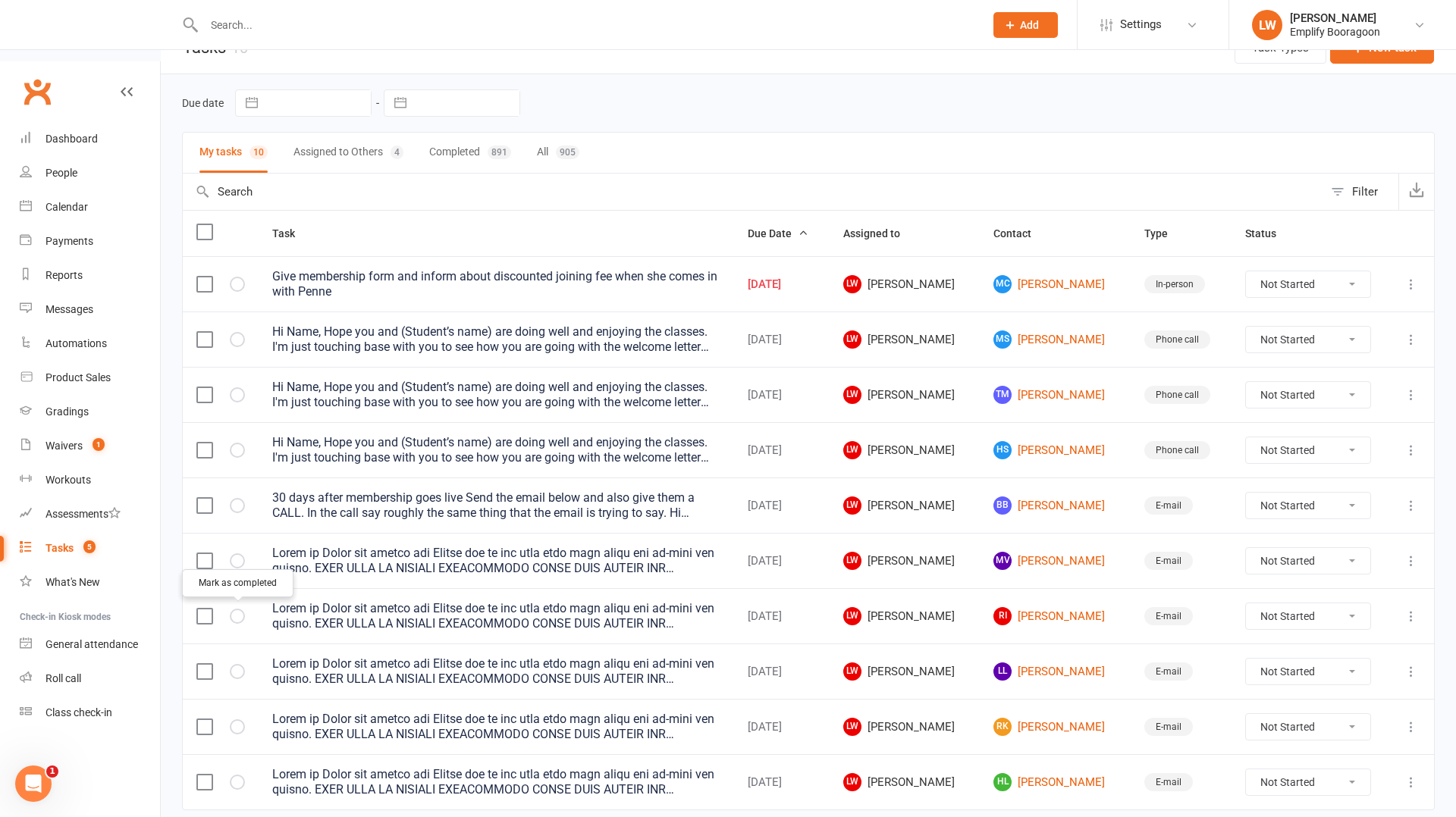
click at [0, 0] on icon "button" at bounding box center [0, 0] width 0 height 0
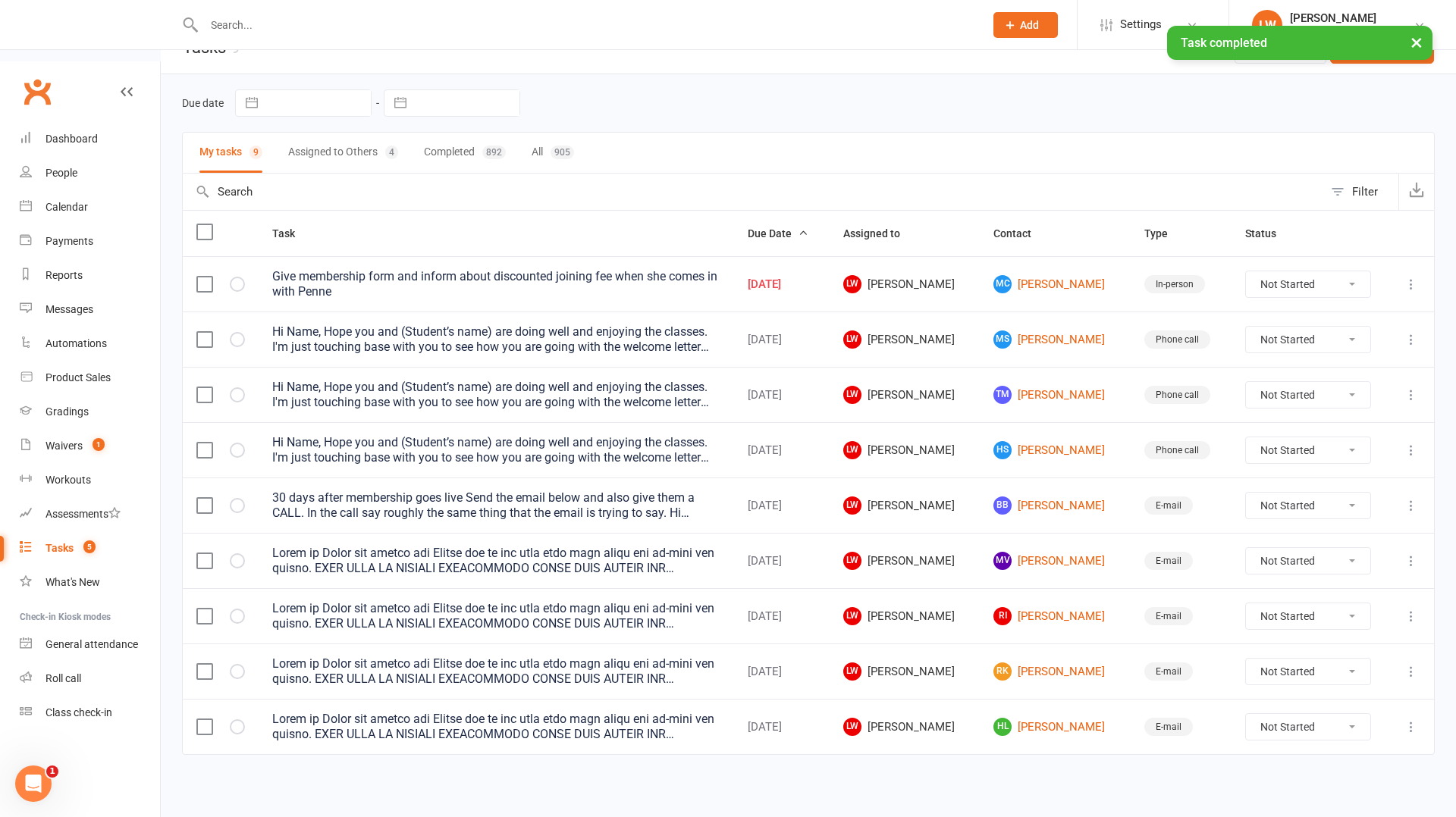
scroll to position [31, 0]
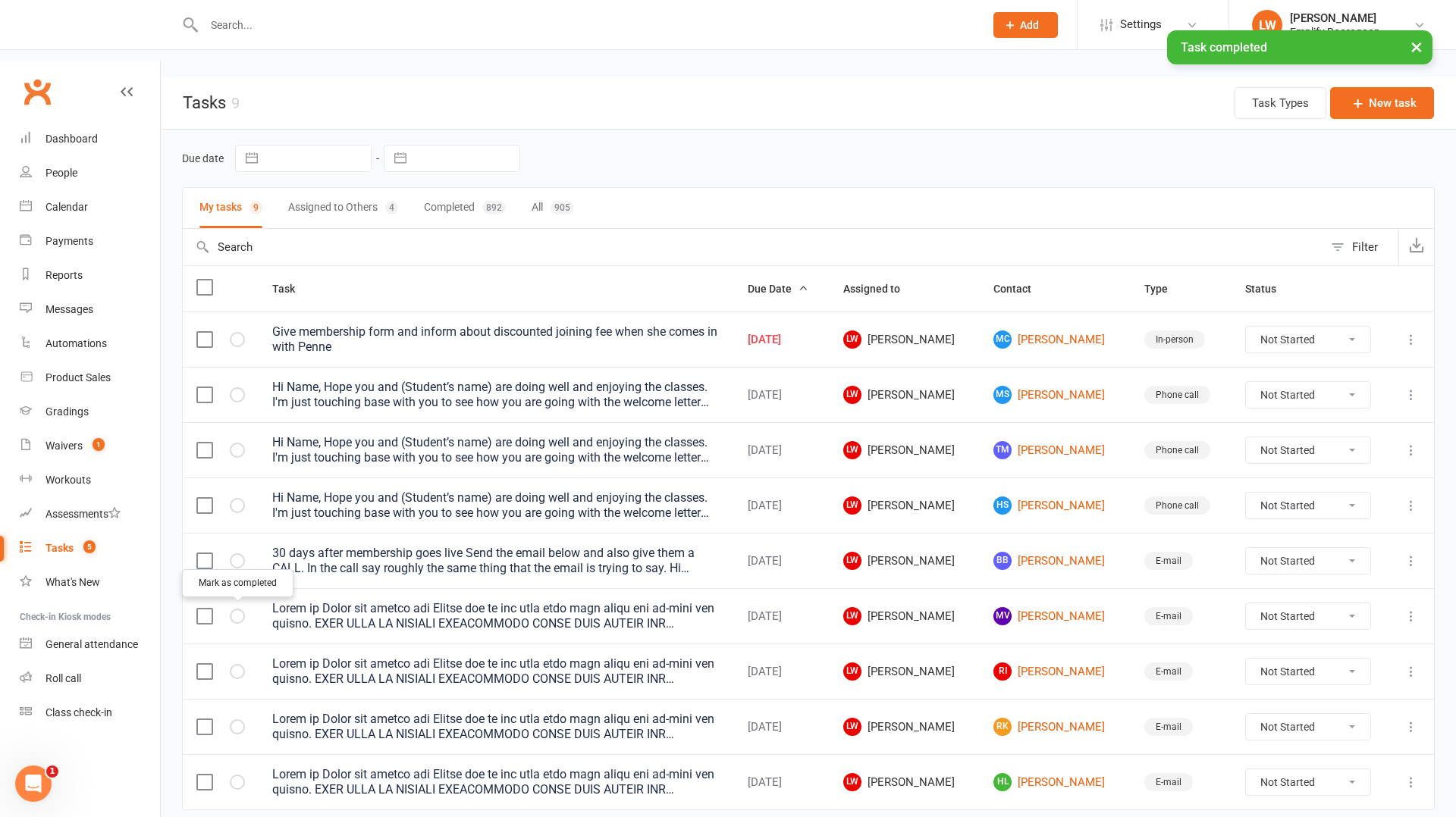
click at [0, 0] on icon "button" at bounding box center [0, 0] width 0 height 0
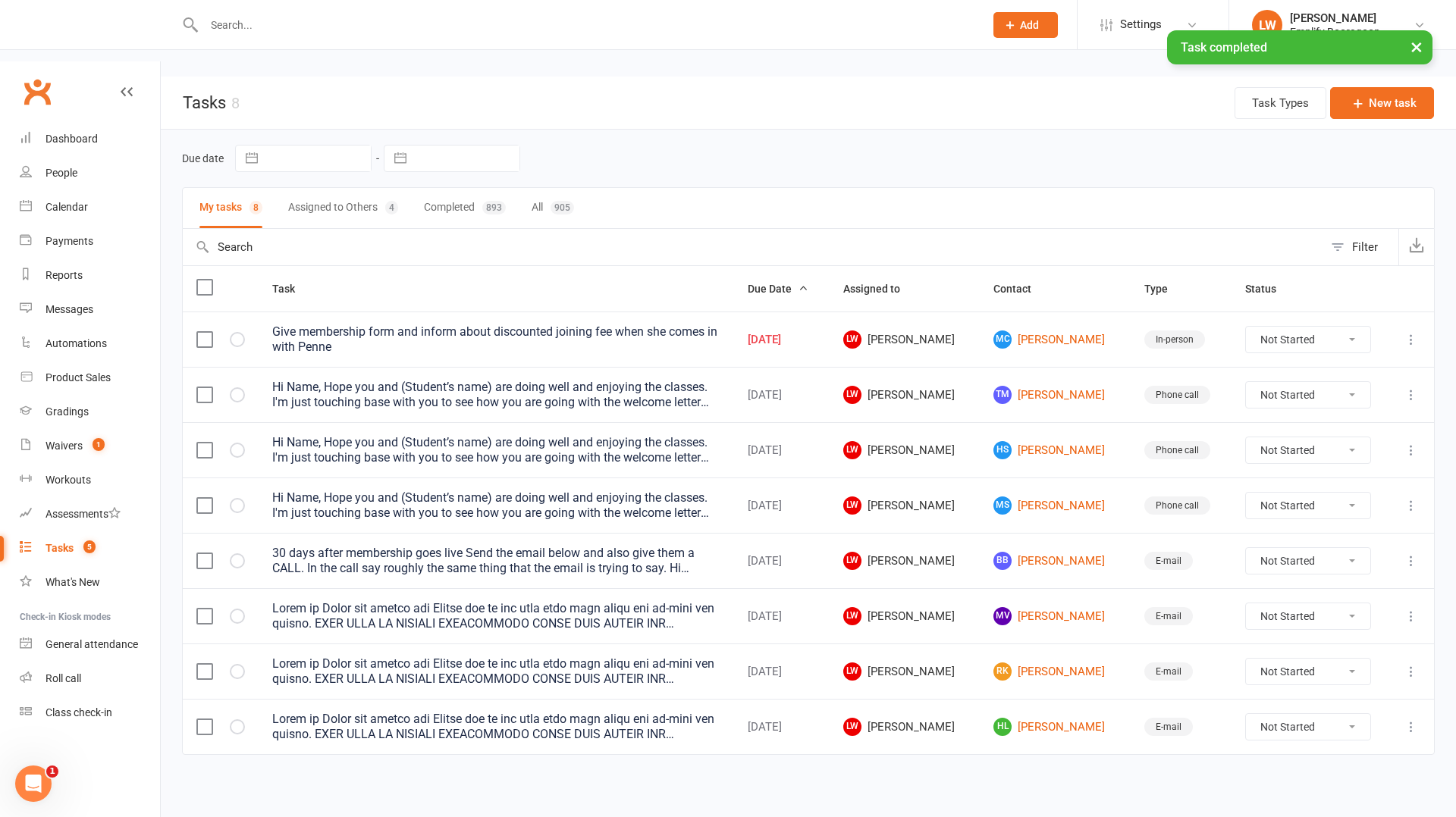
scroll to position [0, 0]
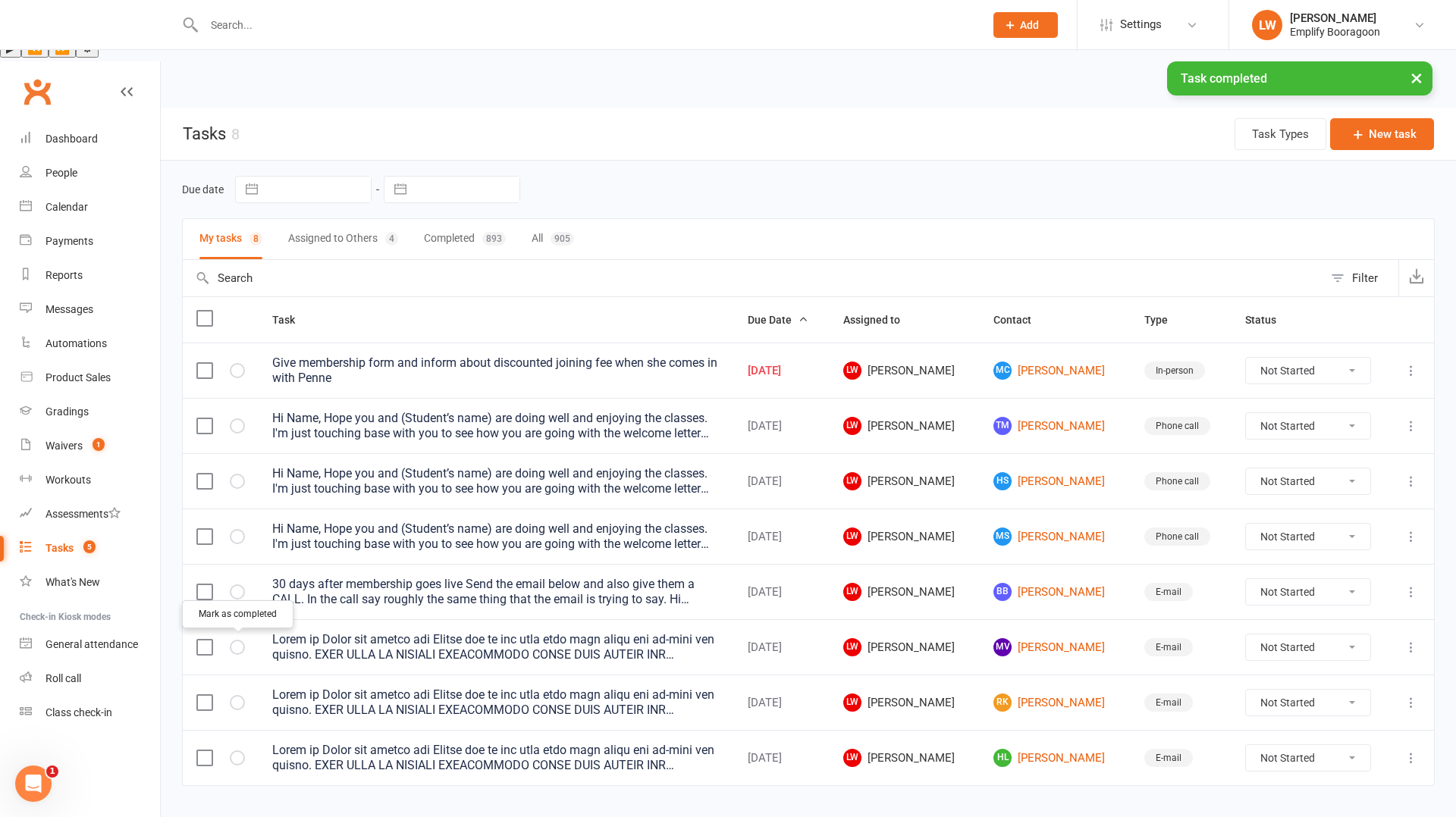
click at [0, 0] on icon "button" at bounding box center [0, 0] width 0 height 0
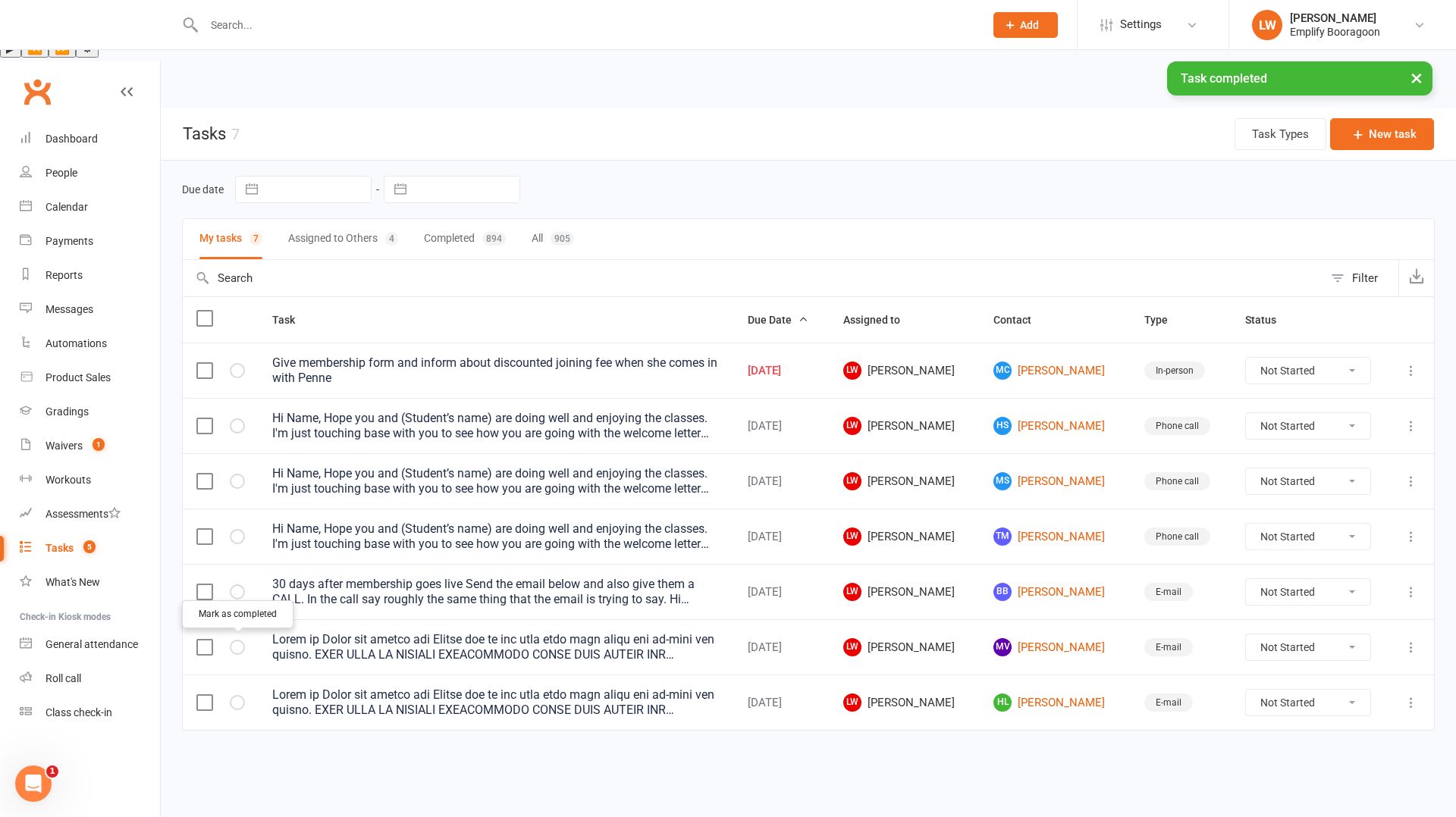
click at [0, 0] on icon "button" at bounding box center [0, 0] width 0 height 0
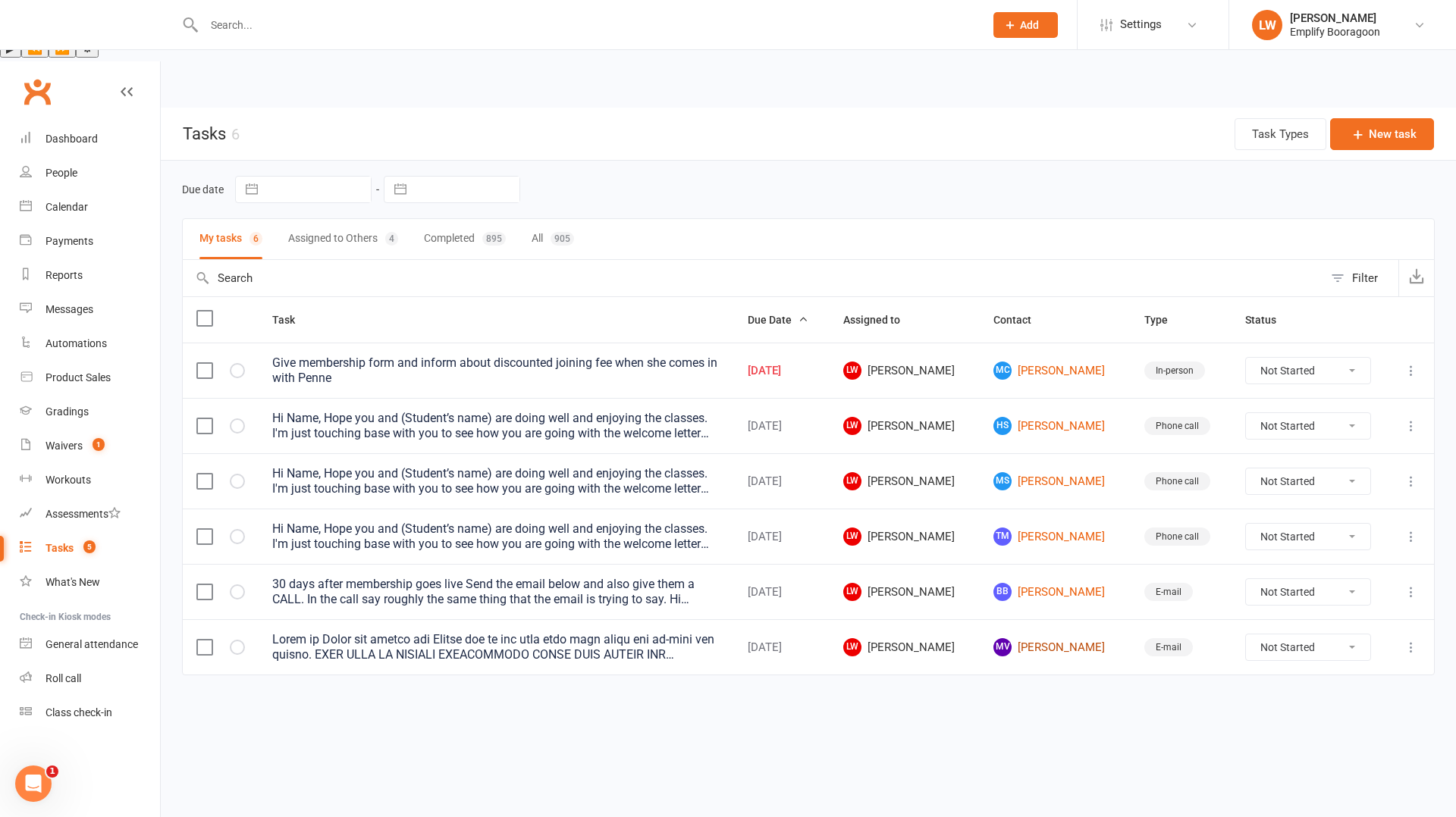
click at [1045, 638] on link "MV Milla Vojkovic" at bounding box center [1054, 647] width 123 height 18
click at [0, 0] on icon "button" at bounding box center [0, 0] width 0 height 0
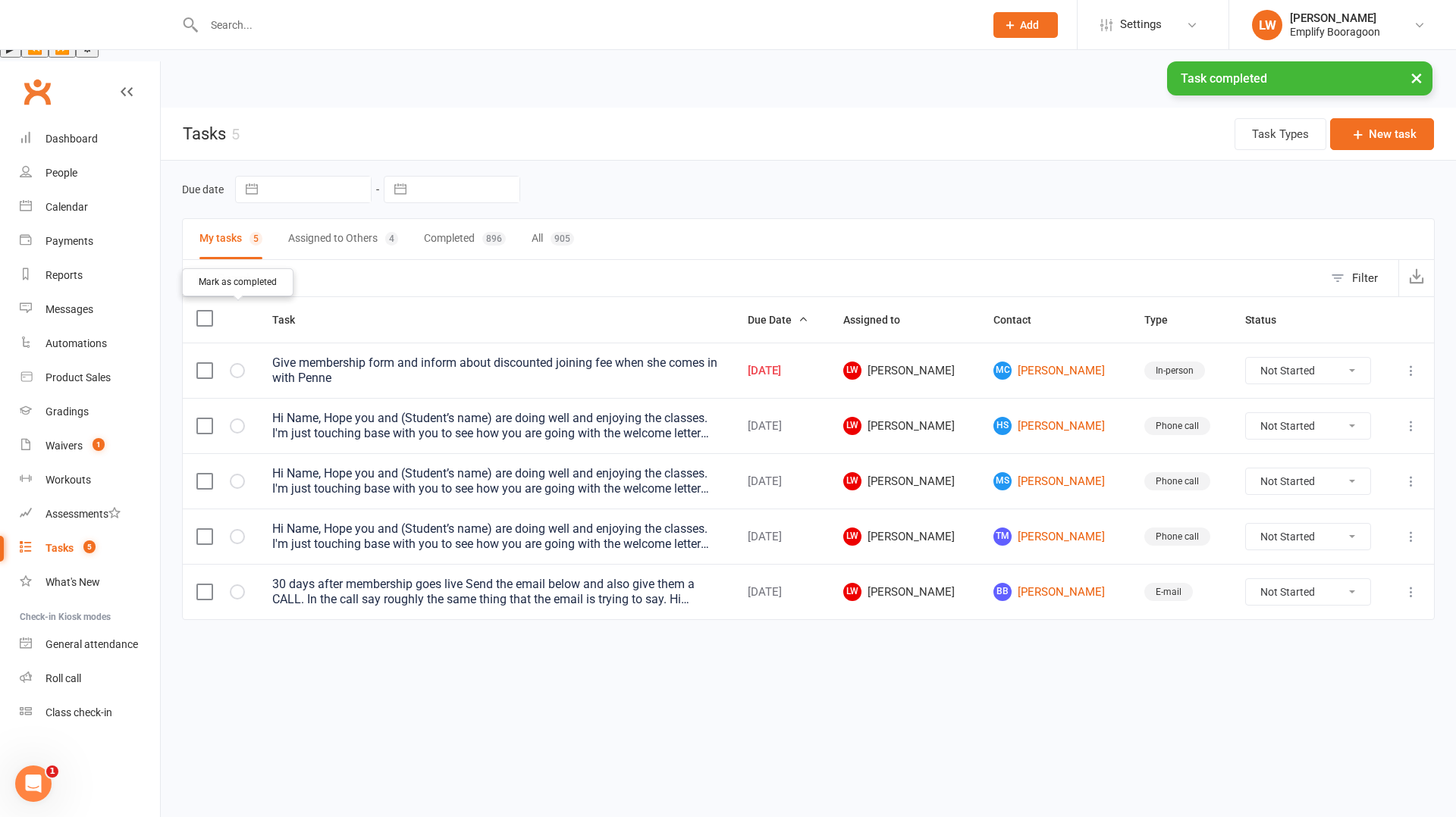
click at [0, 0] on icon "button" at bounding box center [0, 0] width 0 height 0
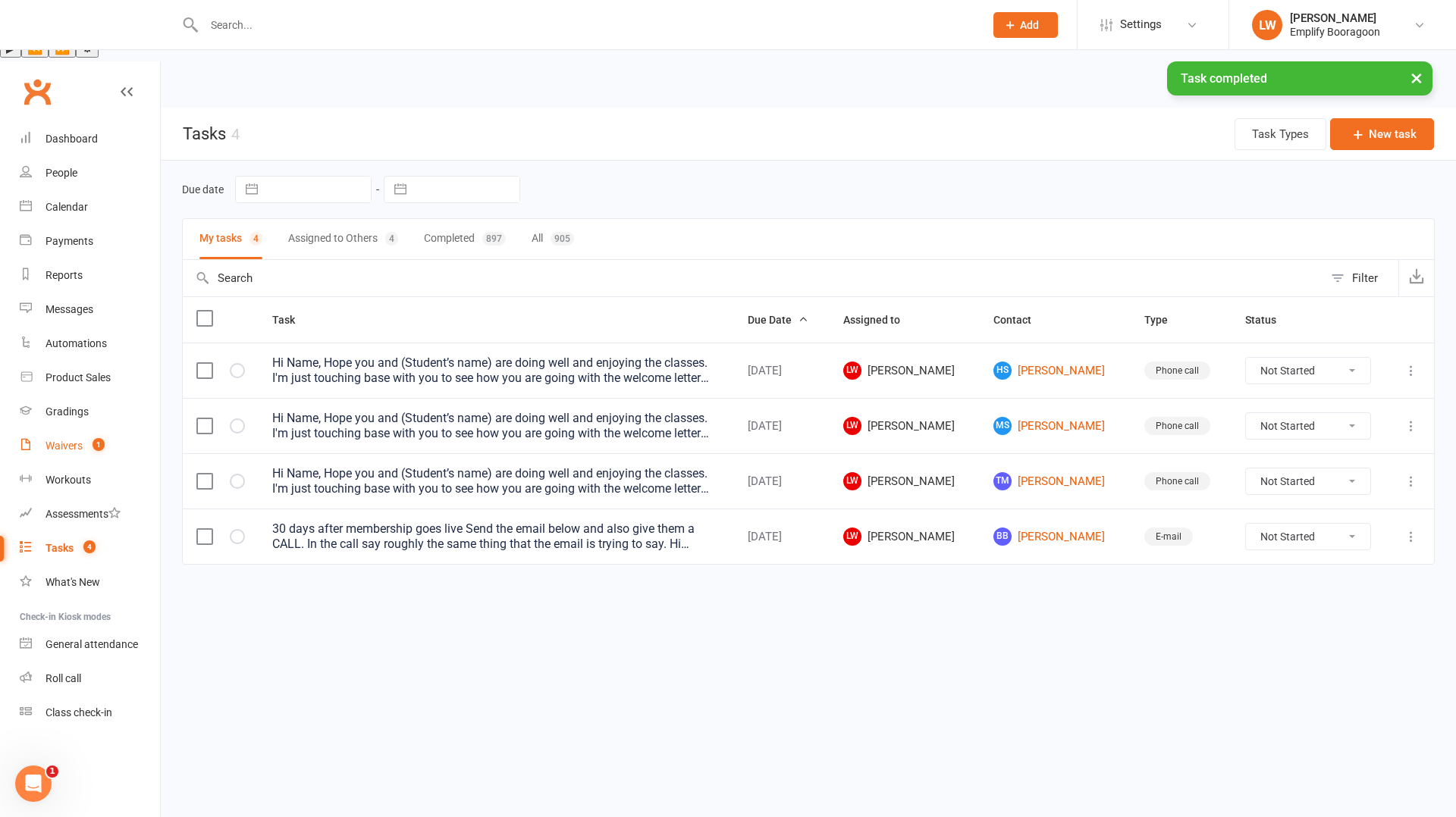
click at [78, 439] on div "Waivers" at bounding box center [64, 445] width 37 height 12
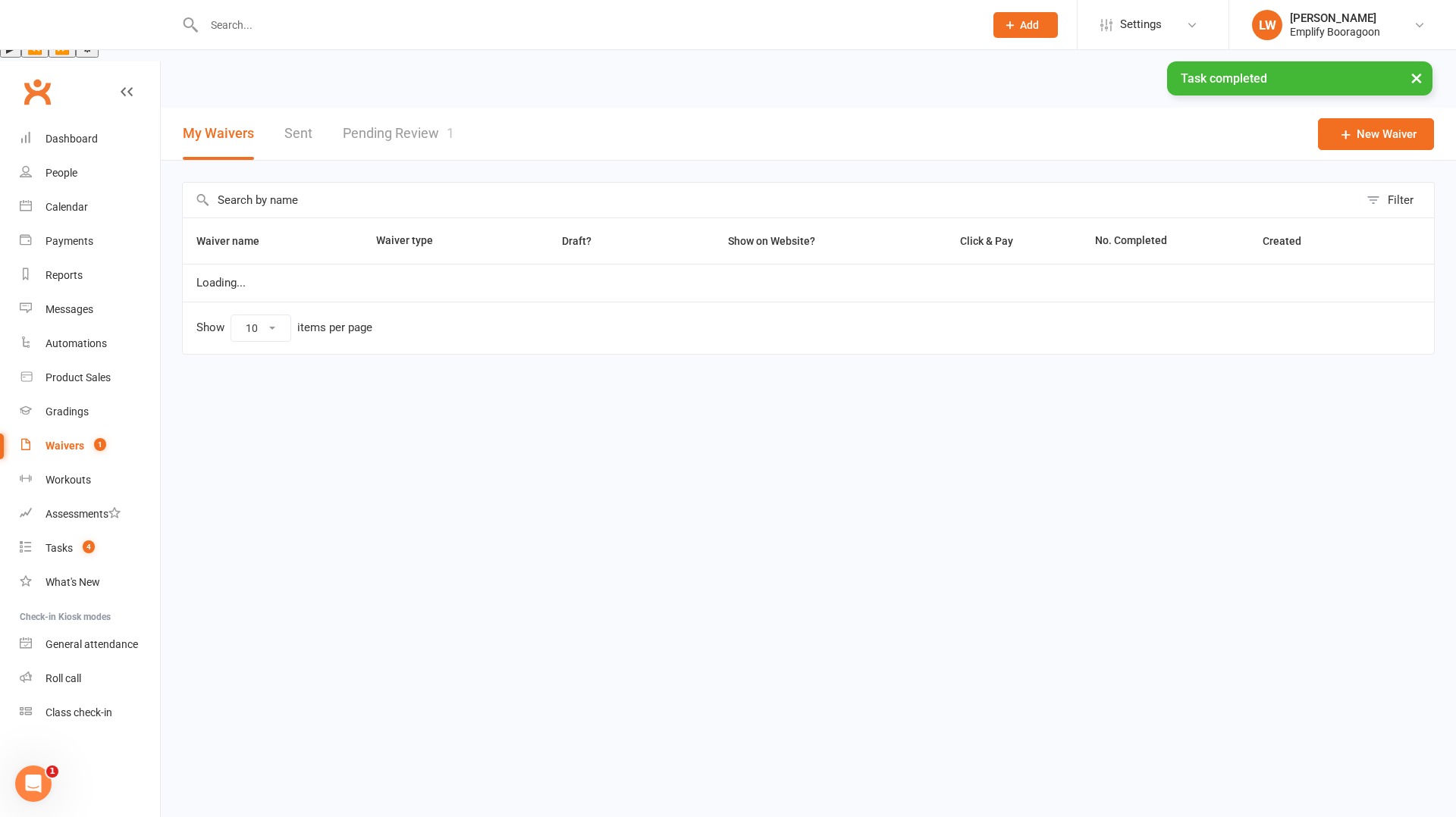
click at [378, 107] on link "Pending Review 1" at bounding box center [398, 133] width 112 height 52
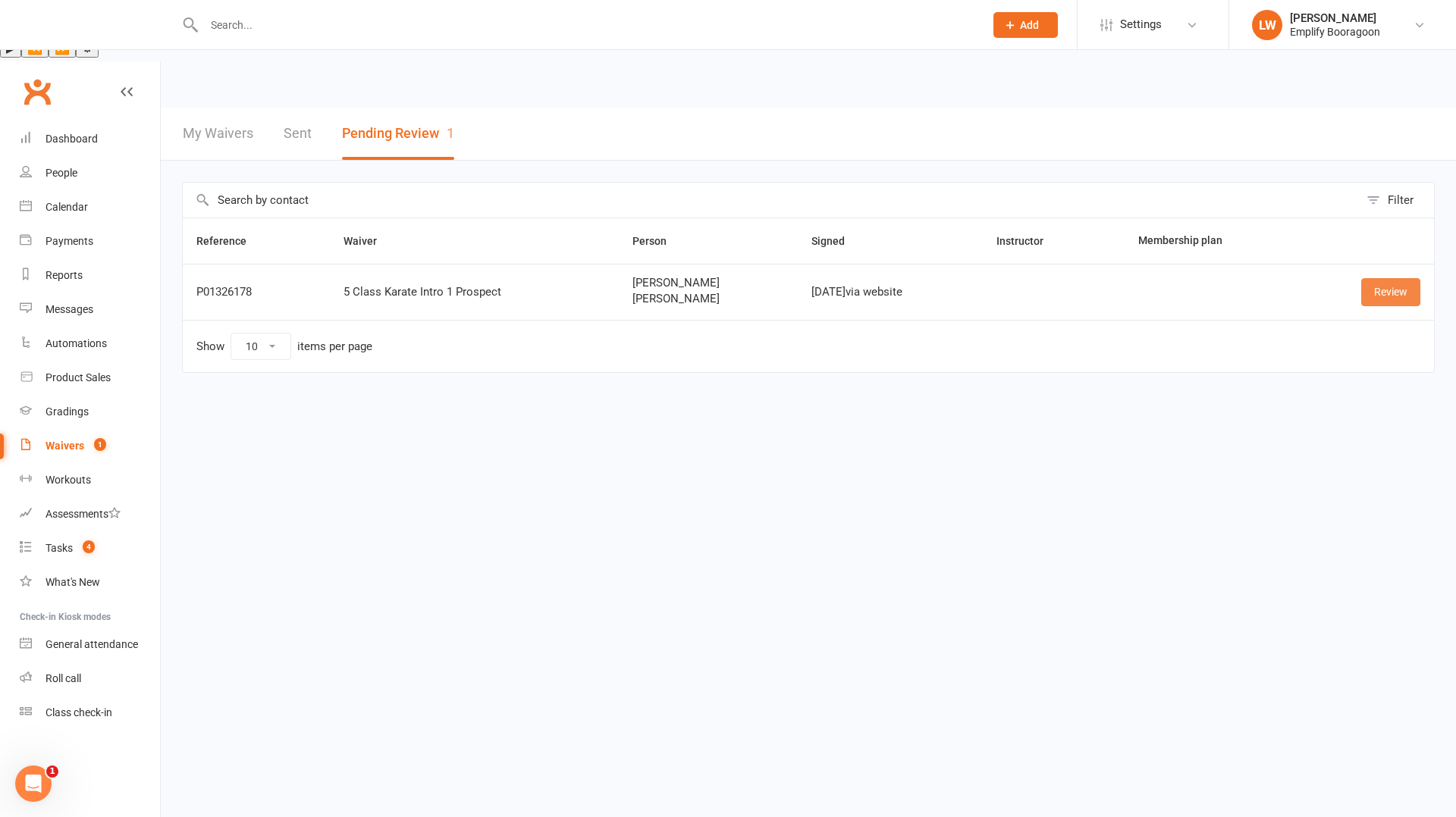
click at [1384, 278] on link "Review" at bounding box center [1391, 292] width 59 height 27
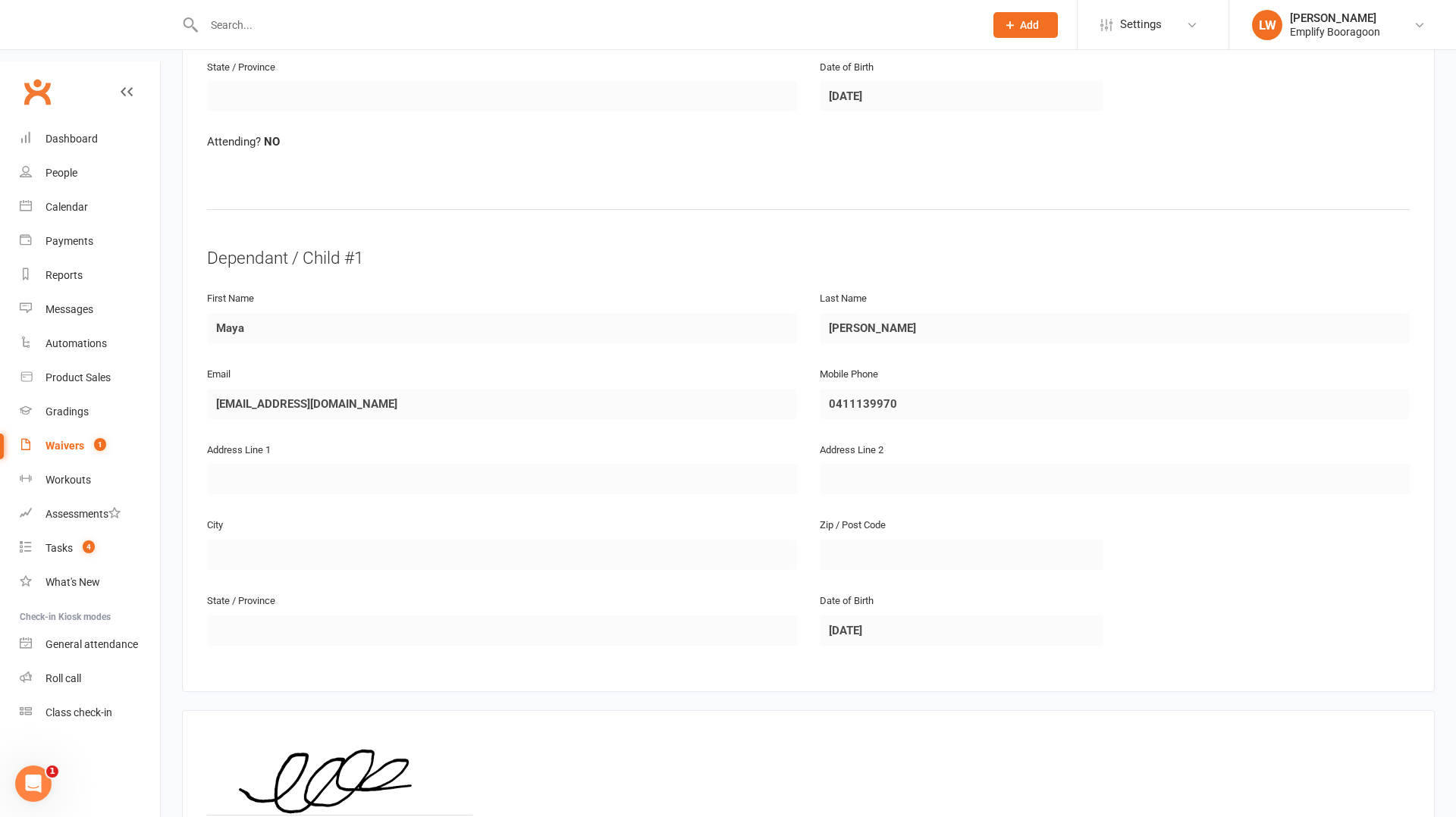
scroll to position [774, 0]
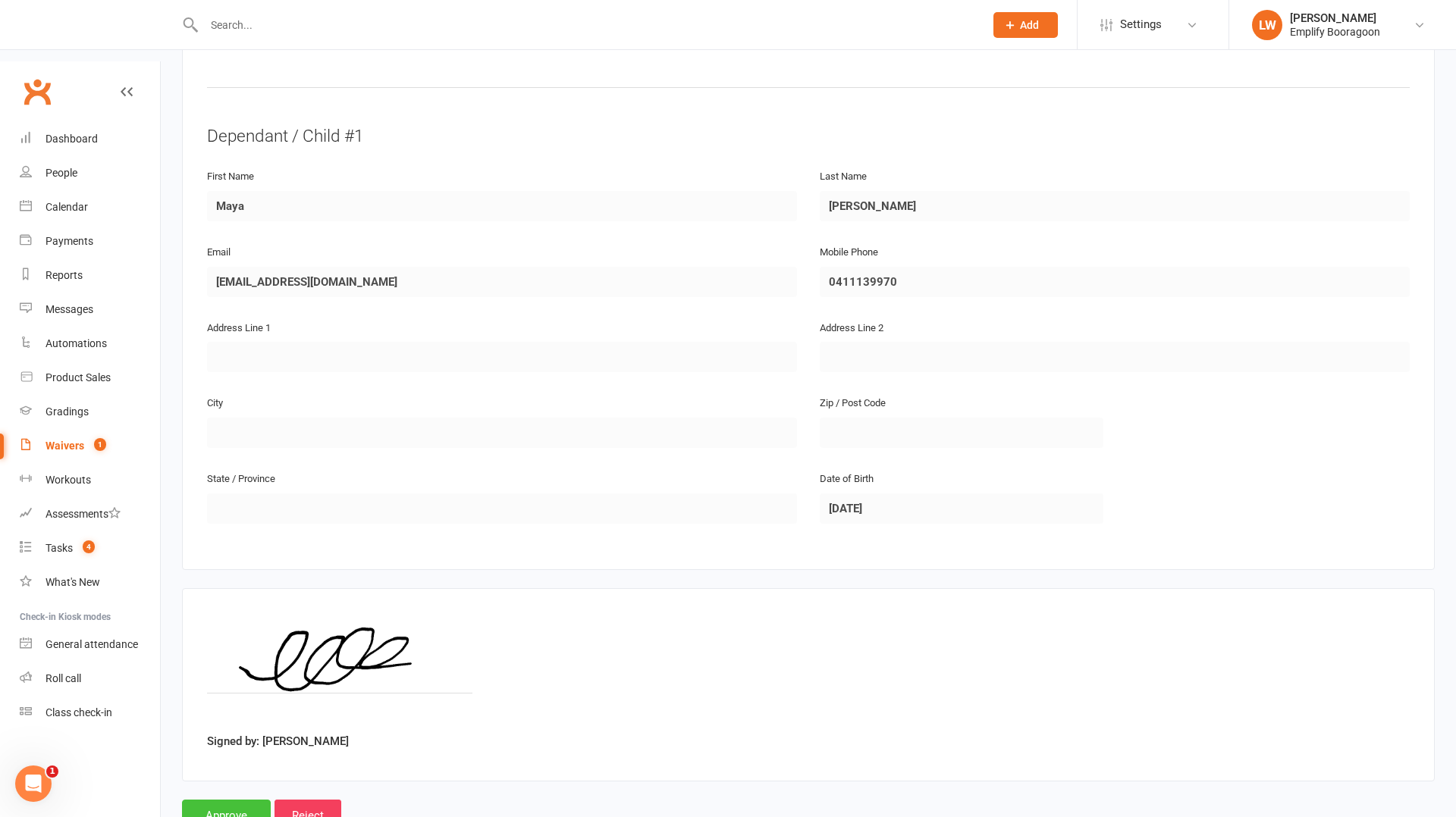
click at [224, 800] on input "Approve" at bounding box center [226, 815] width 88 height 32
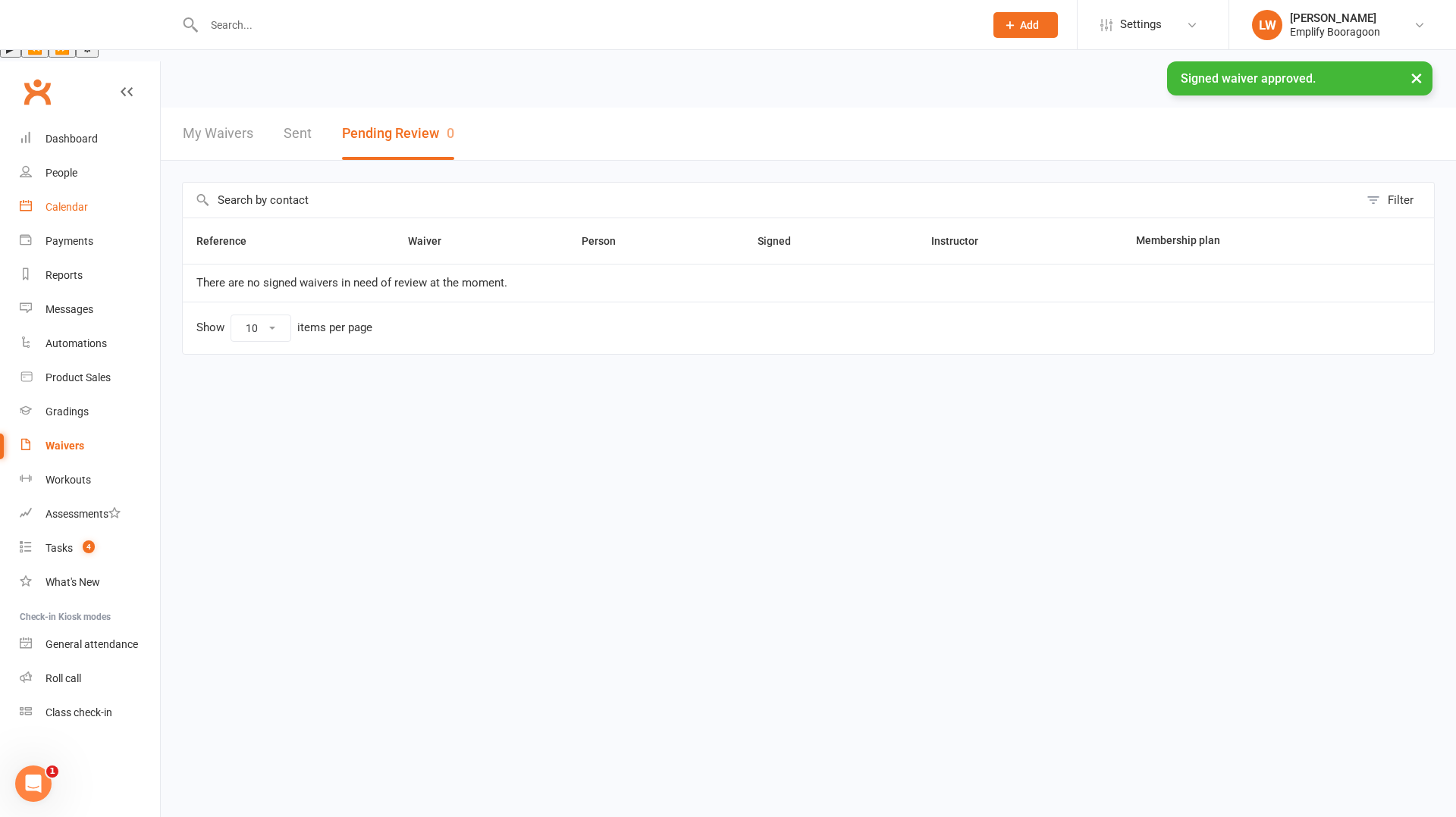
click at [49, 201] on div "Calendar" at bounding box center [66, 207] width 42 height 12
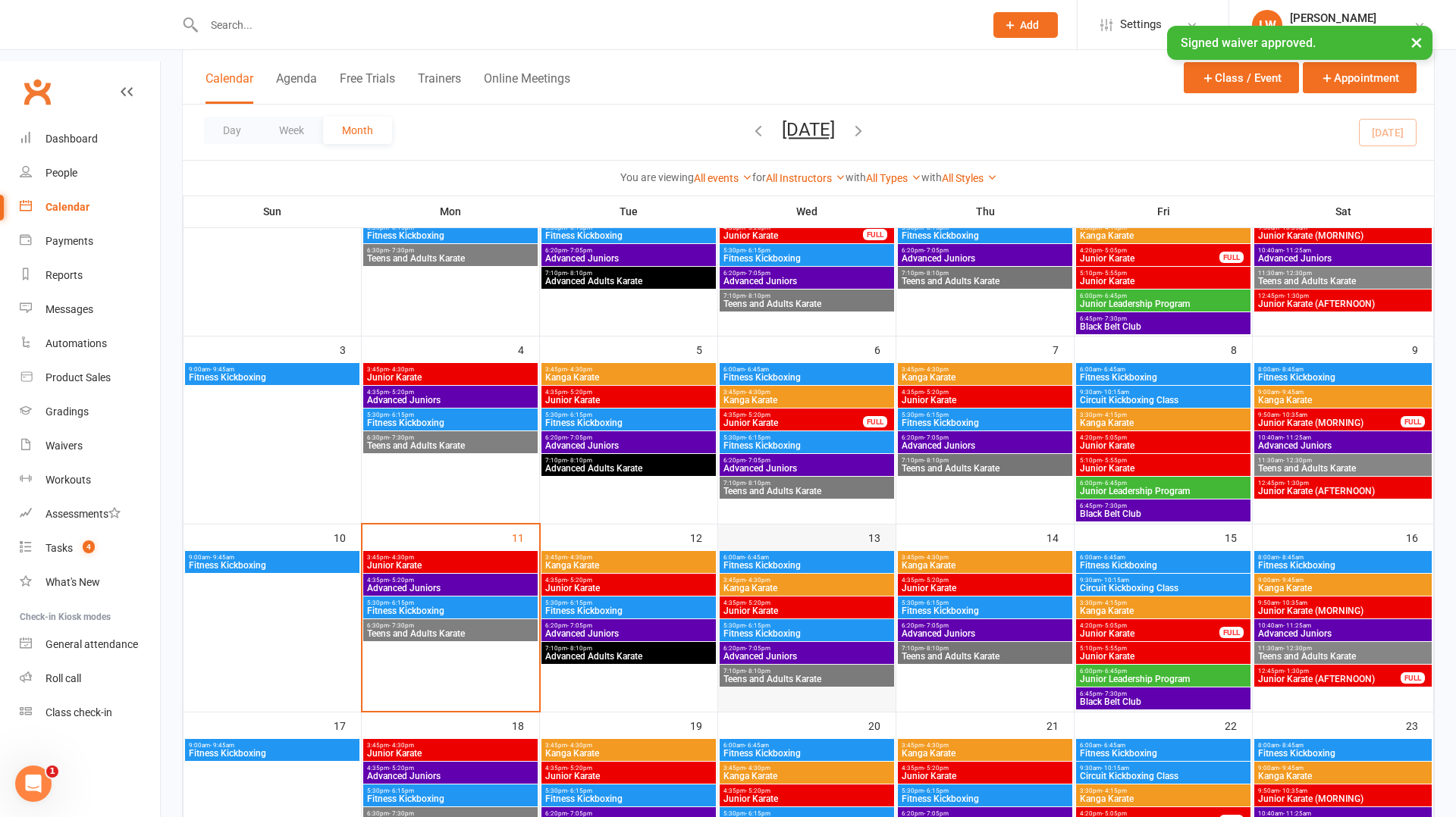
scroll to position [240, 0]
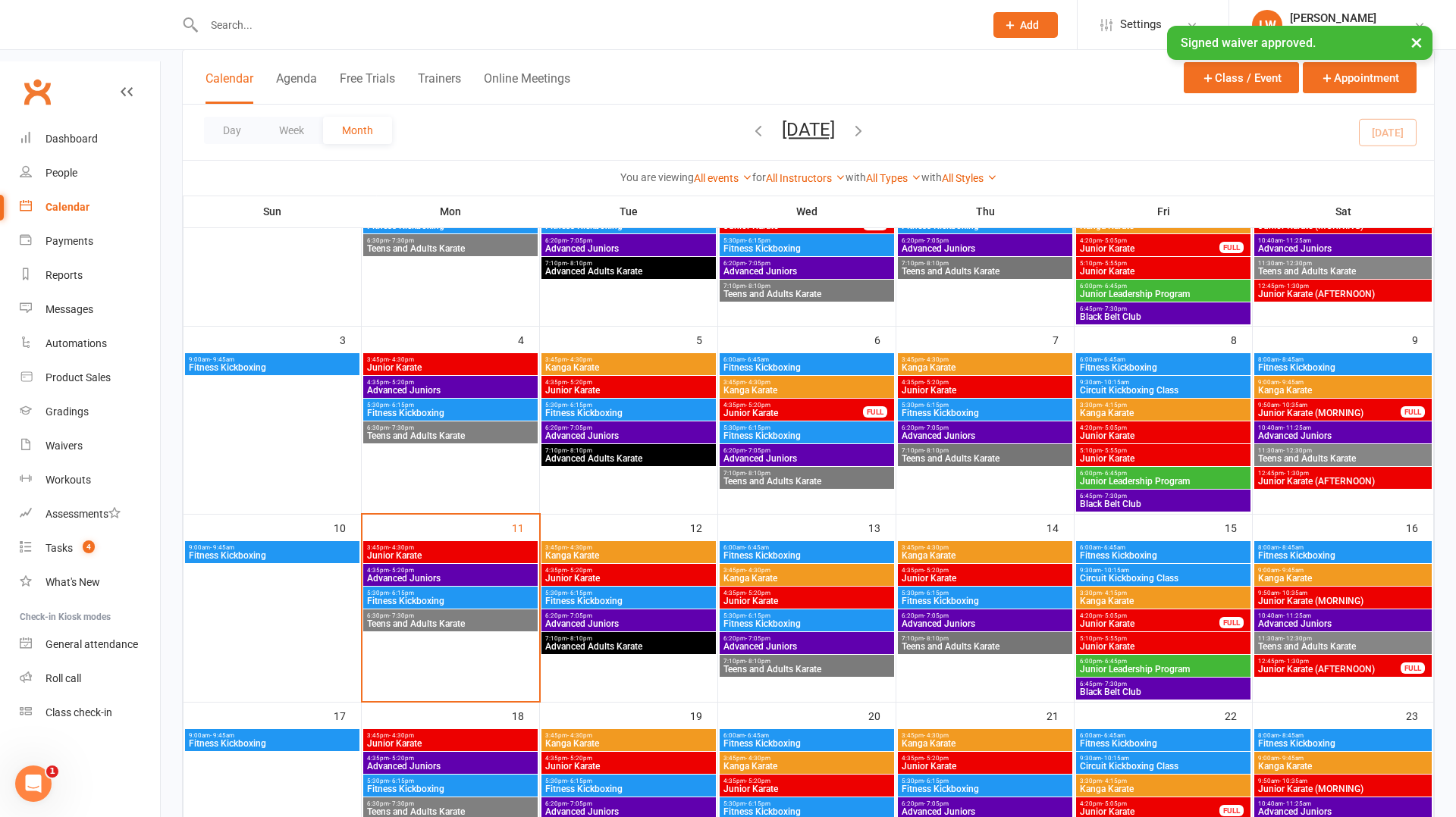
click at [1302, 567] on span "- 9:45am" at bounding box center [1291, 571] width 24 height 7
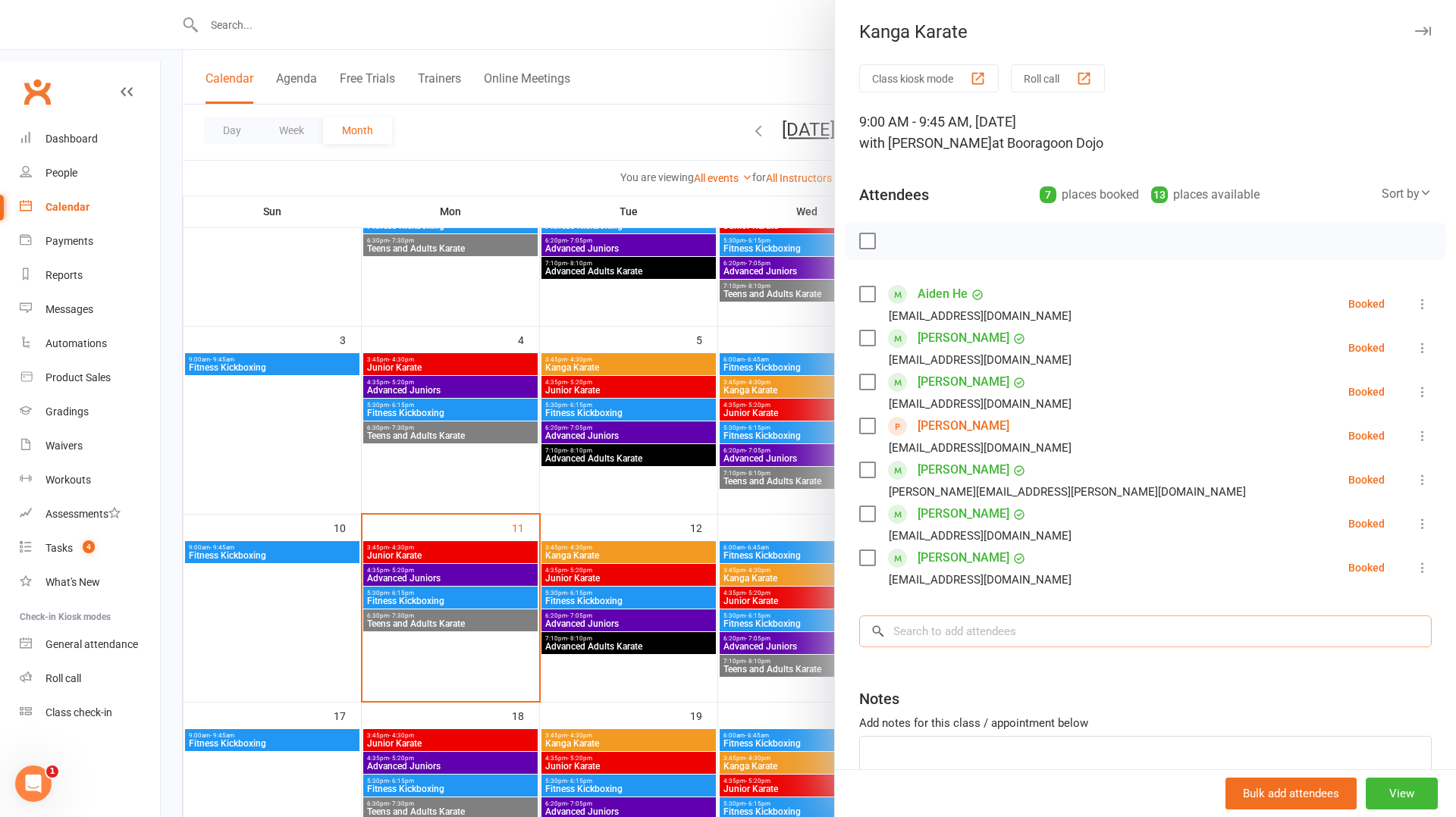
click at [965, 641] on input "search" at bounding box center [1145, 631] width 573 height 32
paste input "Maya"
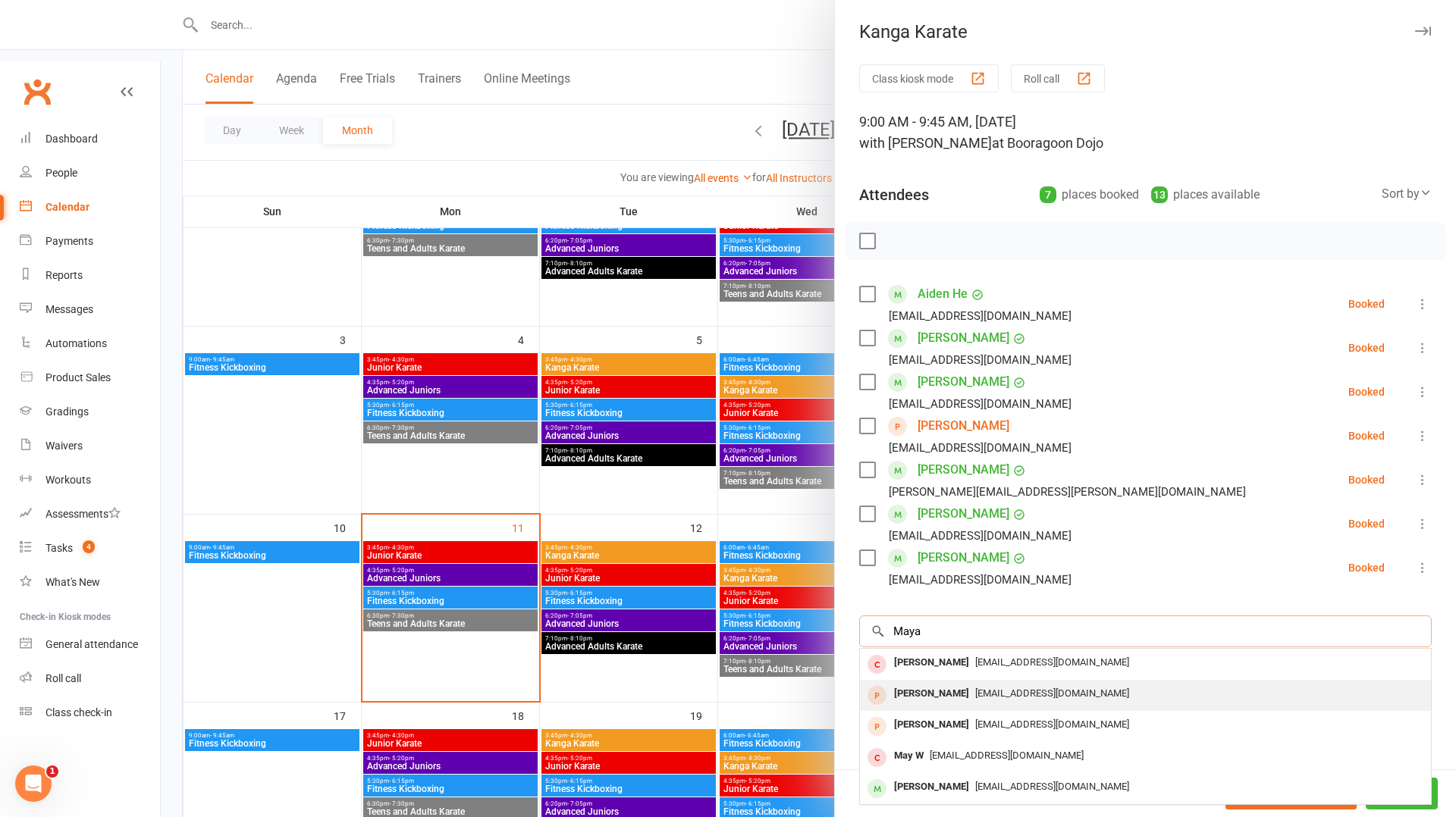
type input "Maya"
click at [936, 690] on div "[PERSON_NAME]" at bounding box center [932, 694] width 88 height 22
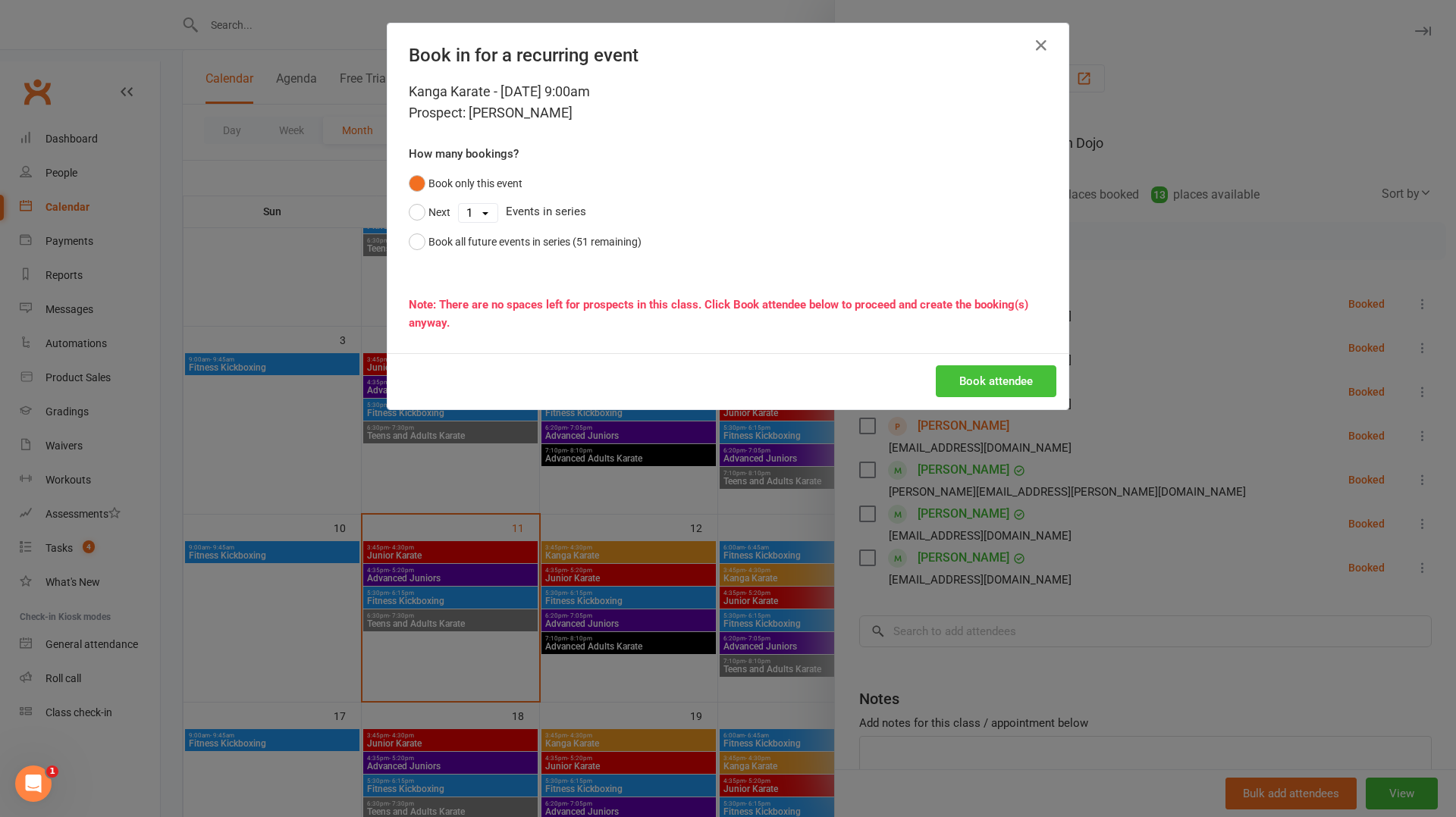
click at [999, 378] on button "Book attendee" at bounding box center [996, 381] width 120 height 32
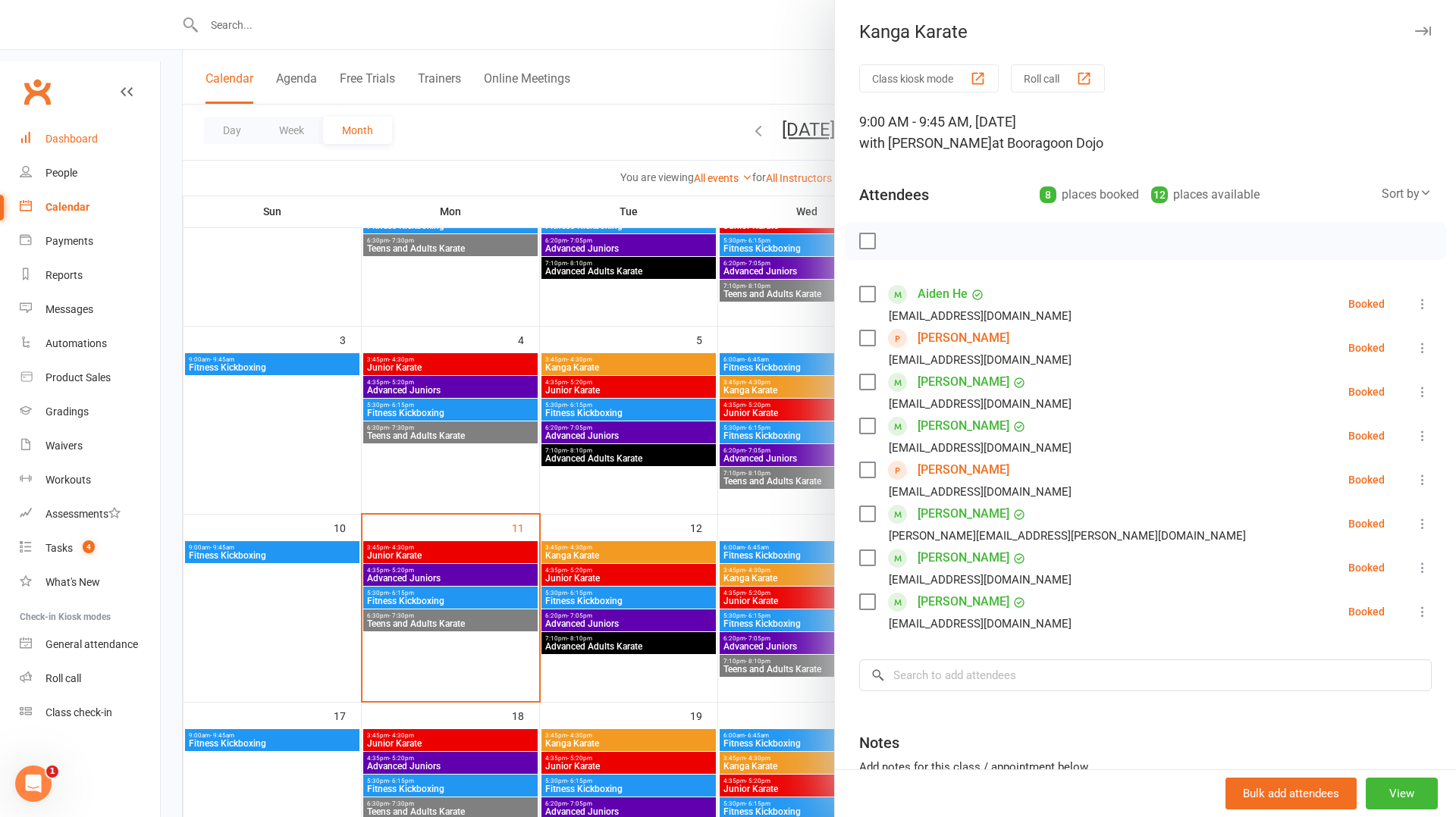
click at [69, 133] on div "Dashboard" at bounding box center [71, 139] width 52 height 12
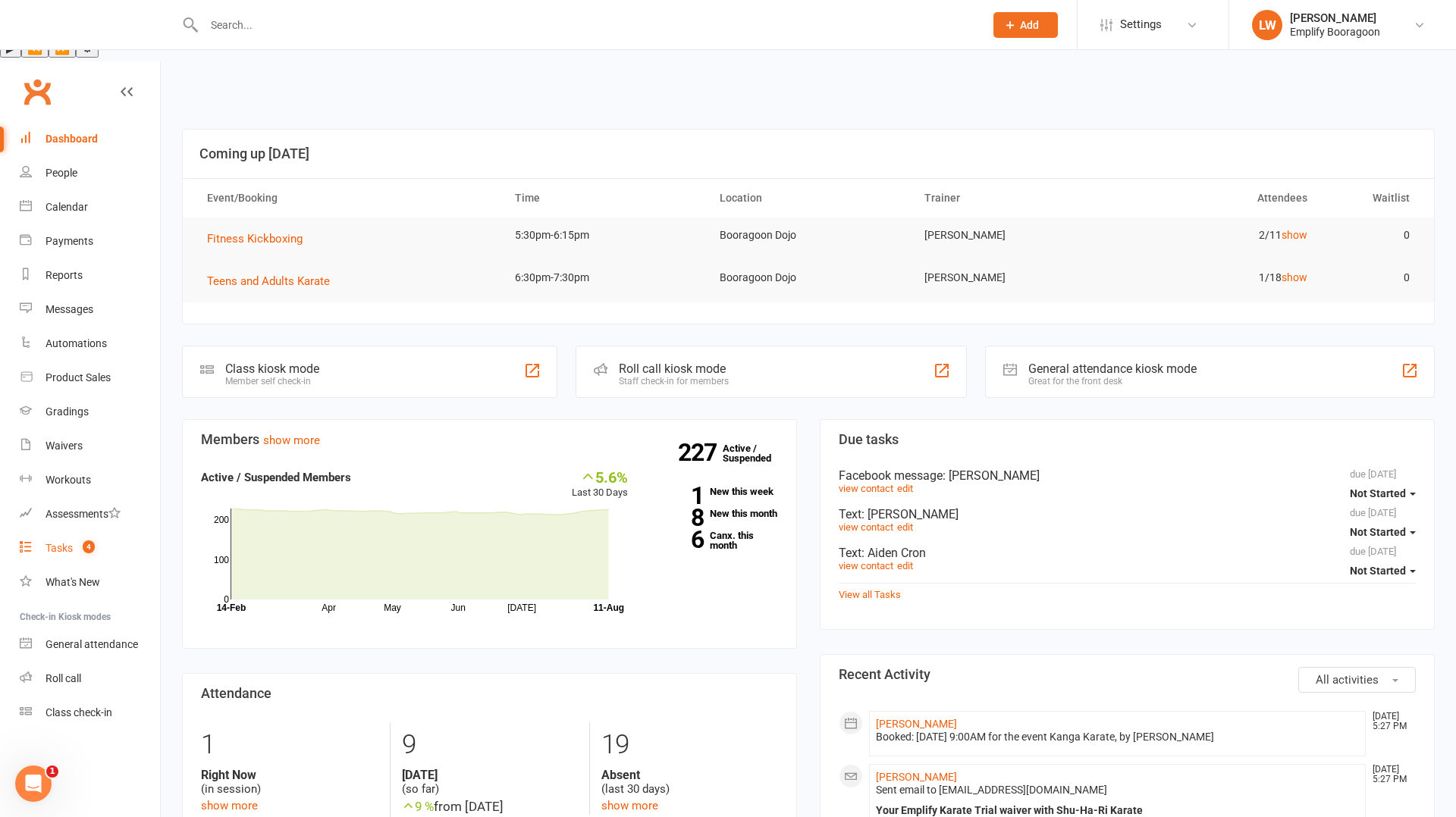
click at [40, 531] on link "Tasks 4" at bounding box center [89, 548] width 140 height 34
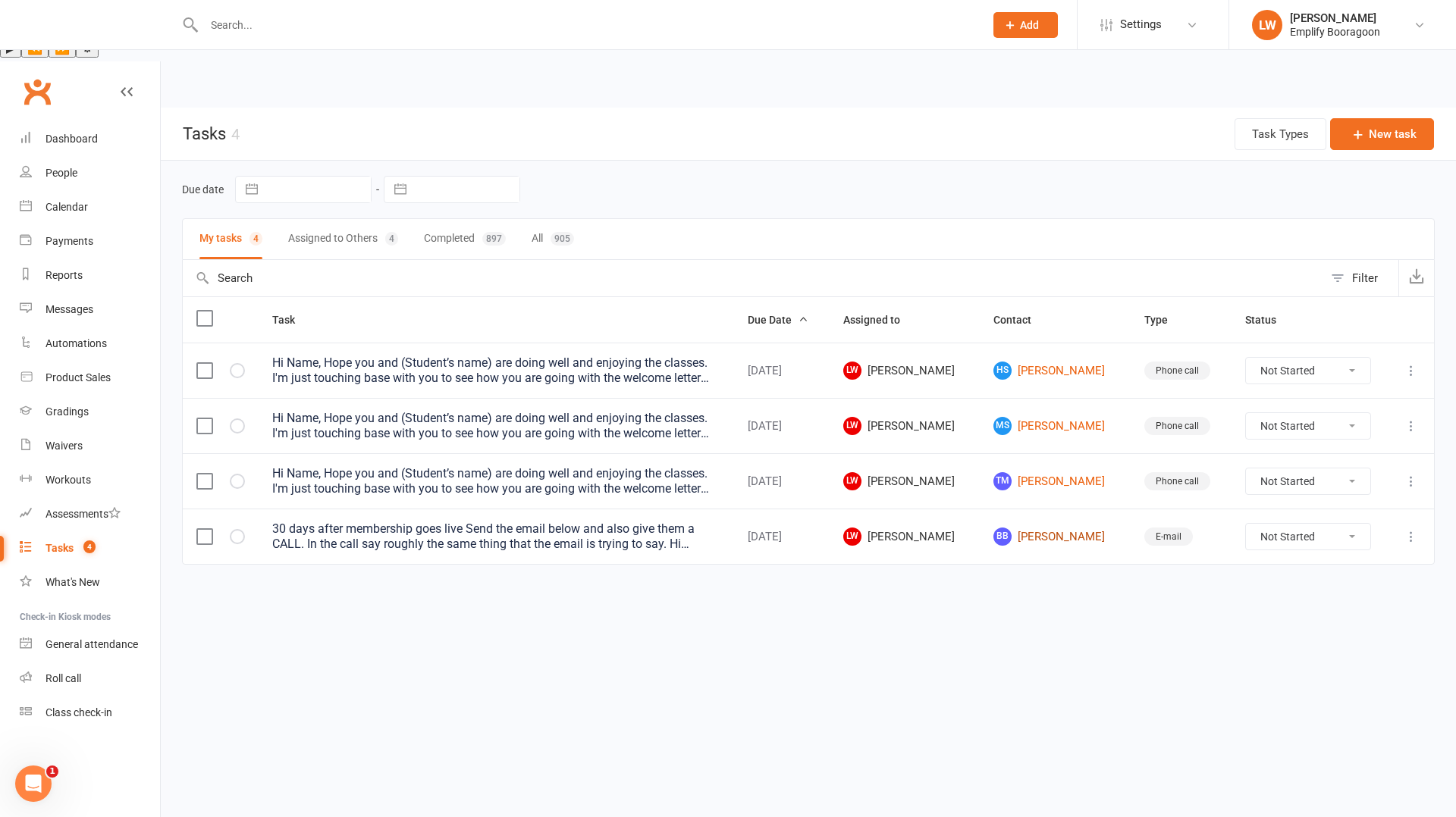
click at [1029, 528] on link "BB Bailey Budianto" at bounding box center [1054, 536] width 123 height 18
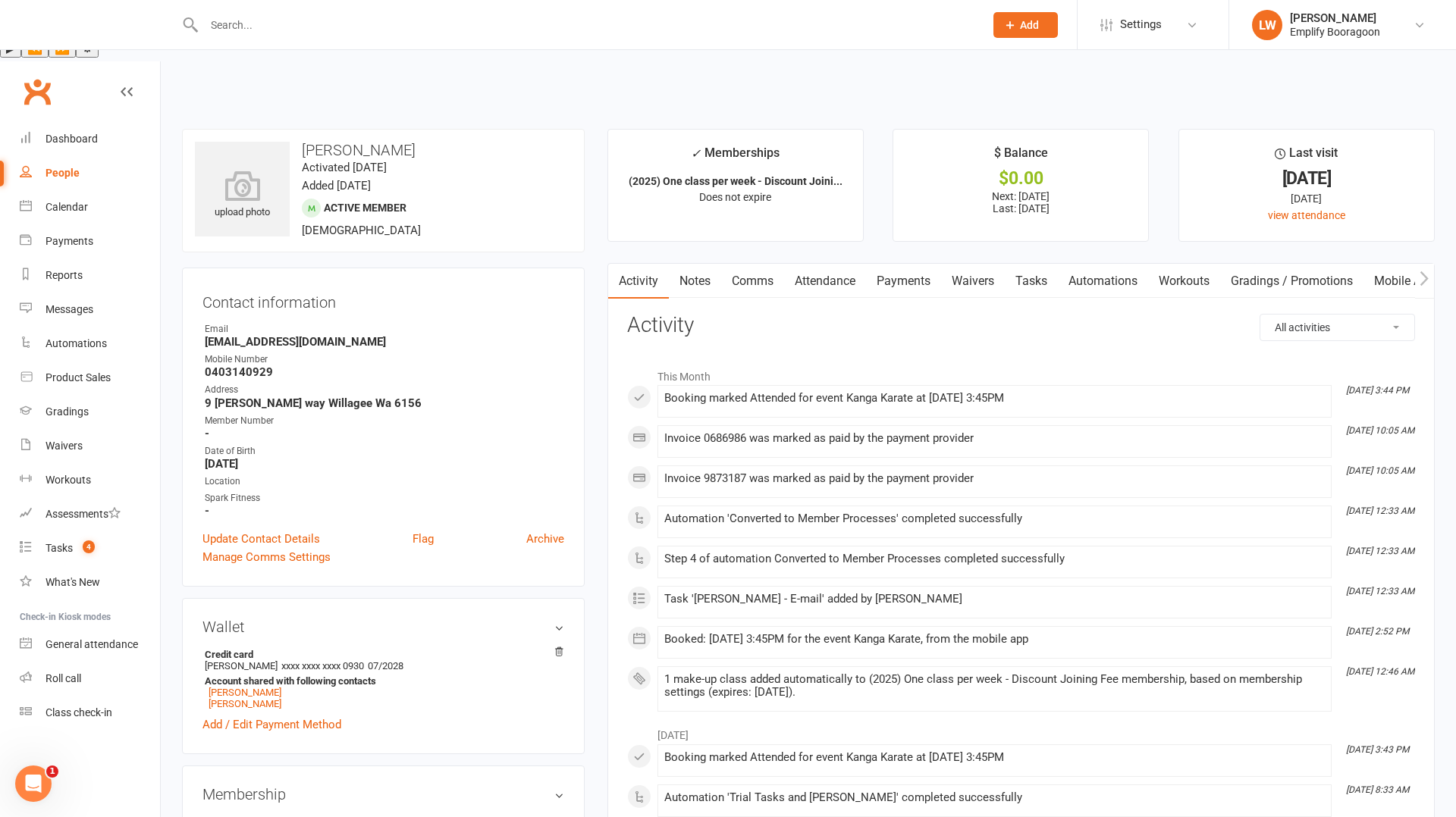
click at [246, 336] on strong "P4pupi@yahoo.com" at bounding box center [385, 342] width 360 height 14
click at [321, 142] on h3 "Bailey Budianto" at bounding box center [383, 149] width 377 height 16
copy h3 "Bailey"
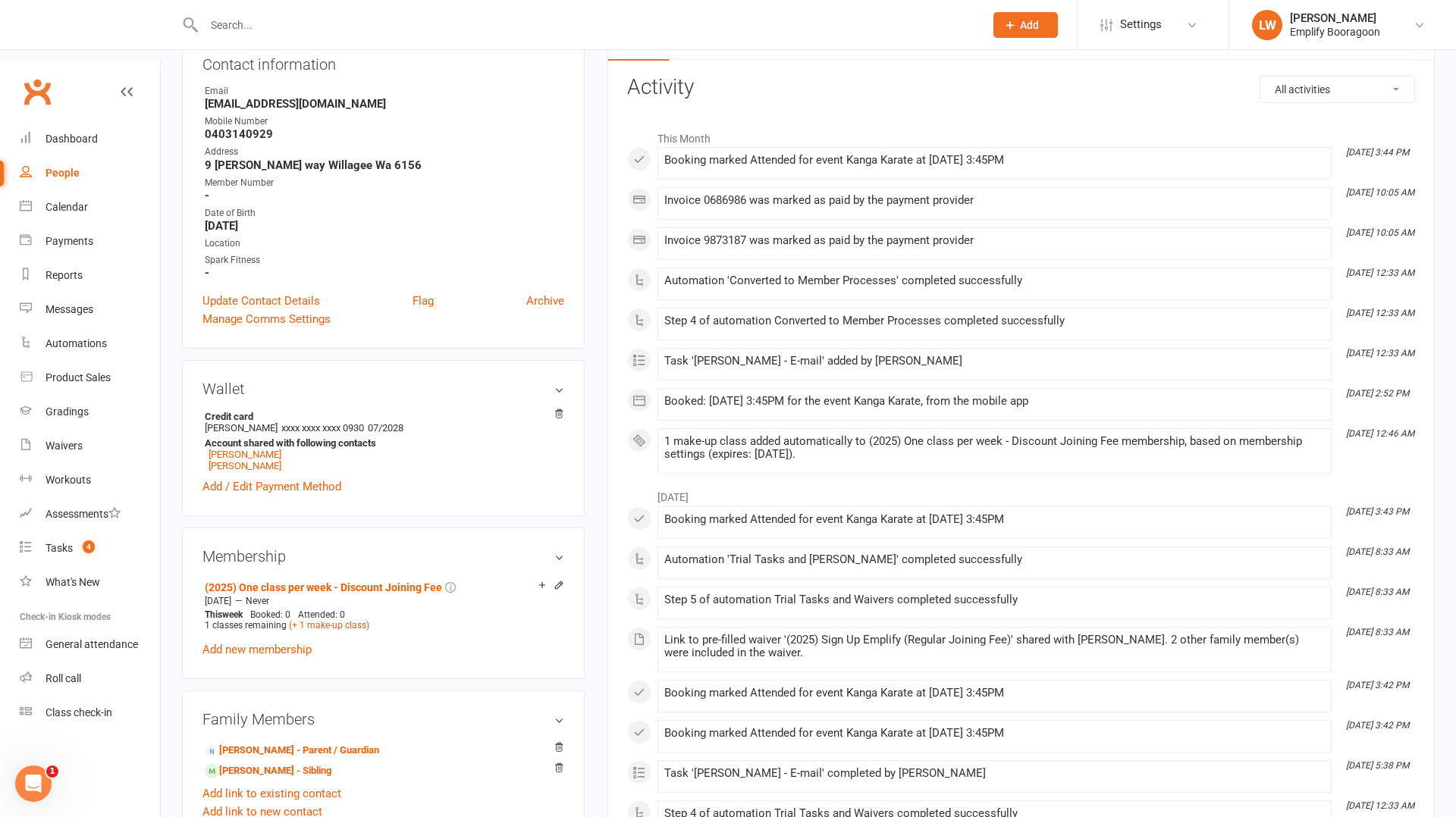
scroll to position [260, 0]
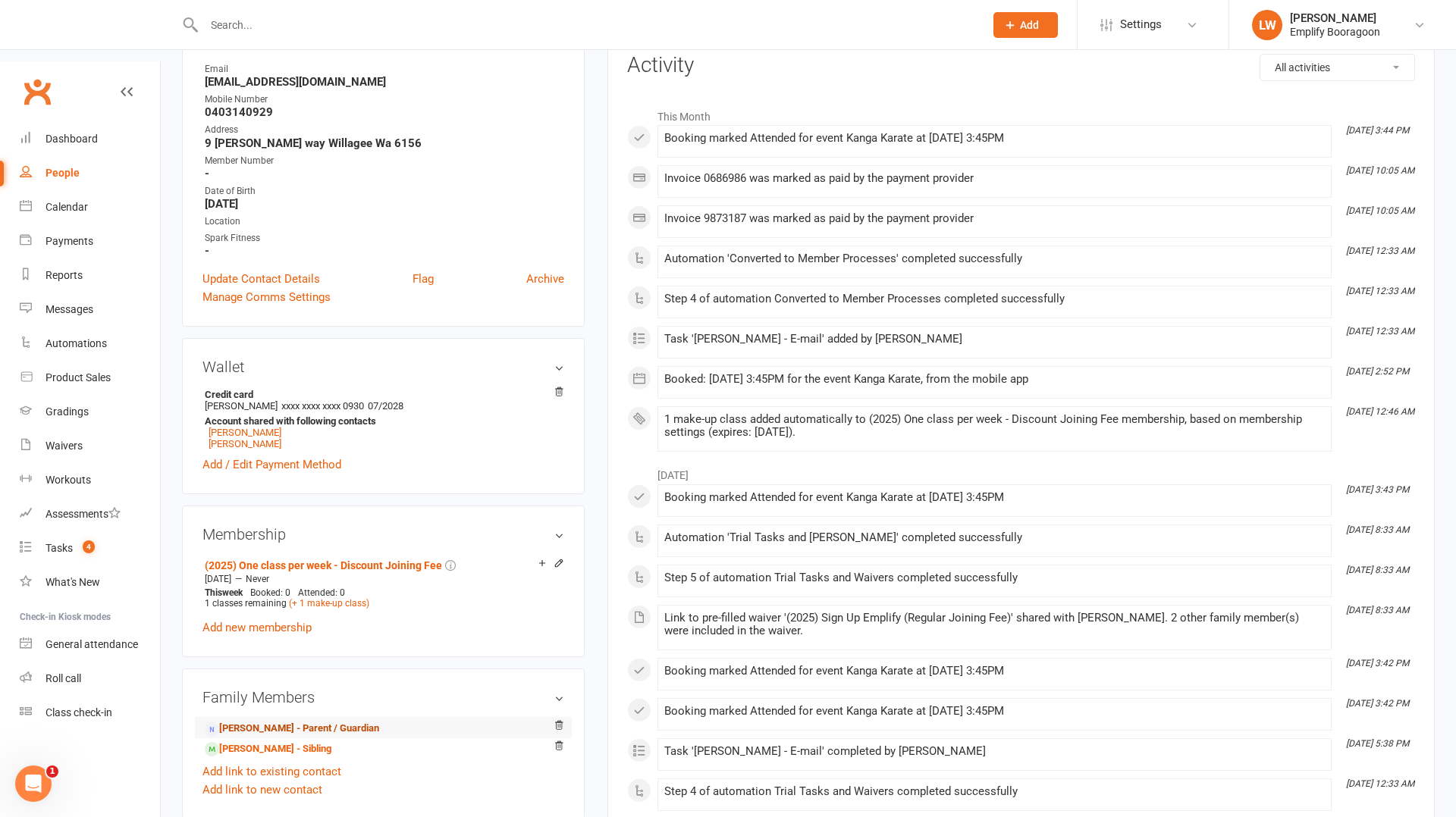
click at [252, 721] on link "Yuliana Setiawan - Parent / Guardian" at bounding box center [292, 729] width 174 height 16
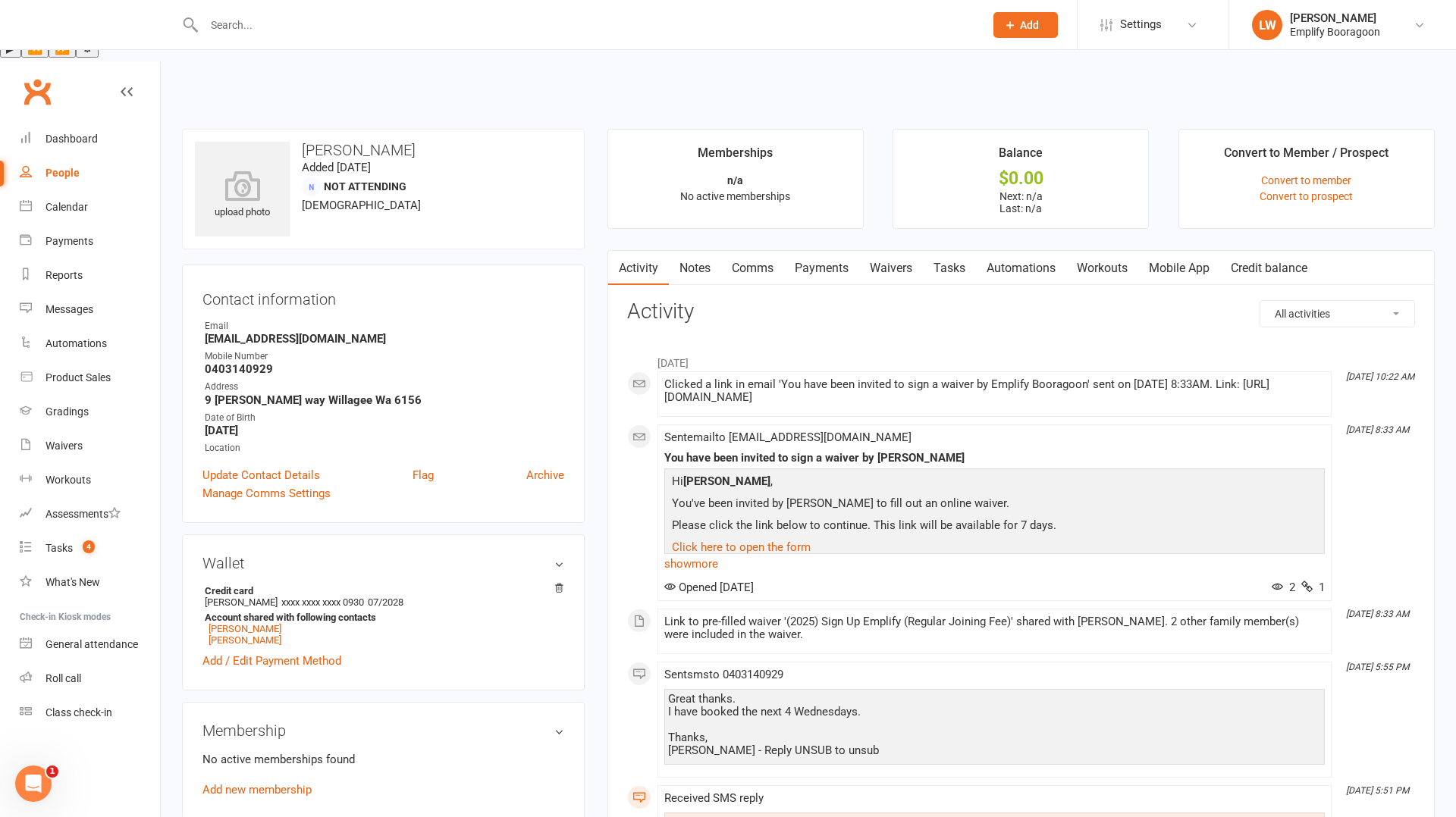
click at [334, 142] on h3 "Yuliana Setiawan" at bounding box center [383, 149] width 377 height 16
copy h3 "Yuliana"
click at [266, 332] on strong "P4pupi@yahoo.com" at bounding box center [385, 339] width 360 height 14
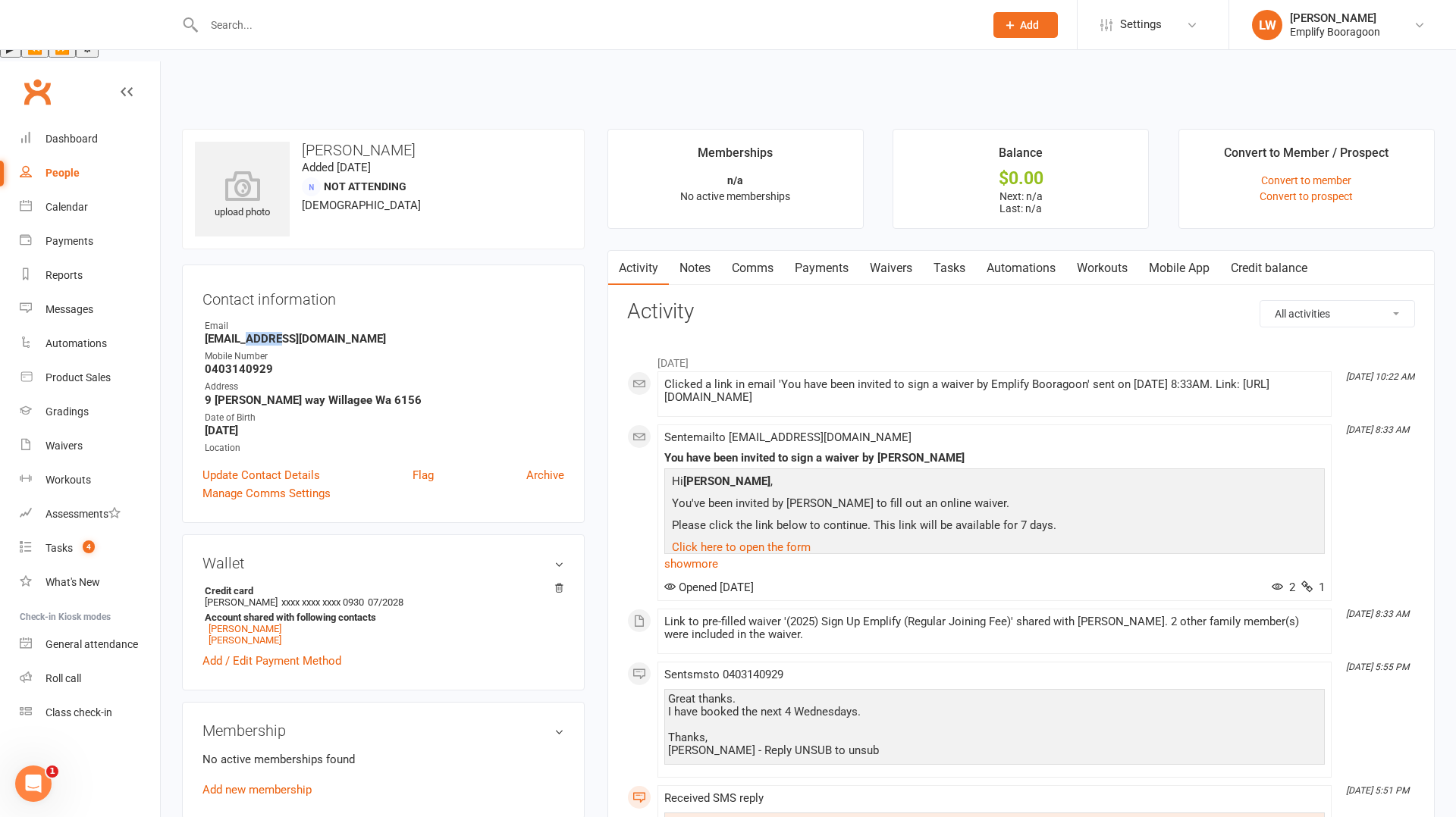
click at [266, 332] on strong "P4pupi@yahoo.com" at bounding box center [385, 339] width 360 height 14
copy render-form-field "P4pupi@yahoo.com"
click at [60, 531] on link "Tasks 4" at bounding box center [89, 548] width 140 height 34
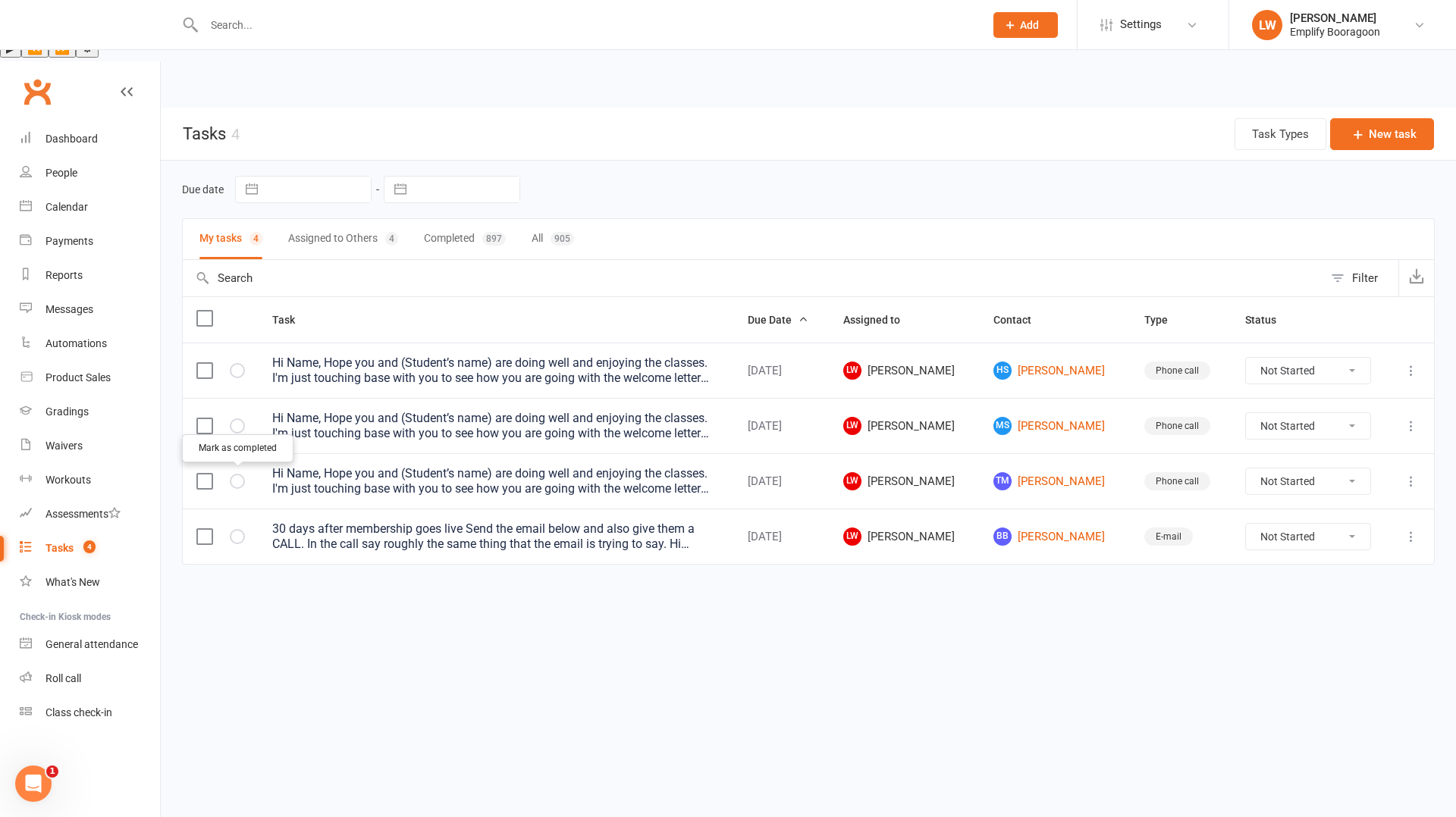
click at [239, 530] on button "button" at bounding box center [238, 537] width 15 height 15
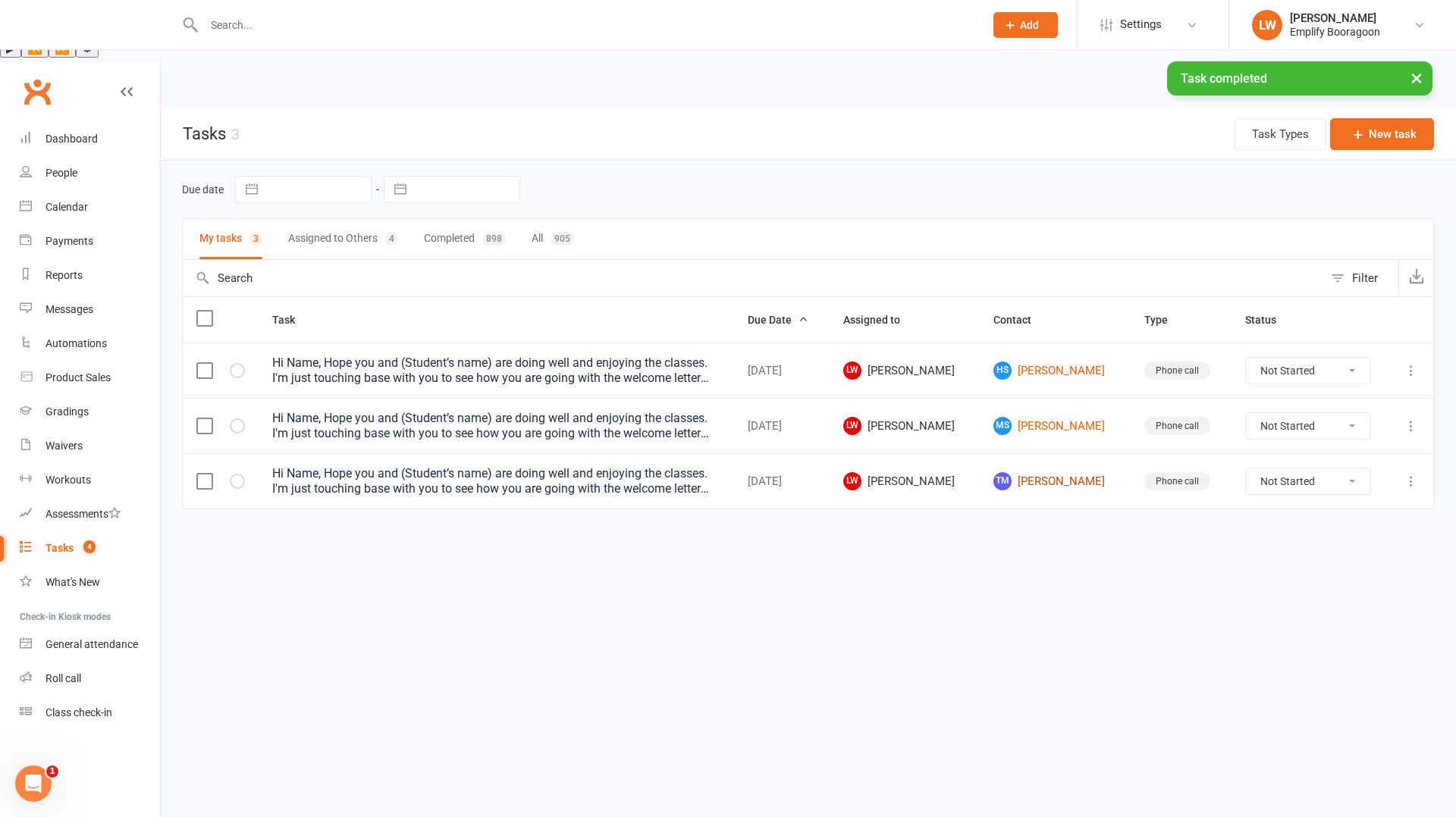
click at [1052, 472] on link "TM Tristan Marrast" at bounding box center [1054, 481] width 123 height 18
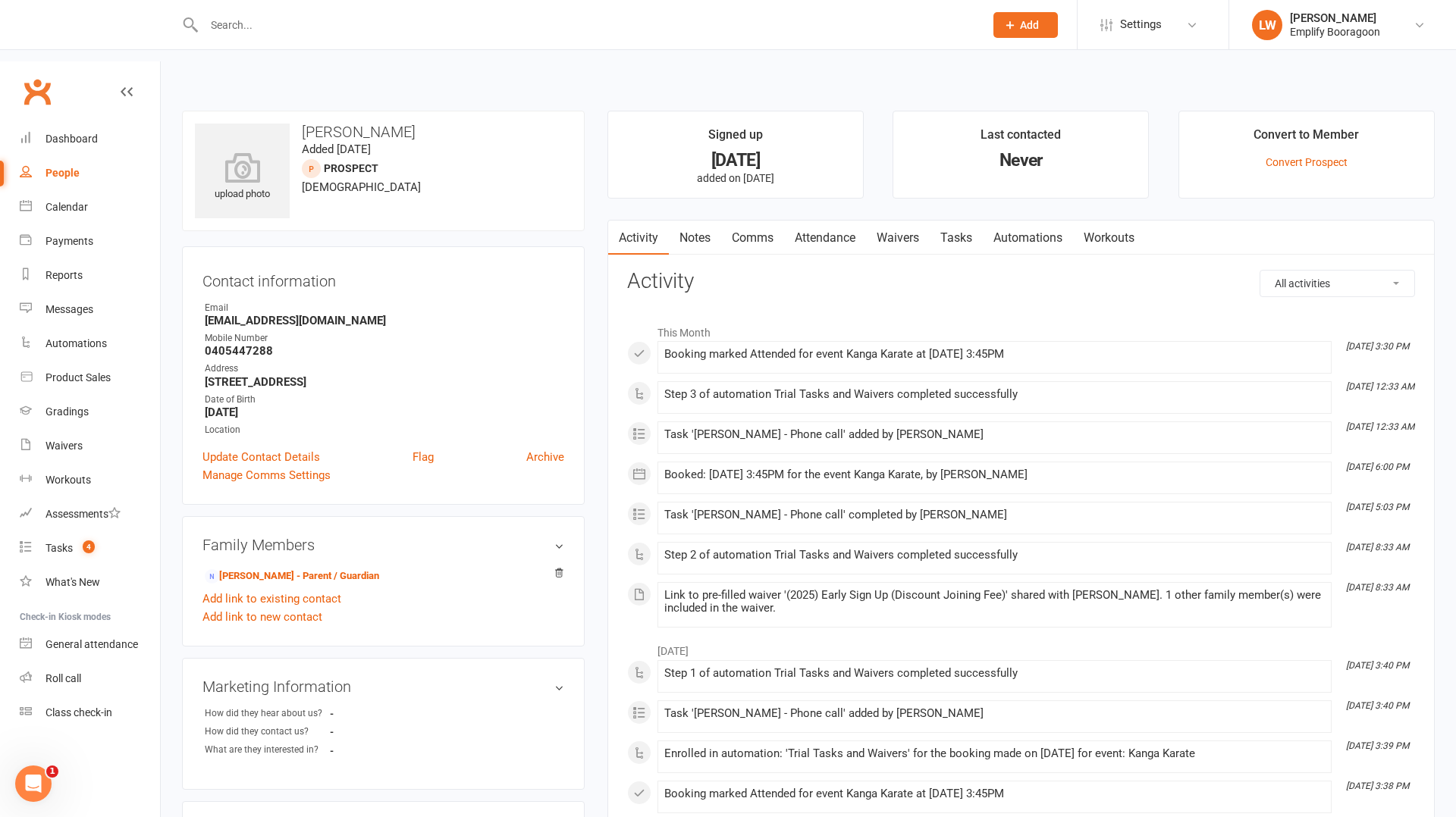
scroll to position [20, 0]
click at [834, 219] on link "Attendance" at bounding box center [825, 236] width 82 height 35
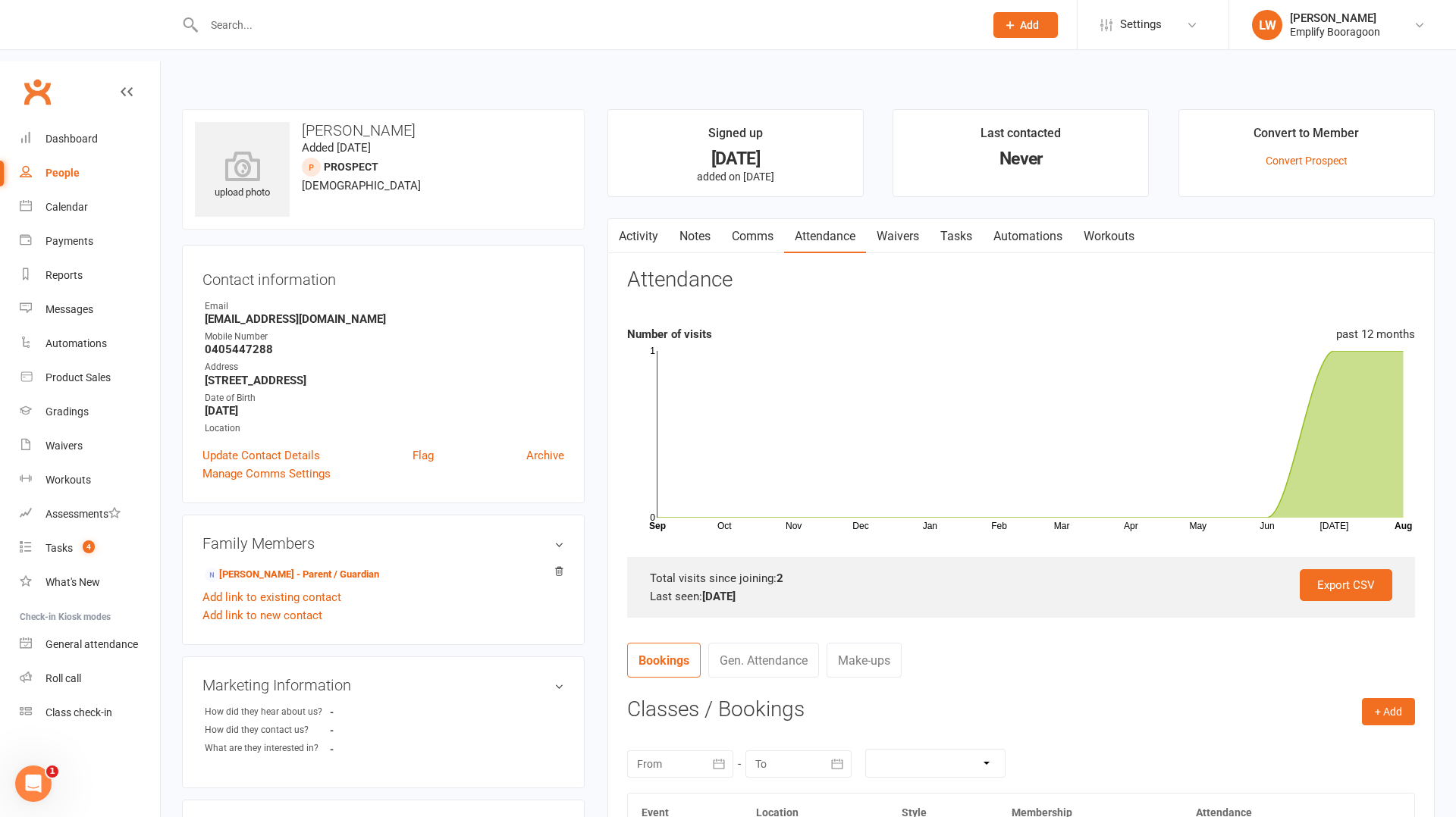
scroll to position [400, 0]
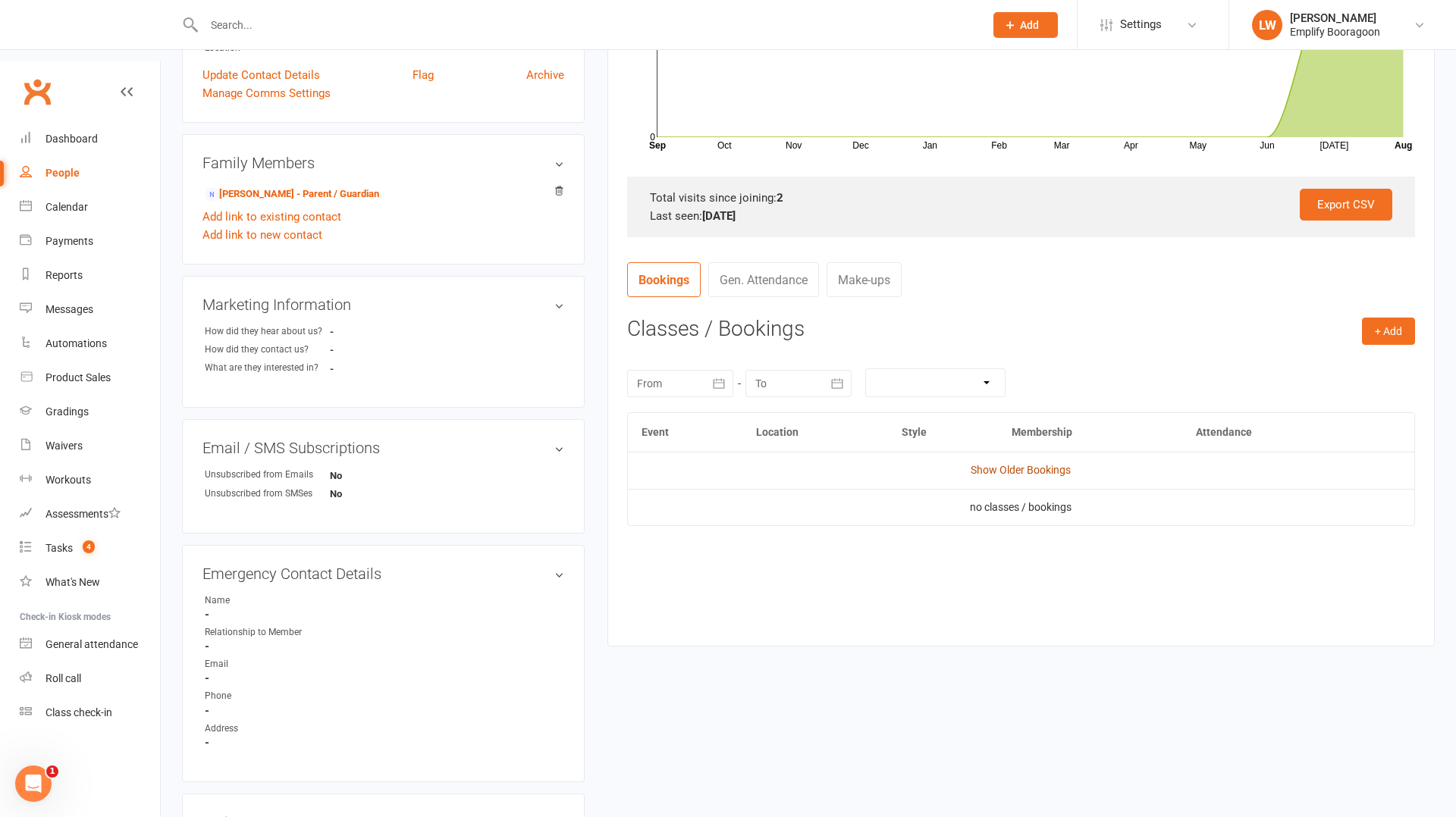
click at [1032, 464] on link "Show Older Bookings" at bounding box center [1021, 470] width 100 height 12
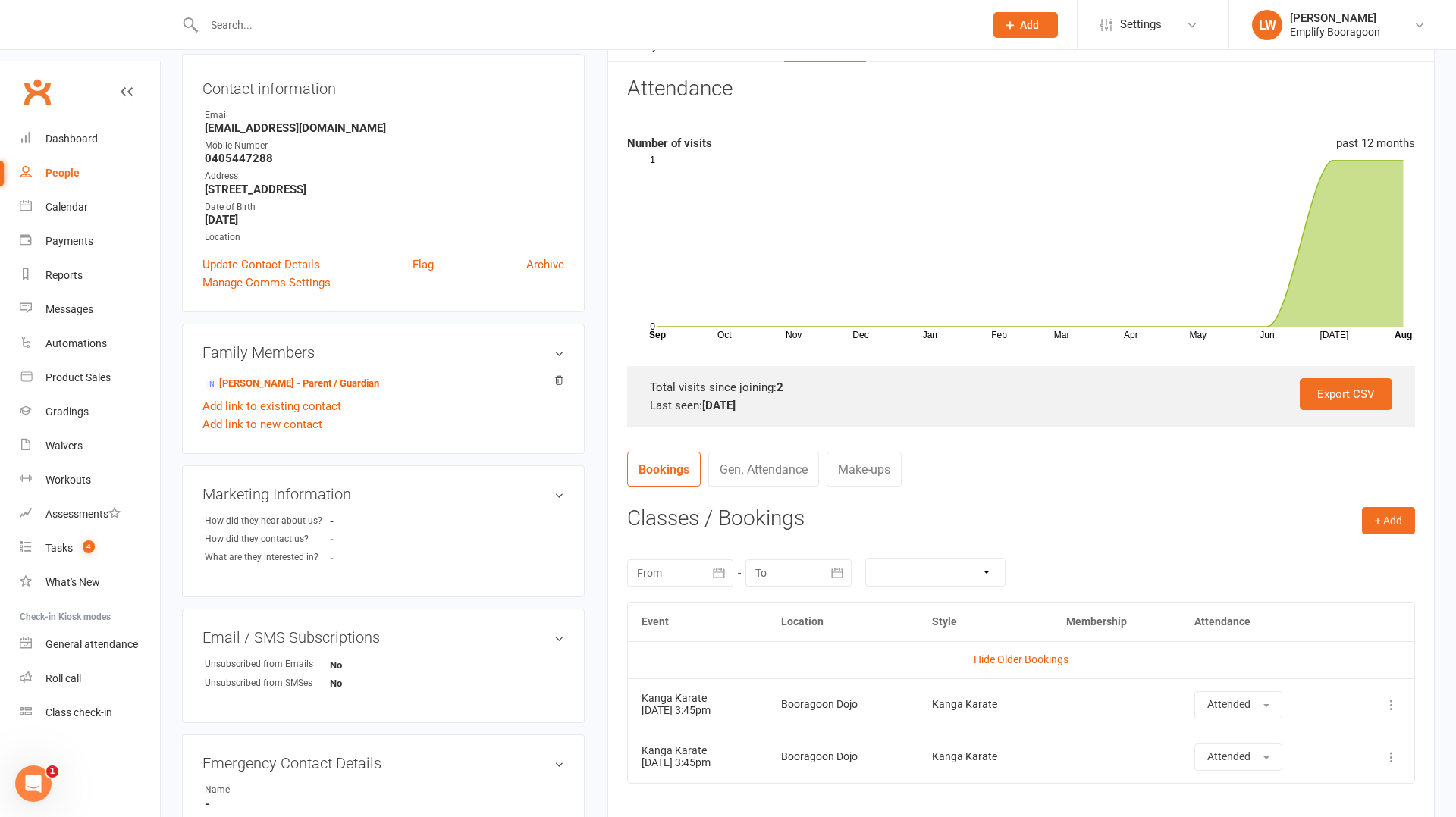
scroll to position [0, 0]
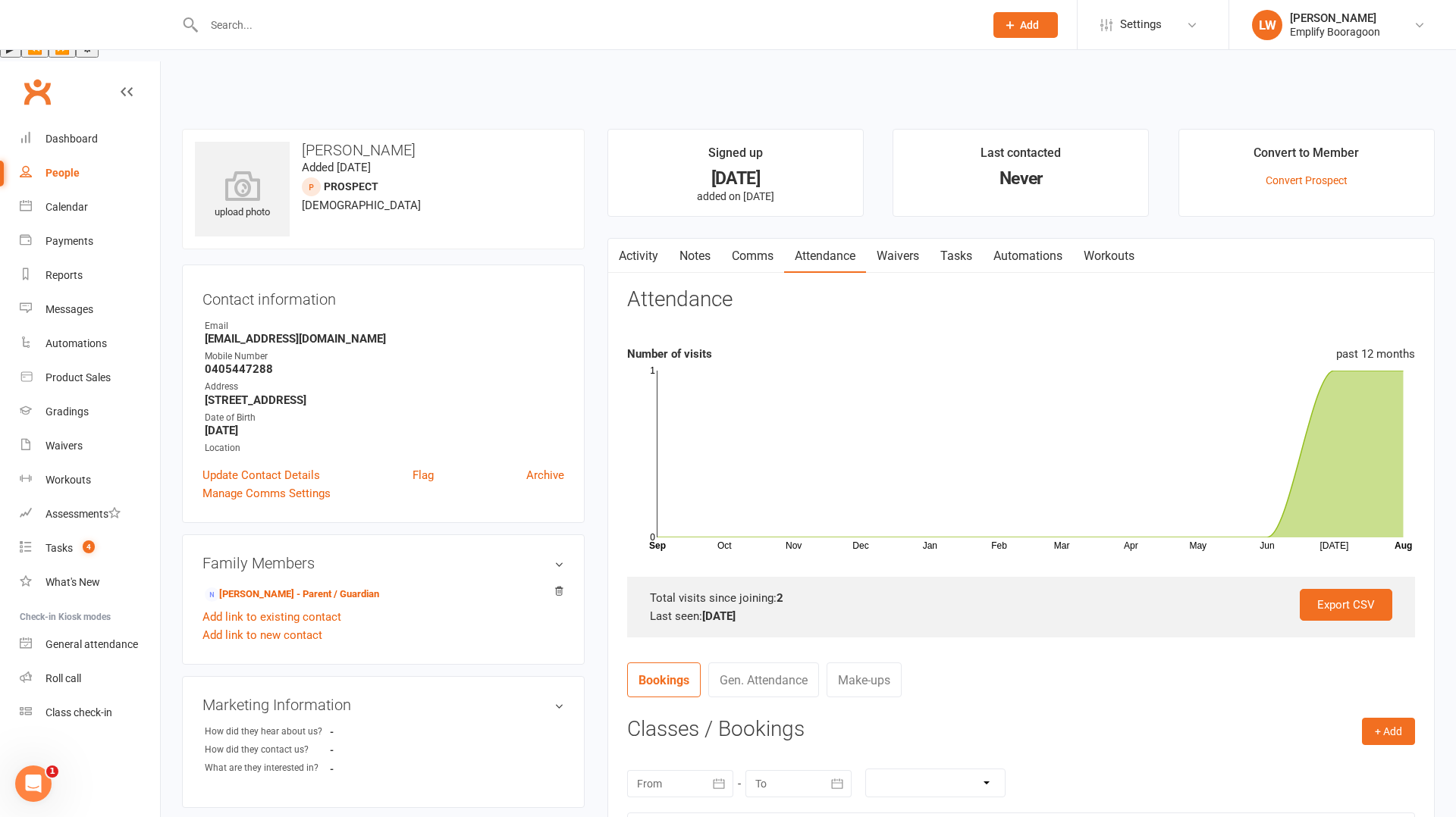
click at [214, 362] on strong "0405447288" at bounding box center [385, 369] width 360 height 14
copy strong "0405447288"
